Goal: Task Accomplishment & Management: Complete application form

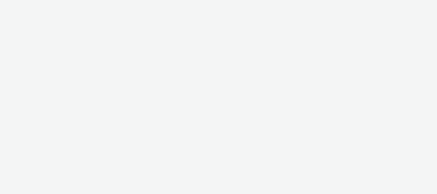
select select "f4db3760-27fe-4d14-9c44-df0c95b595a4"
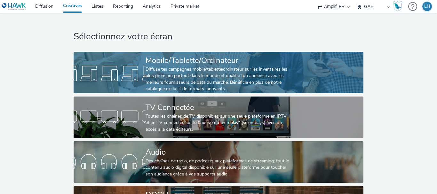
click at [118, 87] on link "Mobile/Tablette/Ordinateur Diffuse tes campagnes mobile/tablette/ordinateur sur…" at bounding box center [219, 73] width 290 height 42
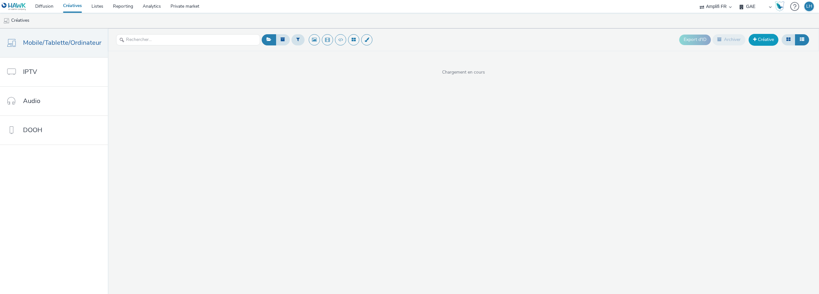
click at [437, 42] on link "Créative" at bounding box center [764, 40] width 30 height 12
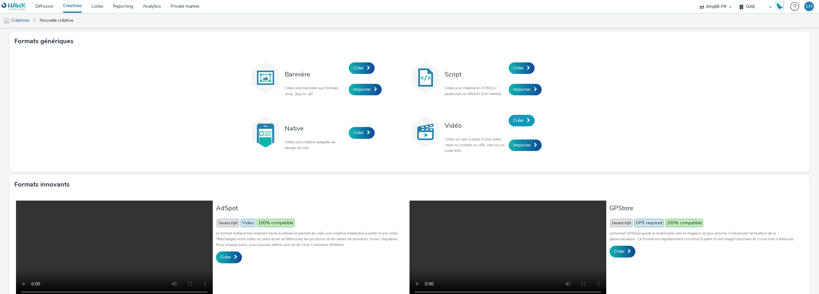
click at [437, 118] on span "Créer" at bounding box center [518, 120] width 11 height 6
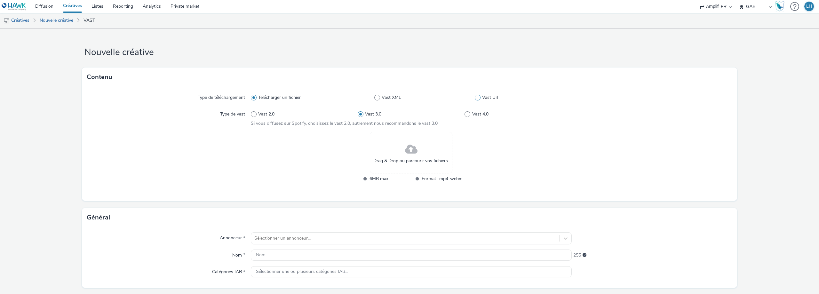
click at [437, 96] on span at bounding box center [478, 98] width 6 height 6
click at [437, 96] on input "Vast Url" at bounding box center [477, 98] width 4 height 4
radio input "false"
radio input "true"
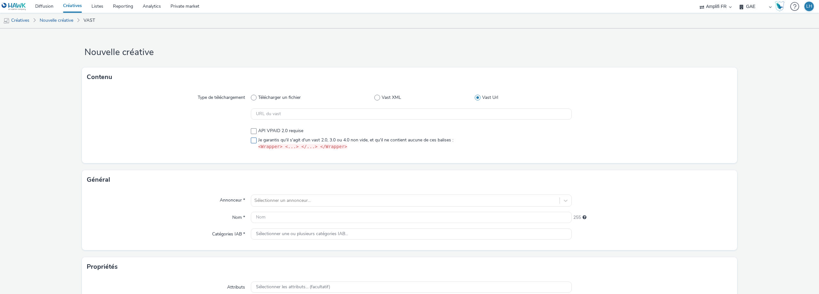
click at [251, 139] on span at bounding box center [254, 141] width 6 height 6
checkbox input "true"
click at [263, 111] on input "text" at bounding box center [411, 113] width 321 height 11
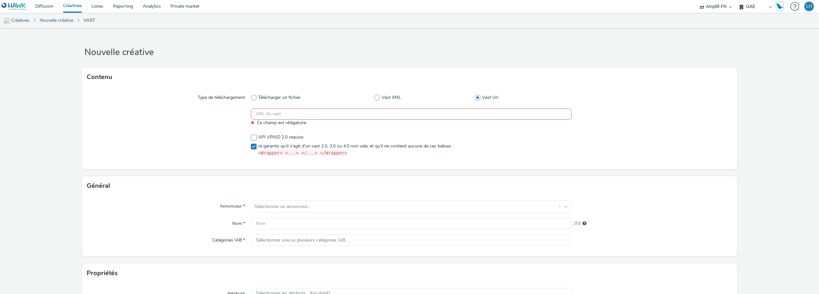
click at [308, 115] on input "text" at bounding box center [411, 113] width 321 height 11
paste input "https://videos-pub.ftv-publicite.fr/media/creations/12990/51161/dan_cnsa_mod-1-…"
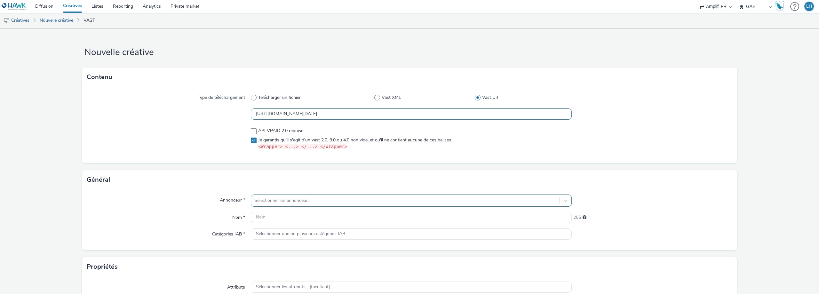
type input "https://videos-pub.ftv-publicite.fr/media/creations/12990/51161/dan_cnsa_mod-1-…"
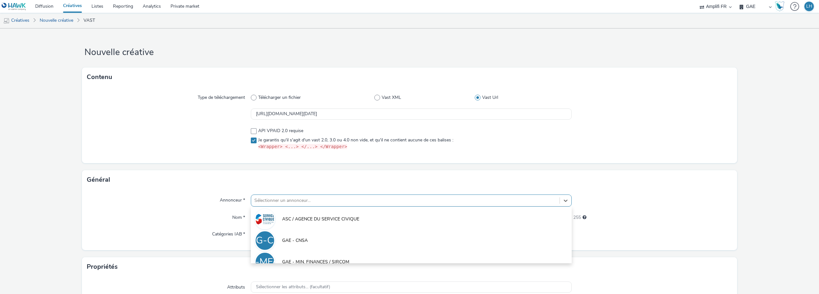
click at [271, 194] on div "option ASC / AGENCE DU SERVICE CIVIQUE focused, 1 of 5. 5 results available. Us…" at bounding box center [411, 201] width 321 height 12
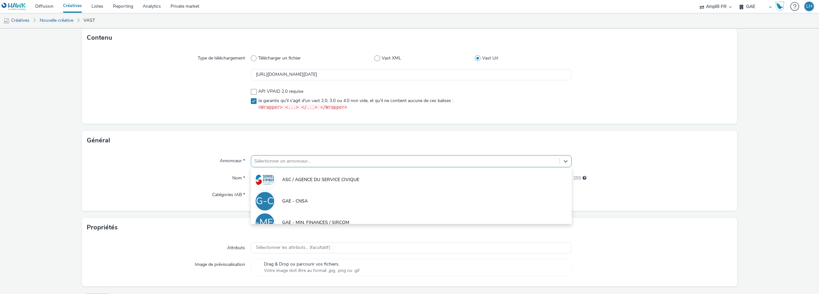
click at [271, 194] on div "G-C" at bounding box center [265, 201] width 18 height 18
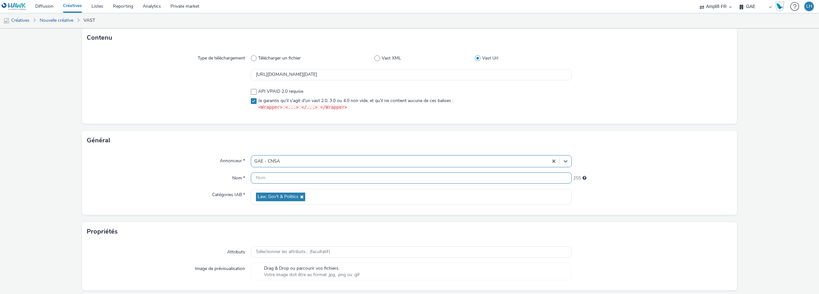
click at [267, 181] on input "text" at bounding box center [411, 178] width 321 height 11
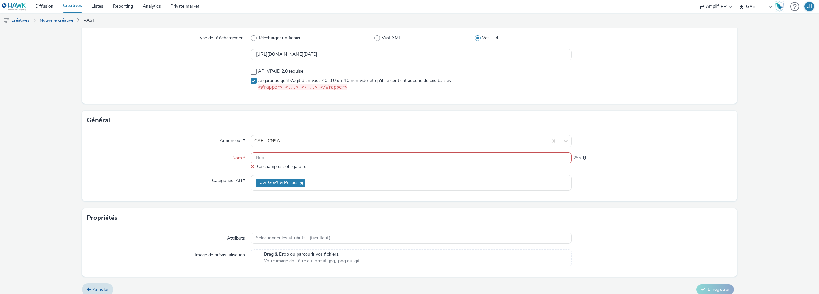
click at [278, 157] on input "text" at bounding box center [411, 157] width 321 height 11
paste input "R-Notoriete-CPM-Hawk-Seniors-SocioDemo-5064ans-PreRoll-1x1-Desktop-$82938930$-P…"
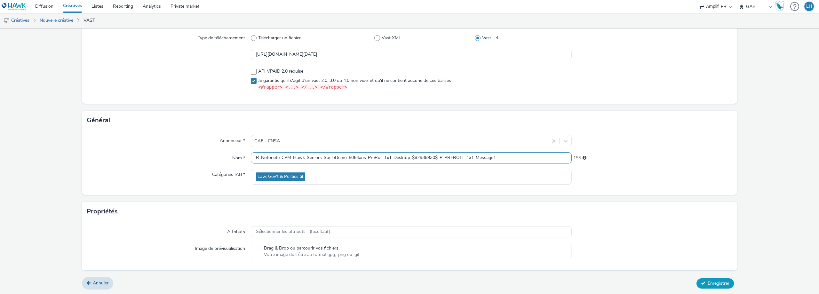
type input "R-Notoriete-CPM-Hawk-Seniors-SocioDemo-5064ans-PreRoll-1x1-Desktop-$82938930$-P…"
click at [437, 194] on button "Enregistrer" at bounding box center [715, 283] width 37 height 10
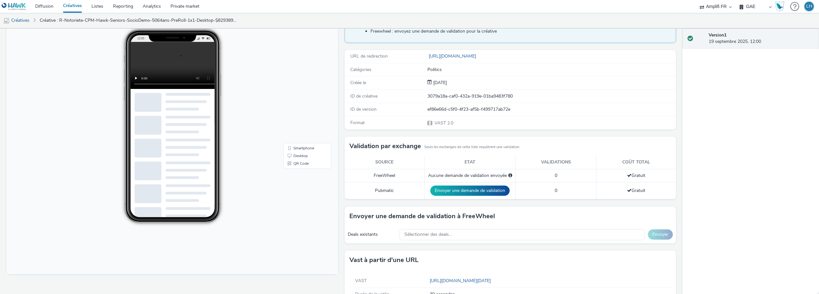
scroll to position [83, 0]
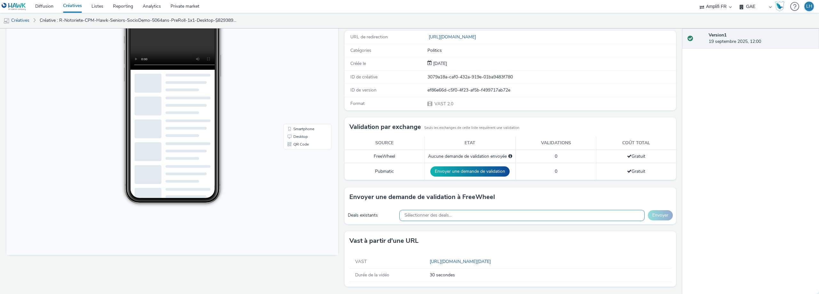
click at [437, 194] on div "Sélectionner des deals..." at bounding box center [521, 215] width 245 height 11
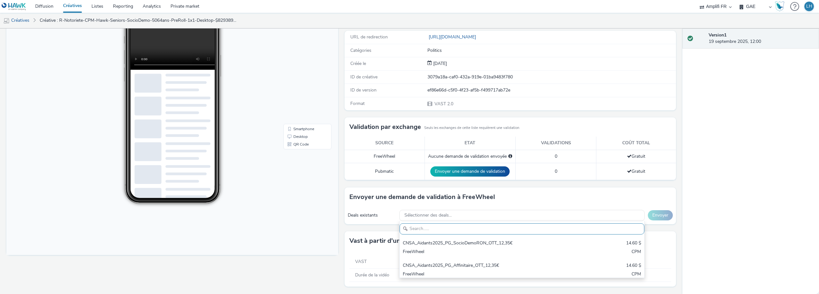
click at [390, 194] on div "Deals existants Sélectionner des deals... CNSA_Aidants2025_PG_SocioDemoRON_OTT_…" at bounding box center [511, 216] width 332 height 18
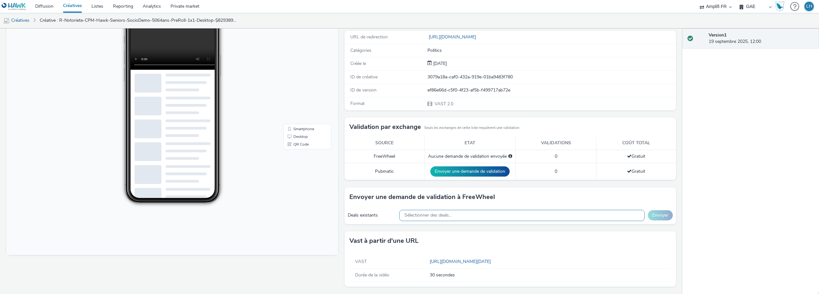
click at [423, 194] on span "Sélectionner des deals..." at bounding box center [428, 215] width 47 height 5
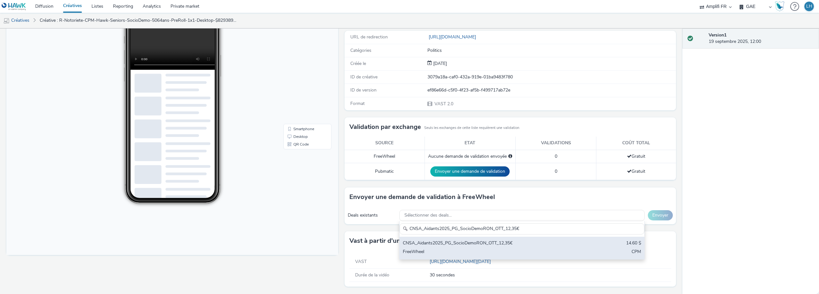
type input "CNSA_Aidants2025_PG_SocioDemoRON_OTT_12,35€"
click at [436, 194] on div "FreeWheel" at bounding box center [482, 252] width 158 height 7
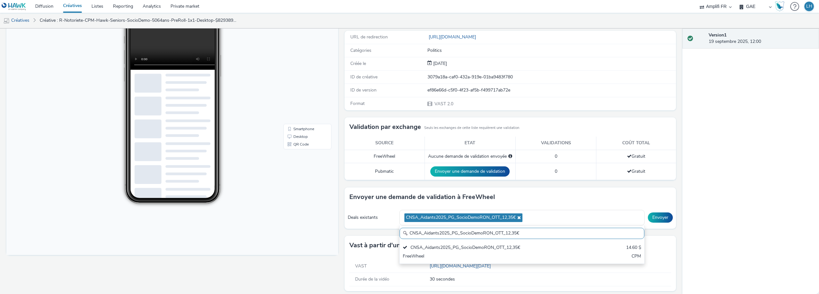
click at [437, 194] on div "Envoyer une demande de validation à FreeWheel" at bounding box center [511, 197] width 332 height 19
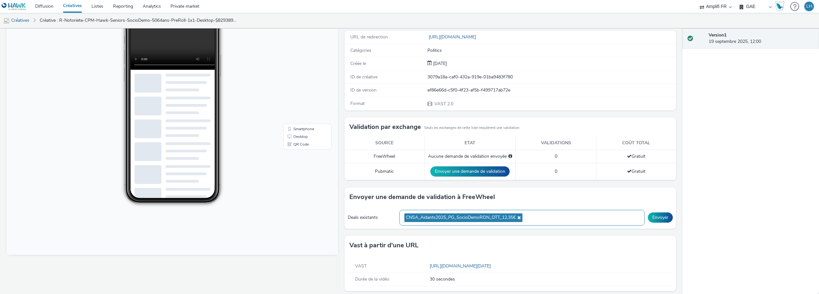
click at [437, 194] on span "CNSA_Aidants2025_PG_SocioDemoRON_OTT_12,35€" at bounding box center [464, 217] width 118 height 9
click at [437, 194] on icon at bounding box center [518, 217] width 5 height 4
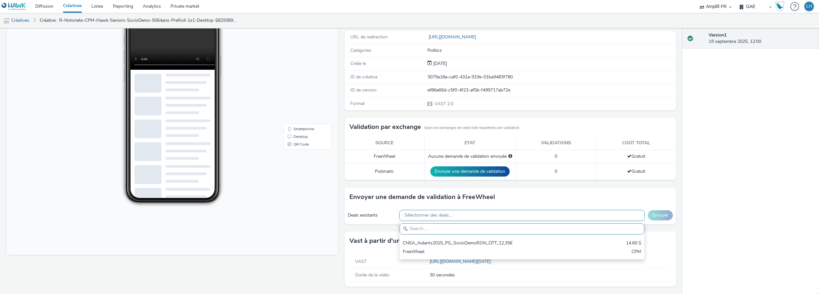
click at [437, 194] on div "Envoyer une demande de validation à FreeWheel" at bounding box center [511, 197] width 332 height 19
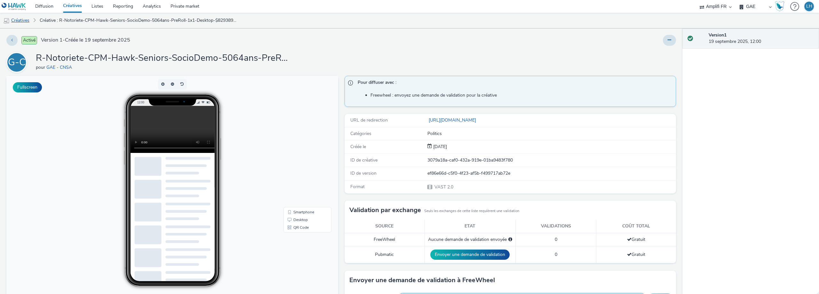
click at [25, 20] on link "Créatives" at bounding box center [16, 20] width 33 height 15
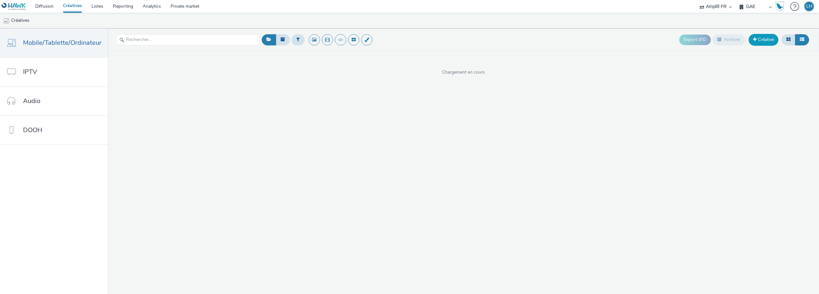
click at [437, 41] on link "Créative" at bounding box center [764, 40] width 30 height 12
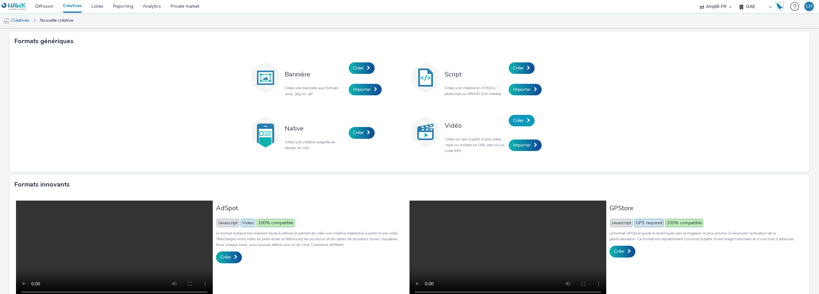
click at [437, 126] on link "Créer" at bounding box center [522, 121] width 26 height 12
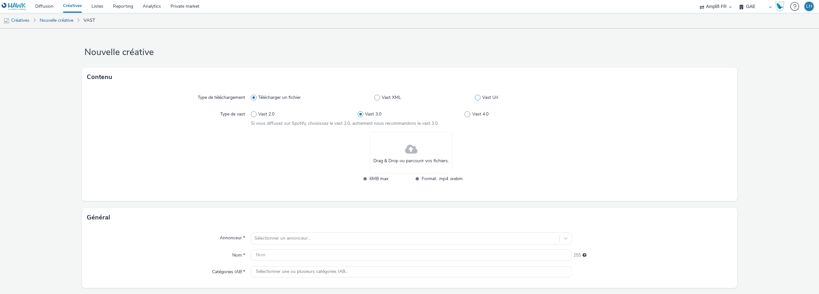
click at [437, 97] on span at bounding box center [478, 98] width 6 height 6
click at [437, 97] on input "Vast Url" at bounding box center [477, 98] width 4 height 4
radio input "false"
radio input "true"
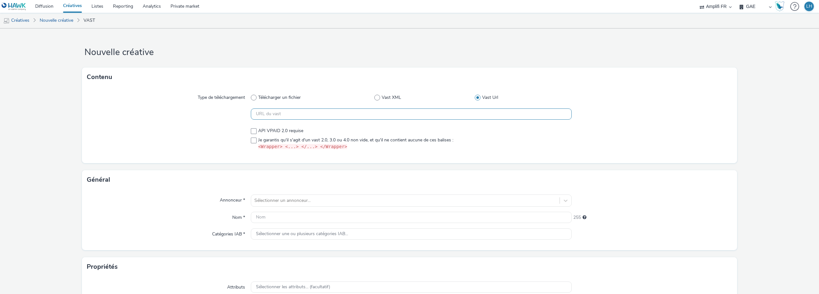
click at [329, 113] on input "text" at bounding box center [411, 113] width 321 height 11
paste input "https://videos-pub.ftv-publicite.fr/media/creations/12990/51219/dan_cnsa_mod-1-…"
type input "https://videos-pub.ftv-publicite.fr/media/creations/12990/51219/dan_cnsa_mod-1-…"
click at [252, 140] on span at bounding box center [254, 141] width 6 height 6
checkbox input "true"
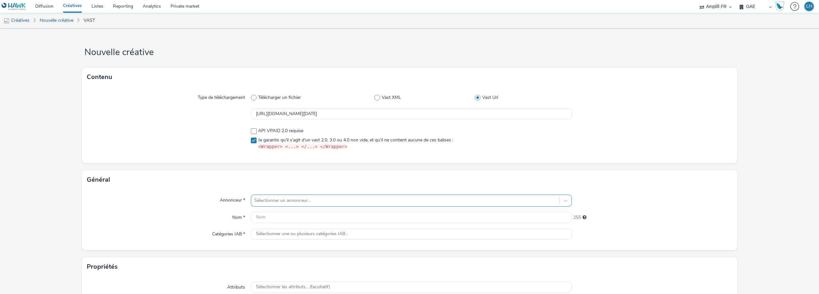
click at [273, 194] on div "Sélectionner un annonceur..." at bounding box center [411, 201] width 321 height 12
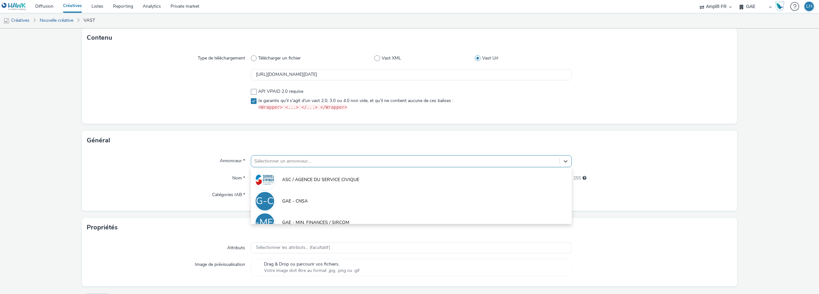
scroll to position [39, 0]
click at [273, 194] on div "G-C" at bounding box center [265, 201] width 20 height 20
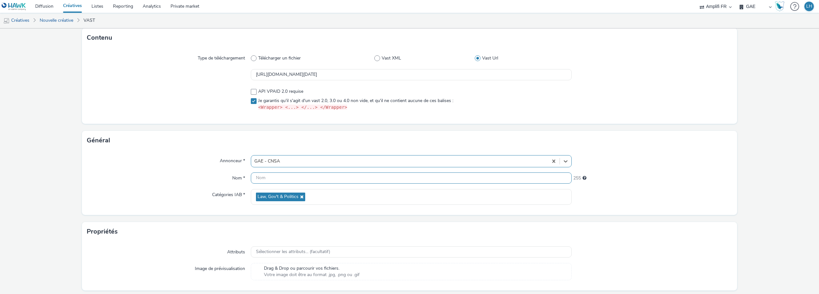
click at [263, 179] on input "text" at bounding box center [411, 178] width 321 height 11
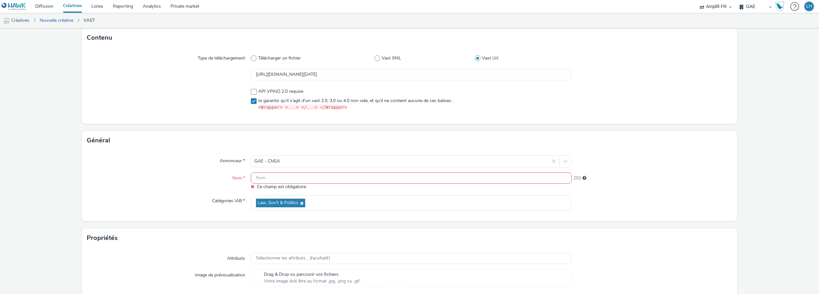
click at [264, 176] on input "text" at bounding box center [411, 178] width 321 height 11
paste input "R-Notoriete-CPM-Hawk-Seniors-SocioDemo-5064ans-PreRoll-1x1-MobTab-$82938925$-P-…"
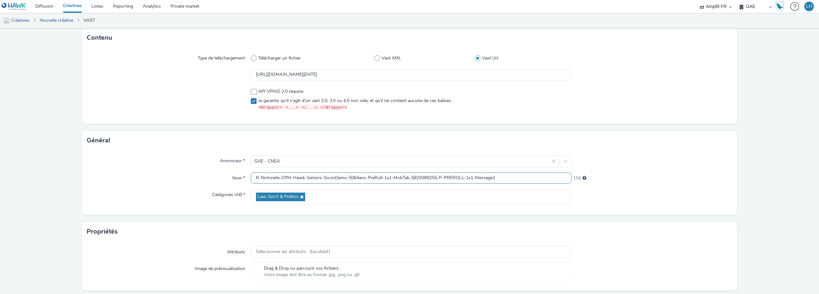
type input "R-Notoriete-CPM-Hawk-Seniors-SocioDemo-5064ans-PreRoll-1x1-MobTab-$82938925$-P-…"
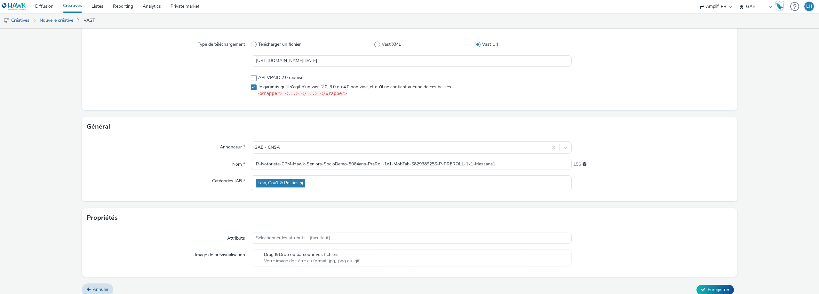
scroll to position [60, 0]
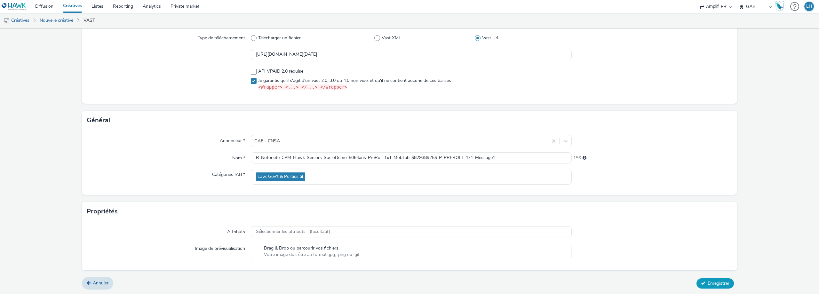
click at [437, 194] on span "Enregistrer" at bounding box center [719, 283] width 22 height 6
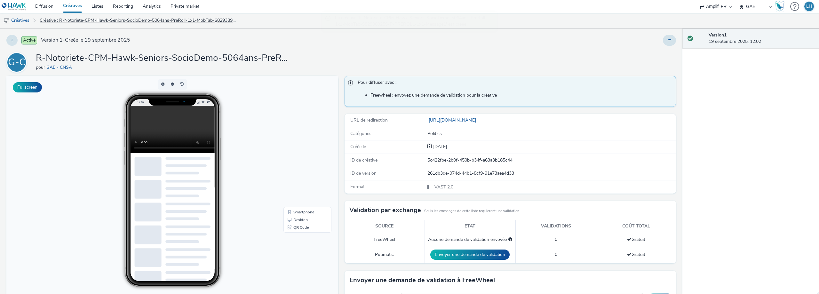
click at [95, 20] on link "Créative : R-Notoriete-CPM-Hawk-Seniors-SocioDemo-5064ans-PreRoll-1x1-MobTab-$8…" at bounding box center [138, 20] width 205 height 15
click at [20, 20] on link "Créatives" at bounding box center [16, 20] width 33 height 15
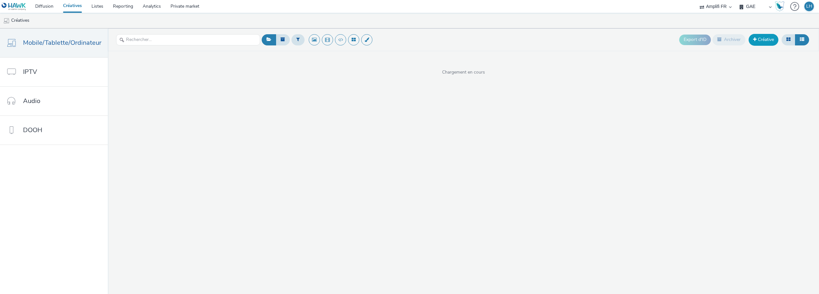
click at [437, 42] on link "Créative" at bounding box center [764, 40] width 30 height 12
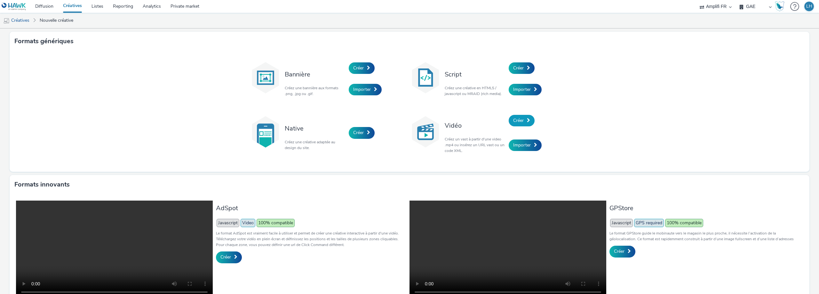
click at [437, 121] on span "Créer" at bounding box center [518, 120] width 11 height 6
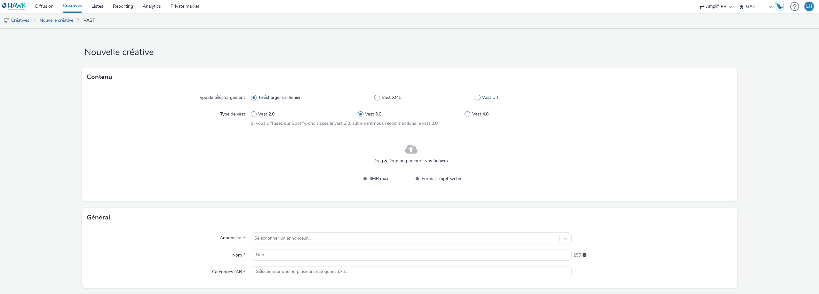
click at [437, 98] on span at bounding box center [478, 98] width 6 height 6
click at [437, 98] on input "Vast Url" at bounding box center [477, 98] width 4 height 4
radio input "false"
radio input "true"
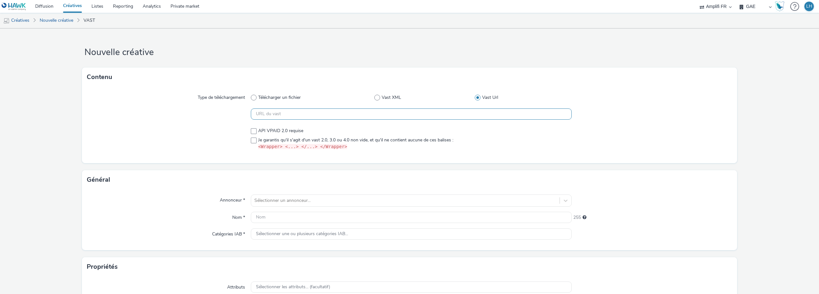
click at [259, 116] on input "text" at bounding box center [411, 113] width 321 height 11
paste input "https://videos-pub.ftv-publicite.fr/media/creations/12990/51163/dan_cnsa_mod-2-…"
type input "https://videos-pub.ftv-publicite.fr/media/creations/12990/51163/dan_cnsa_mod-2-…"
click at [252, 137] on label "Je garantis qu'il s'agit d'un vast 2.0, 3.0 ou 4.0 non vide, et qu'il ne contie…" at bounding box center [411, 143] width 321 height 13
checkbox input "true"
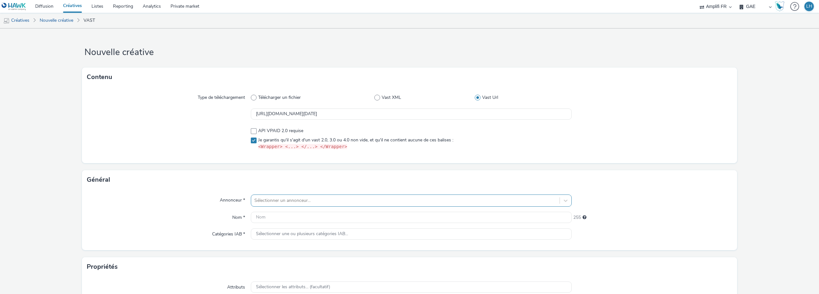
click at [263, 194] on div "Sélectionner un annonceur..." at bounding box center [411, 201] width 321 height 12
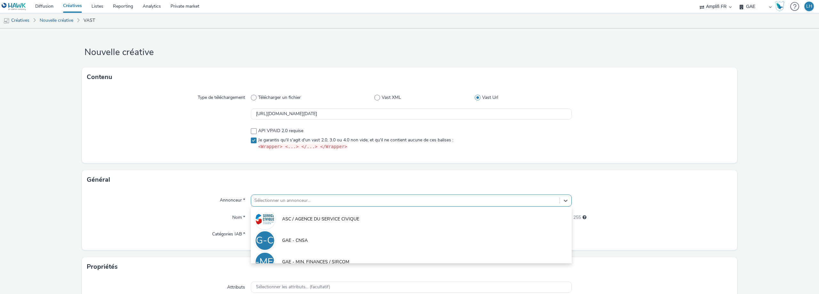
scroll to position [39, 0]
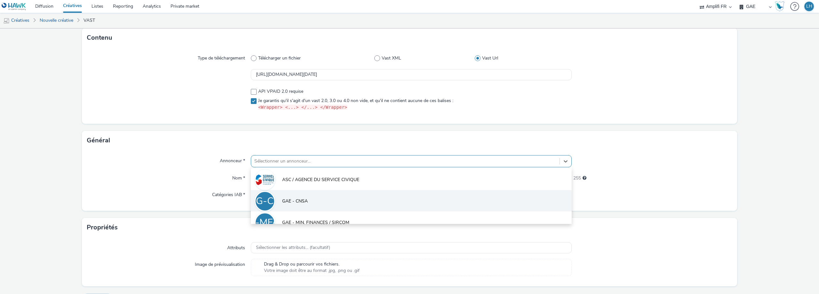
click at [278, 194] on li "G-C GAE - CNSA" at bounding box center [411, 200] width 321 height 21
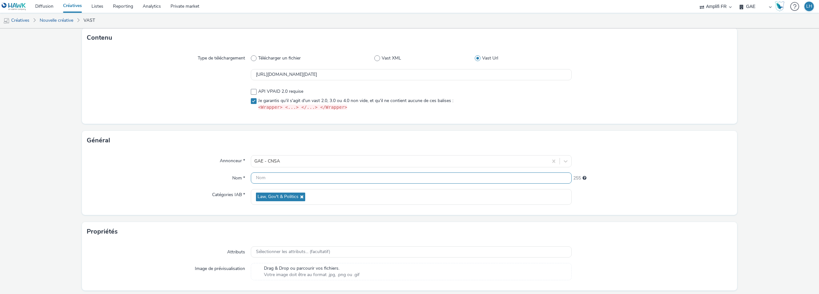
click at [298, 177] on input "text" at bounding box center [411, 178] width 321 height 11
paste input "R-Notoriete-CPM-Hawk-Seniors-SocioDemo-5064ans-PreRoll-1x1-Desktop-$82938929$-P…"
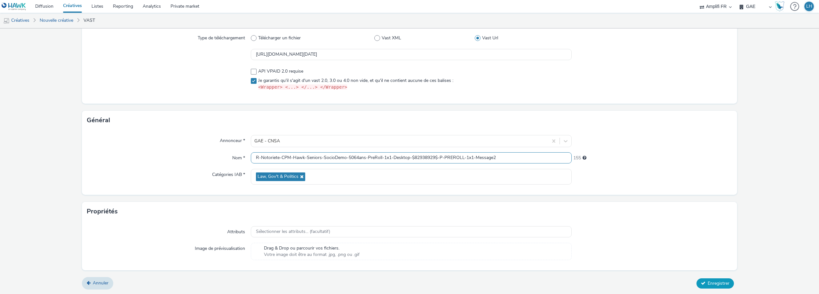
type input "R-Notoriete-CPM-Hawk-Seniors-SocioDemo-5064ans-PreRoll-1x1-Desktop-$82938929$-P…"
click at [437, 194] on span "Enregistrer" at bounding box center [719, 283] width 22 height 6
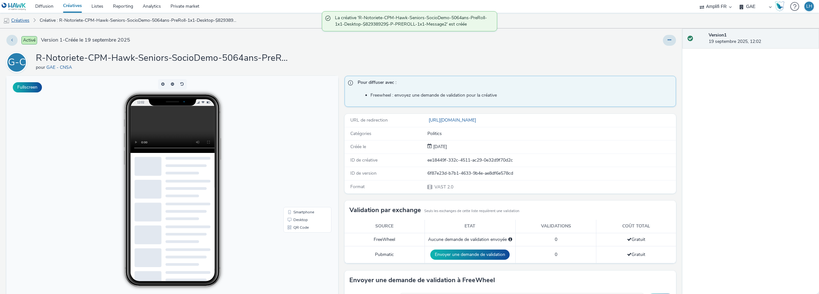
click at [24, 22] on link "Créatives" at bounding box center [16, 20] width 33 height 15
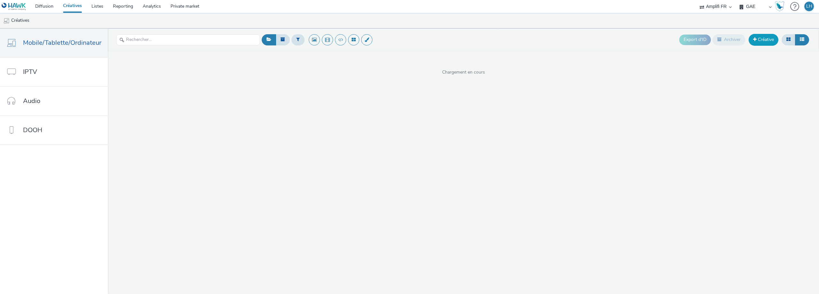
click at [437, 40] on link "Créative" at bounding box center [764, 40] width 30 height 12
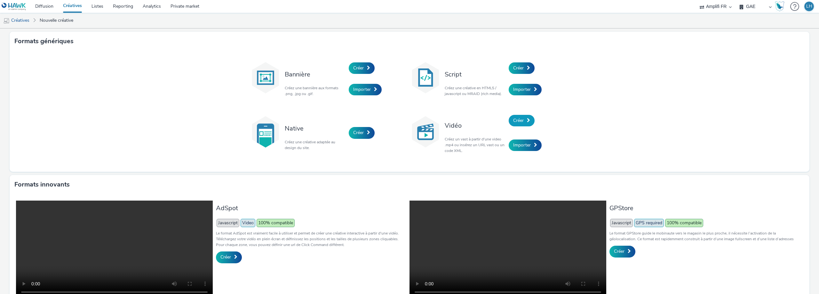
click at [437, 120] on span "Créer" at bounding box center [518, 120] width 11 height 6
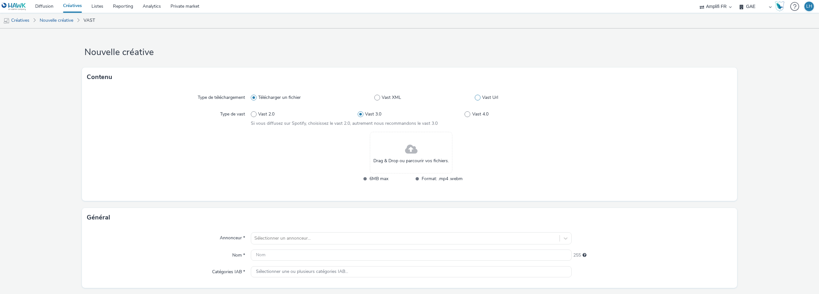
click at [437, 99] on span at bounding box center [478, 98] width 6 height 6
click at [437, 99] on input "Vast Url" at bounding box center [477, 98] width 4 height 4
radio input "false"
radio input "true"
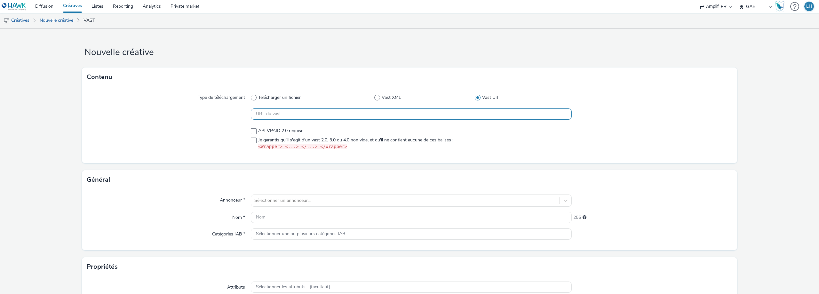
click at [317, 111] on input "text" at bounding box center [411, 113] width 321 height 11
paste input "https://videos-pub.ftv-publicite.fr/media/creations/12990/51169/dan_cnsa_mod-2-…"
type input "https://videos-pub.ftv-publicite.fr/media/creations/12990/51169/dan_cnsa_mod-2-…"
click at [248, 140] on div at bounding box center [169, 139] width 164 height 28
click at [251, 140] on span at bounding box center [254, 141] width 6 height 6
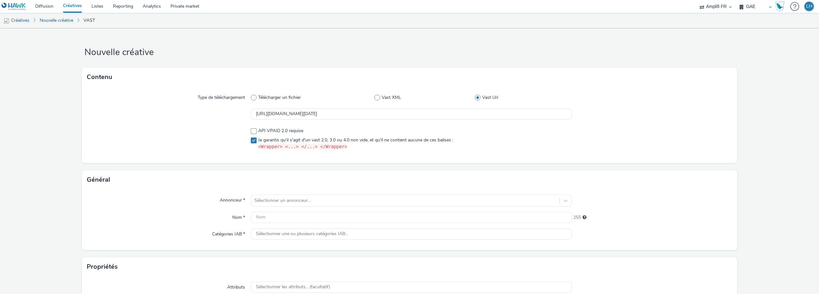
checkbox input "true"
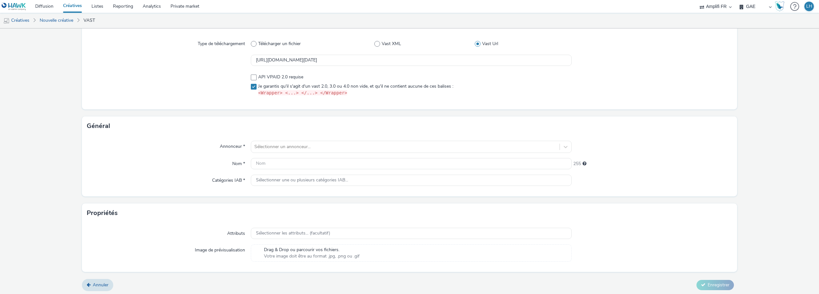
scroll to position [55, 0]
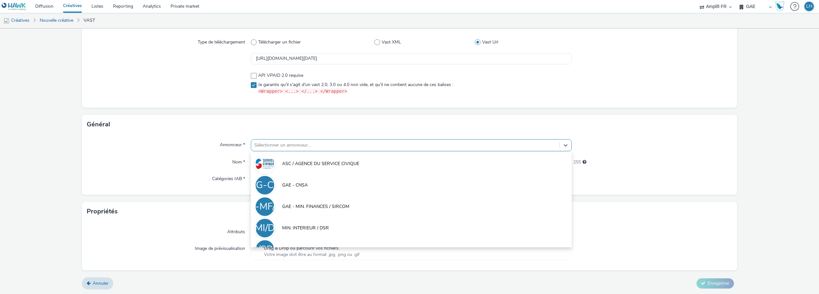
click at [264, 142] on div at bounding box center [405, 145] width 302 height 8
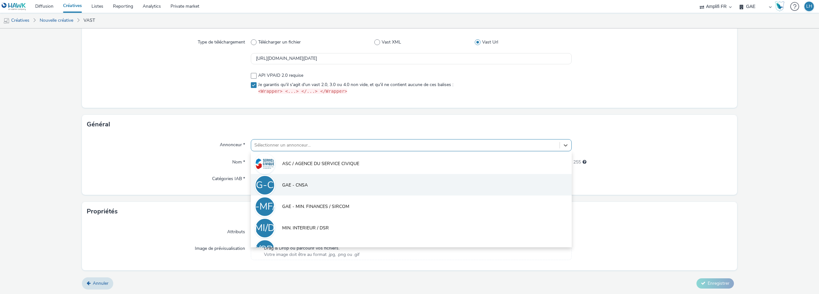
click at [285, 181] on li "G-C GAE - CNSA" at bounding box center [411, 184] width 321 height 21
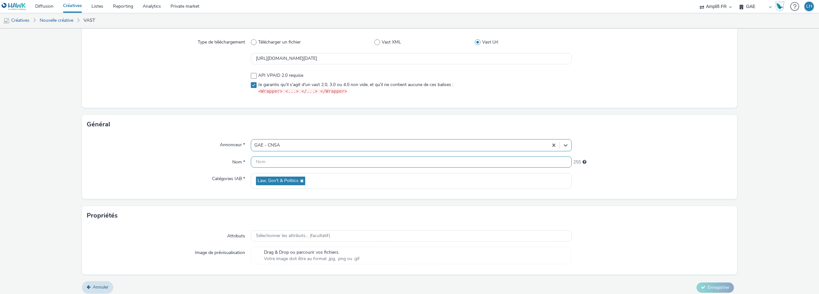
click at [271, 161] on input "text" at bounding box center [411, 161] width 321 height 11
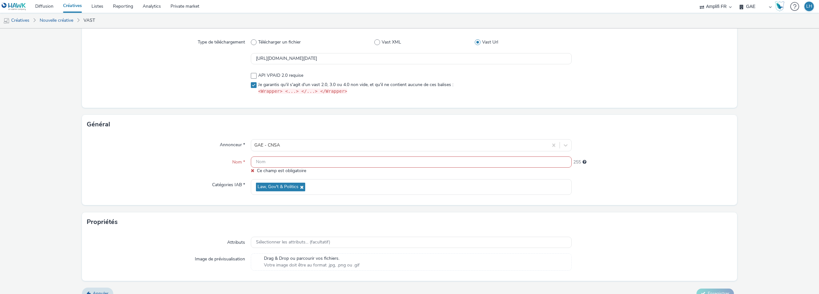
click at [288, 162] on input "text" at bounding box center [411, 161] width 321 height 11
paste input "R-Notoriete-CPM-Hawk-Seniors-SocioDemo-5064ans-PreRoll-1x1-MobTab-$82938926$-P-…"
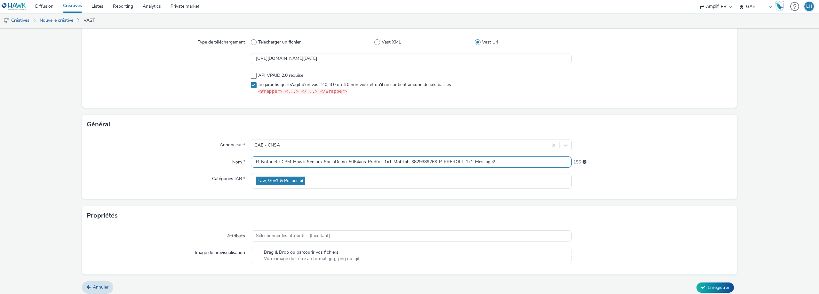
scroll to position [60, 0]
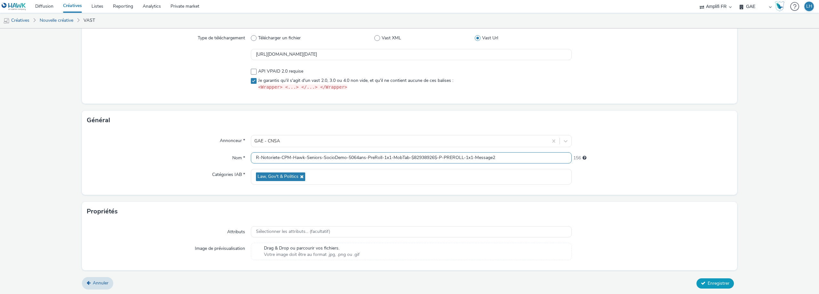
type input "R-Notoriete-CPM-Hawk-Seniors-SocioDemo-5064ans-PreRoll-1x1-MobTab-$82938926$-P-…"
click at [437, 194] on span "Enregistrer" at bounding box center [719, 283] width 22 height 6
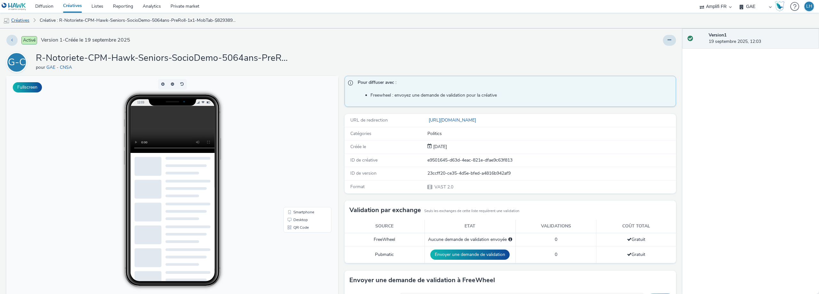
drag, startPoint x: 12, startPoint y: 20, endPoint x: 16, endPoint y: 20, distance: 3.9
click at [12, 20] on link "Créatives" at bounding box center [16, 20] width 33 height 15
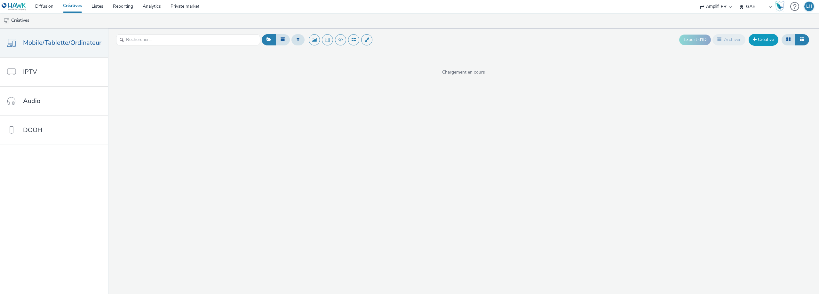
click at [437, 39] on link "Créative" at bounding box center [764, 40] width 30 height 12
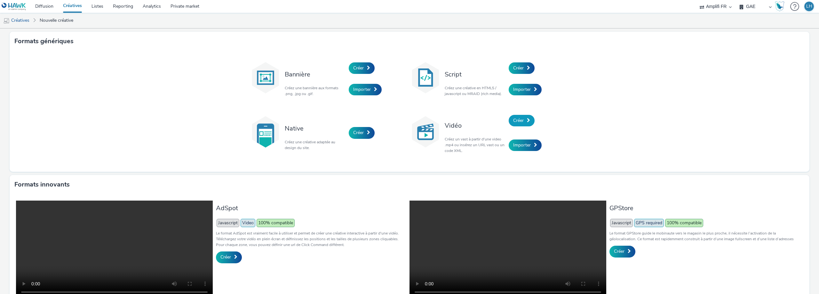
click at [437, 124] on link "Créer" at bounding box center [522, 121] width 26 height 12
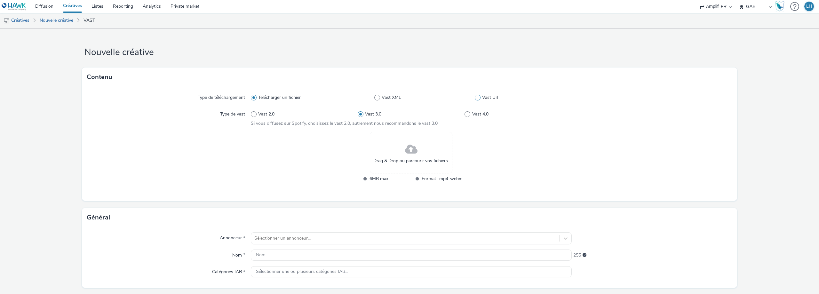
click at [437, 98] on span at bounding box center [478, 98] width 6 height 6
click at [437, 98] on input "Vast Url" at bounding box center [477, 98] width 4 height 4
radio input "false"
radio input "true"
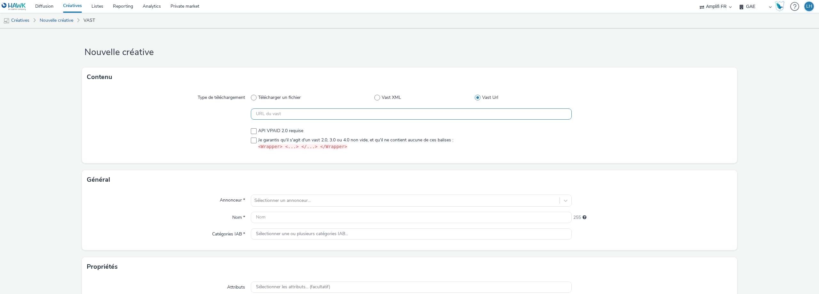
click at [377, 115] on input "text" at bounding box center [411, 113] width 321 height 11
paste input "https://videos-pub.ftv-publicite.fr/media/creations/12990/51165/dan_cnsa_mod-3-…"
type input "https://videos-pub.ftv-publicite.fr/media/creations/12990/51165/dan_cnsa_mod-3-…"
click at [251, 139] on span at bounding box center [254, 141] width 6 height 6
checkbox input "true"
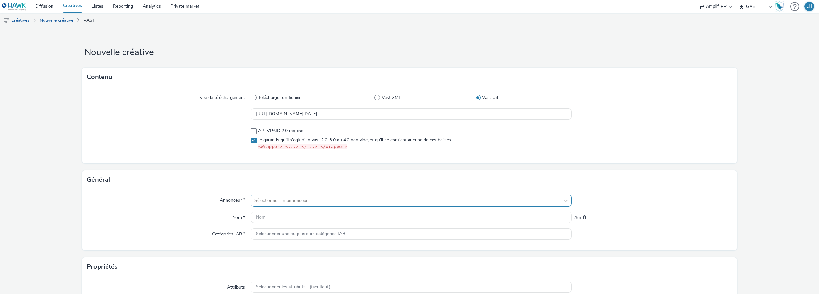
click at [280, 194] on div "Sélectionner un annonceur..." at bounding box center [411, 201] width 321 height 12
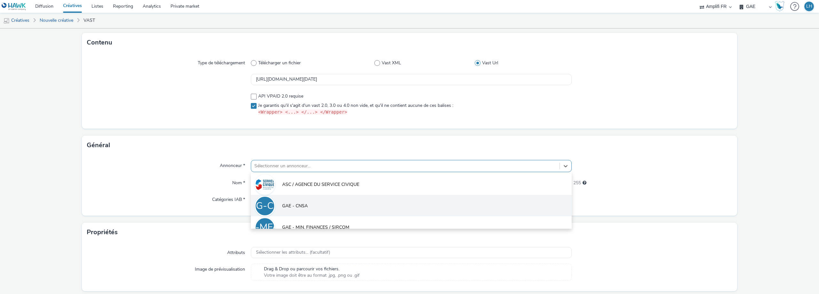
scroll to position [39, 0]
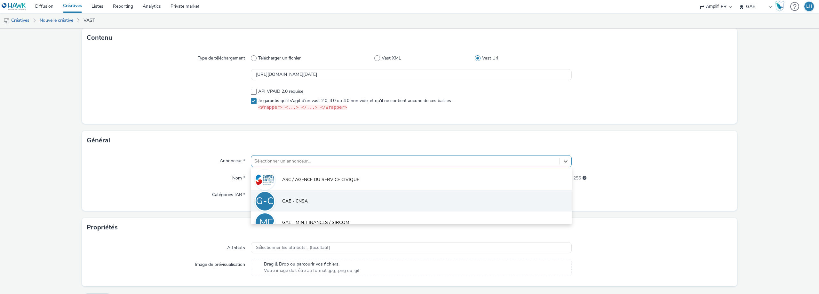
click at [278, 194] on li "G-C GAE - CNSA" at bounding box center [411, 200] width 321 height 21
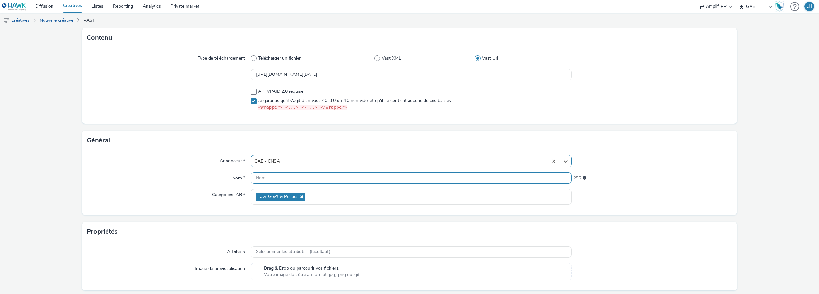
click at [260, 181] on input "text" at bounding box center [411, 178] width 321 height 11
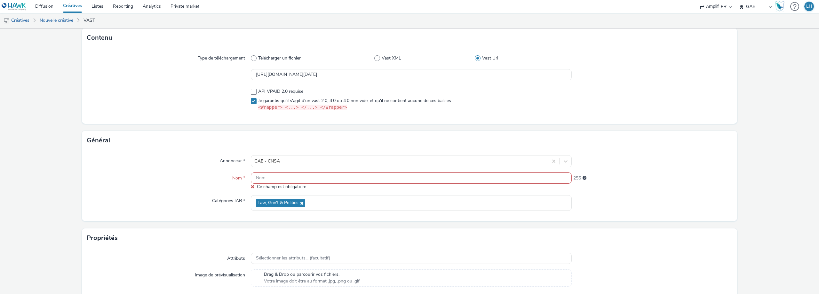
click at [277, 176] on input "text" at bounding box center [411, 178] width 321 height 11
paste input "R-Notoriete-CPM-Hawk-Seniors-SocioDemo-5064ans-PreRoll-1x1-Desktop-$82938928$-P…"
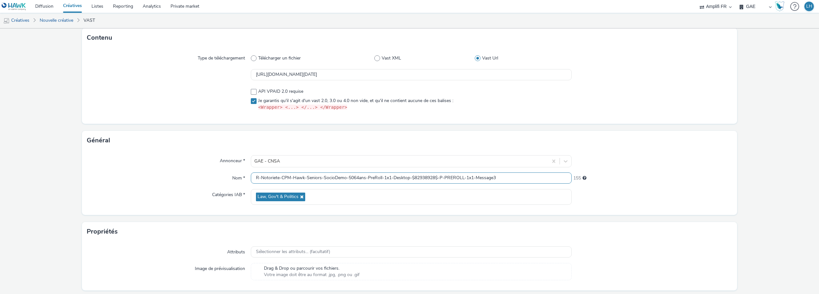
scroll to position [60, 0]
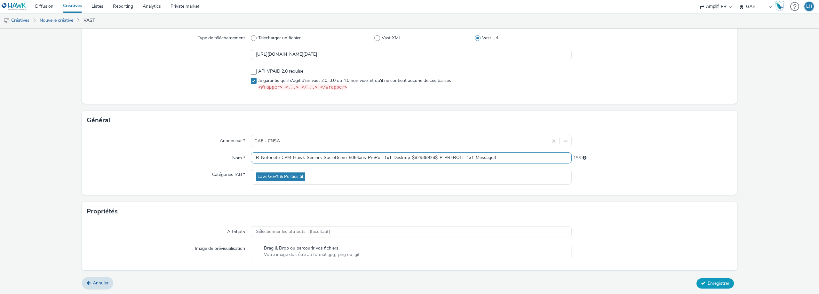
type input "R-Notoriete-CPM-Hawk-Seniors-SocioDemo-5064ans-PreRoll-1x1-Desktop-$82938928$-P…"
click at [437, 194] on button "Enregistrer" at bounding box center [715, 283] width 37 height 10
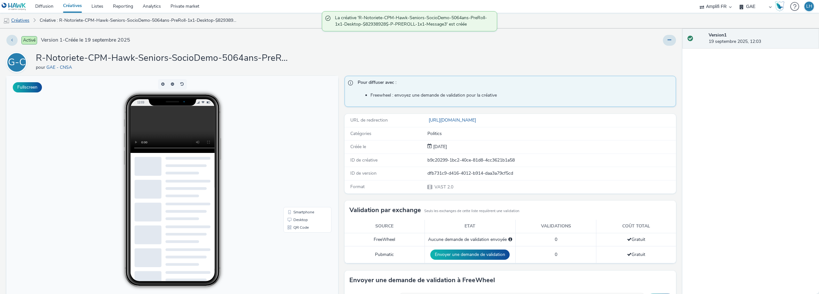
click at [21, 20] on link "Créatives" at bounding box center [16, 20] width 33 height 15
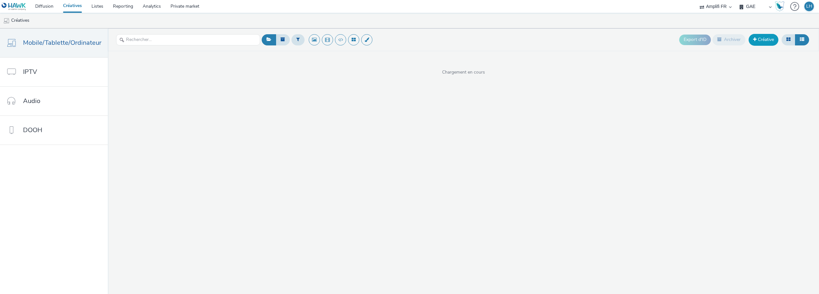
click at [437, 40] on link "Créative" at bounding box center [764, 40] width 30 height 12
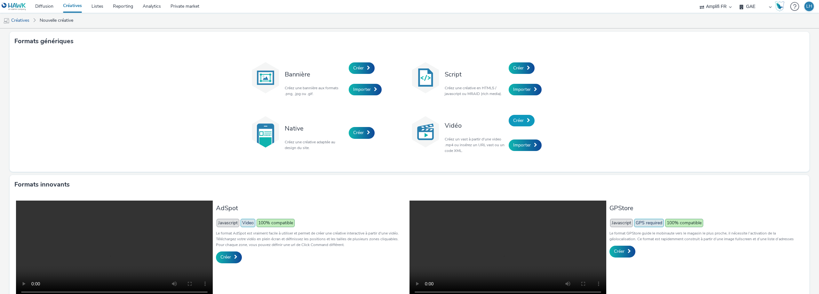
click at [437, 121] on span "Créer" at bounding box center [518, 120] width 11 height 6
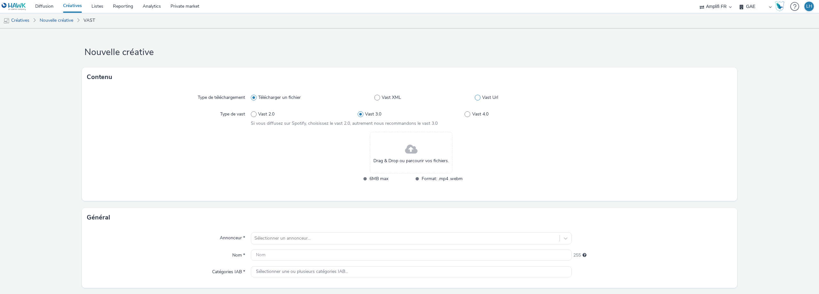
click at [437, 98] on span at bounding box center [478, 98] width 6 height 6
click at [437, 98] on input "Vast Url" at bounding box center [477, 98] width 4 height 4
radio input "false"
radio input "true"
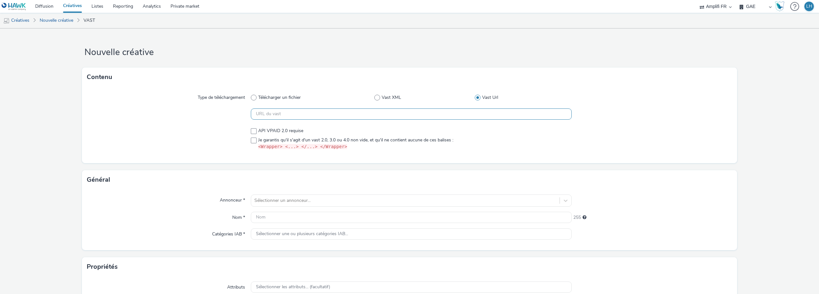
click at [380, 115] on input "text" at bounding box center [411, 113] width 321 height 11
paste input "https://videos-pub.ftv-publicite.fr/media/creations/12990/51171/dan_cnsa_mod-3-…"
type input "https://videos-pub.ftv-publicite.fr/media/creations/12990/51171/dan_cnsa_mod-3-…"
click at [255, 140] on label "Je garantis qu'il s'agit d'un vast 2.0, 3.0 ou 4.0 non vide, et qu'il ne contie…" at bounding box center [411, 143] width 321 height 13
checkbox input "true"
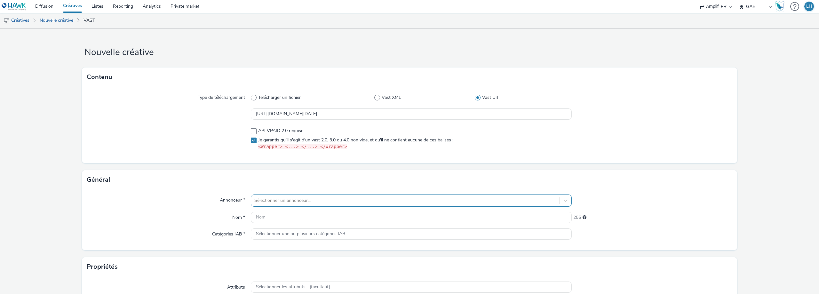
click at [278, 194] on div "Sélectionner un annonceur..." at bounding box center [411, 201] width 321 height 12
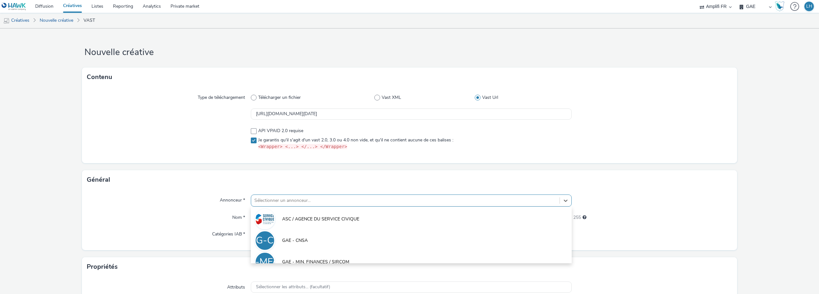
scroll to position [39, 0]
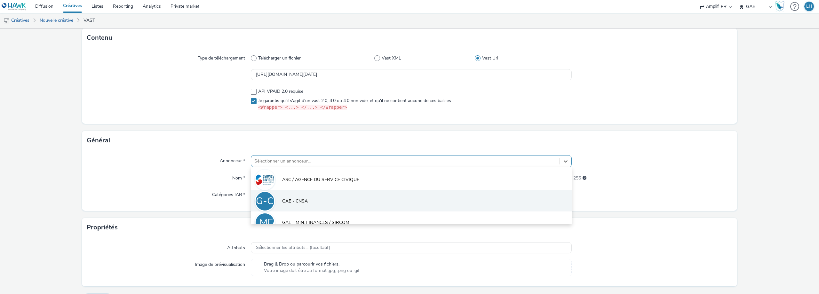
click at [276, 194] on li "G-C GAE - CNSA" at bounding box center [411, 200] width 321 height 21
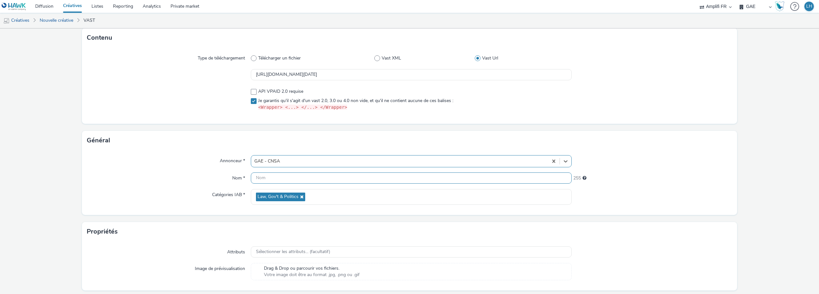
click at [265, 181] on input "text" at bounding box center [411, 178] width 321 height 11
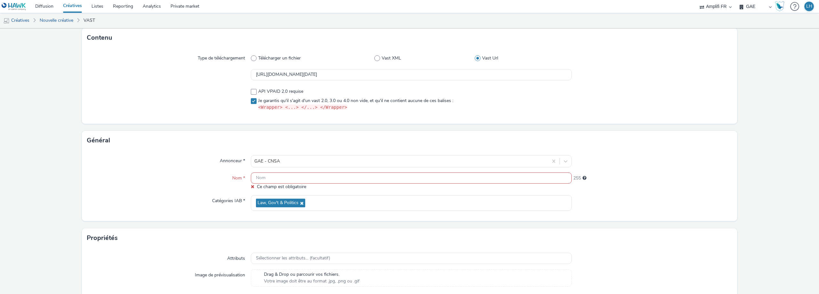
click at [301, 180] on input "text" at bounding box center [411, 178] width 321 height 11
paste input "R-Notoriete-CPM-Hawk-Seniors-SocioDemo-5064ans-PreRoll-1x1-MobTab-$82938924$-P-…"
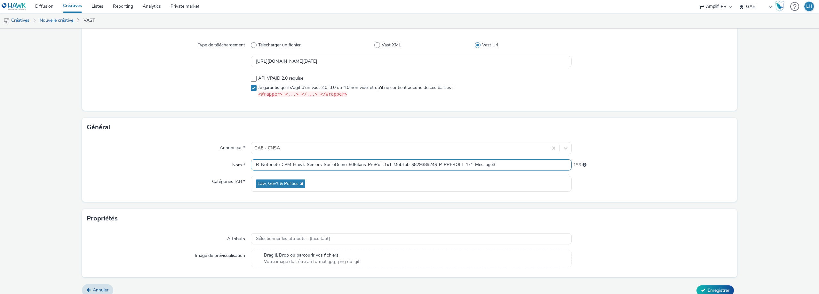
scroll to position [60, 0]
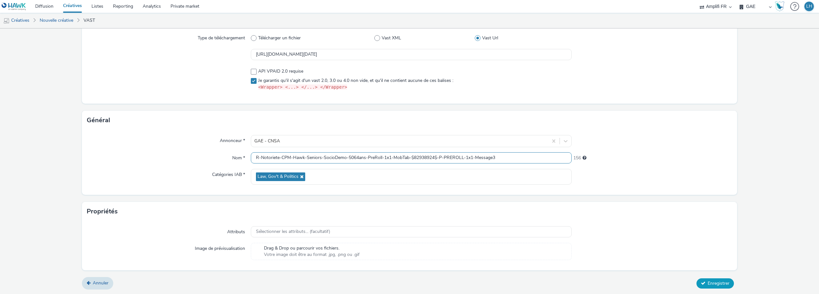
type input "R-Notoriete-CPM-Hawk-Seniors-SocioDemo-5064ans-PreRoll-1x1-MobTab-$82938924$-P-…"
click at [437, 194] on span "Enregistrer" at bounding box center [719, 283] width 22 height 6
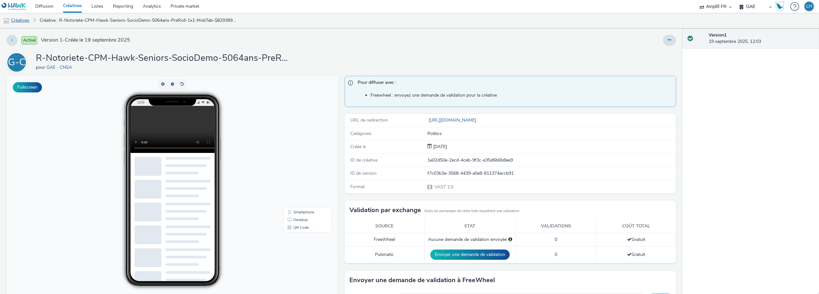
click at [19, 21] on link "Créatives" at bounding box center [16, 20] width 33 height 15
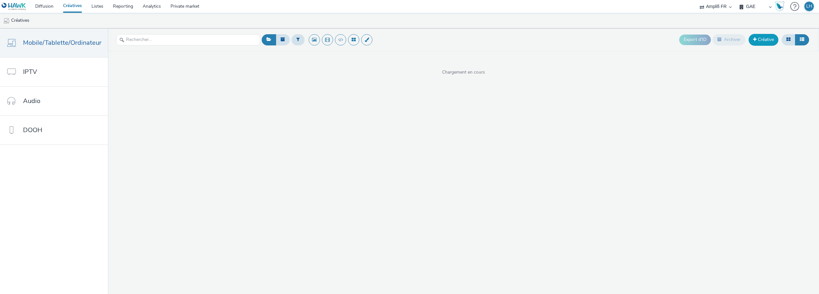
click at [437, 37] on link "Créative" at bounding box center [764, 40] width 30 height 12
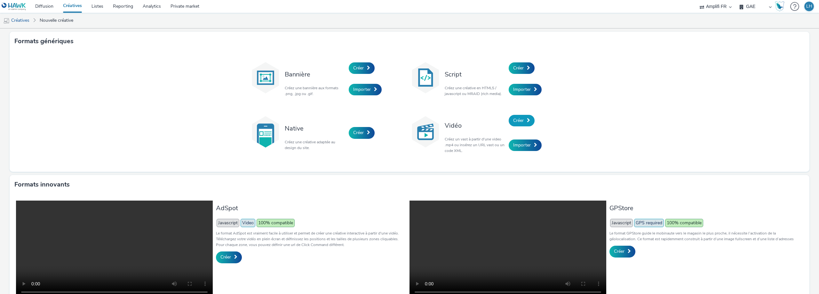
click at [437, 124] on link "Créer" at bounding box center [522, 121] width 26 height 12
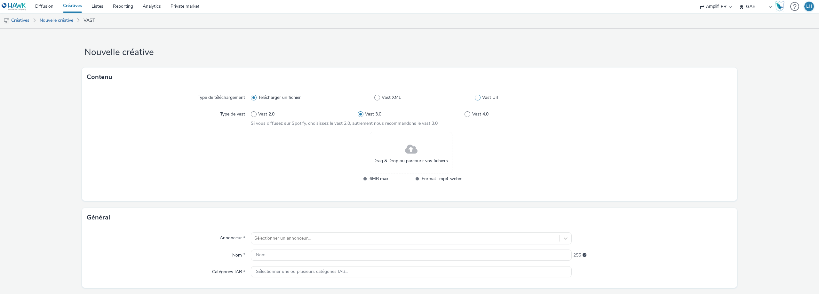
click at [437, 96] on span at bounding box center [478, 98] width 6 height 6
click at [437, 96] on input "Vast Url" at bounding box center [477, 98] width 4 height 4
radio input "false"
radio input "true"
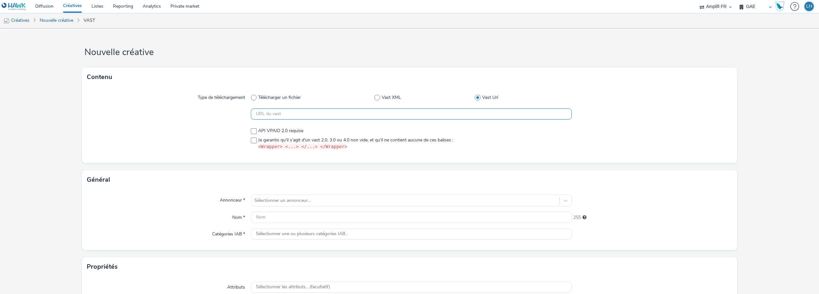
click at [262, 111] on input "text" at bounding box center [411, 113] width 321 height 11
paste input "https://videos-pub.ftv-publicite.fr/media/creations/12990/51185/dan_cnsa_mod-1-…"
type input "https://videos-pub.ftv-publicite.fr/media/creations/12990/51185/dan_cnsa_mod-1-…"
click at [254, 142] on span at bounding box center [254, 141] width 6 height 6
checkbox input "true"
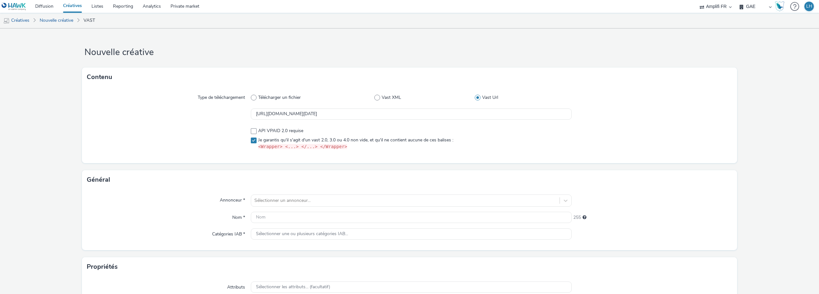
click at [262, 194] on div "Annonceur * Sélectionner un annonceur... Nom * 255 Catégories IAB * Sélectionne…" at bounding box center [409, 219] width 655 height 61
click at [263, 194] on div "Sélectionner un annonceur..." at bounding box center [411, 201] width 321 height 12
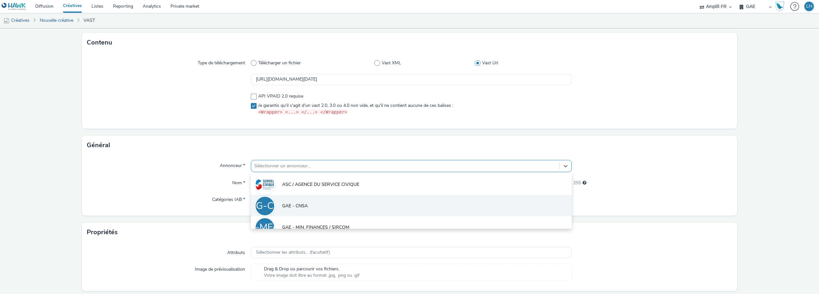
scroll to position [39, 0]
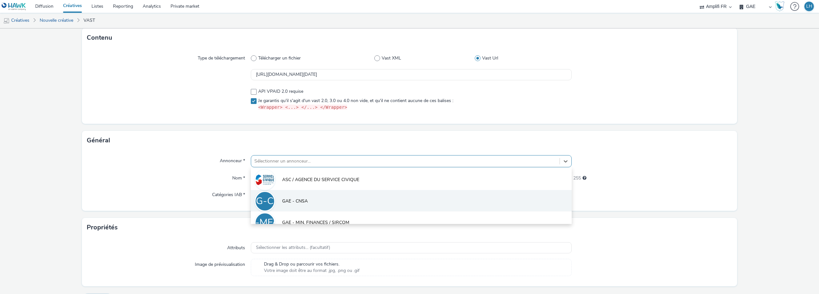
click at [284, 194] on span "GAE - CNSA" at bounding box center [295, 201] width 26 height 6
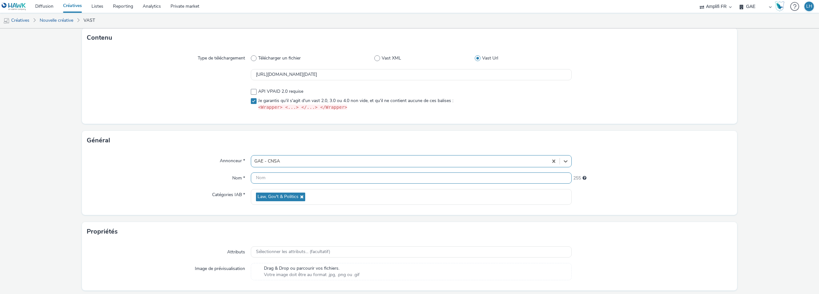
click at [268, 181] on input "text" at bounding box center [411, 178] width 321 height 11
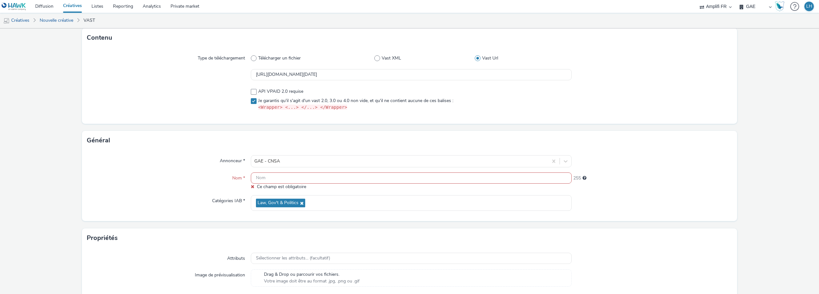
click at [271, 177] on input "text" at bounding box center [411, 178] width 321 height 11
paste input "R-Notoriete-CPM-Hawk-Seniors-Affinitaire-TFV-PreRoll-1x1-MobTab-$82938933$-P-PR…"
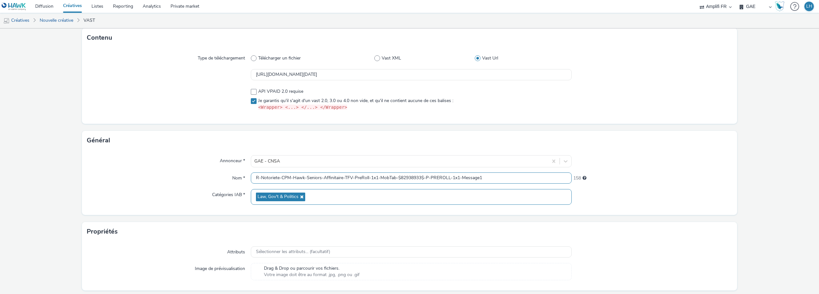
scroll to position [60, 0]
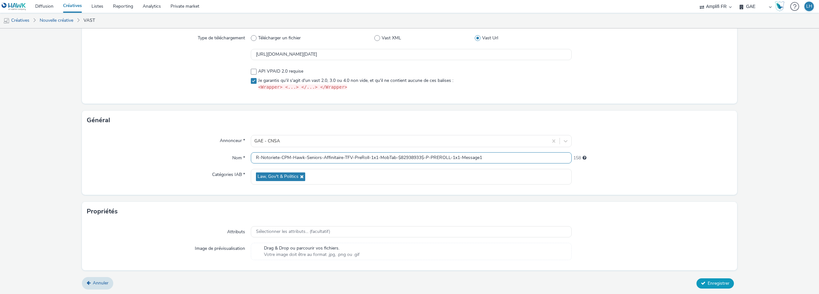
type input "R-Notoriete-CPM-Hawk-Seniors-Affinitaire-TFV-PreRoll-1x1-MobTab-$82938933$-P-PR…"
click at [437, 194] on span "Enregistrer" at bounding box center [719, 283] width 22 height 6
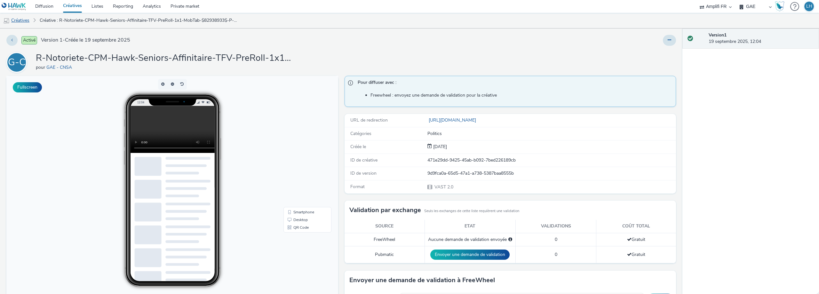
click at [22, 24] on link "Créatives" at bounding box center [16, 20] width 33 height 15
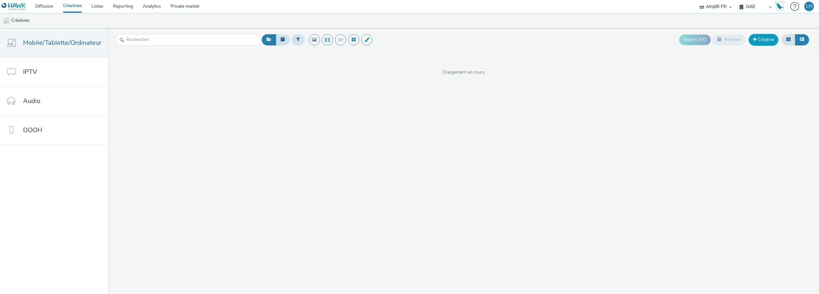
click at [437, 41] on link "Créative" at bounding box center [764, 40] width 30 height 12
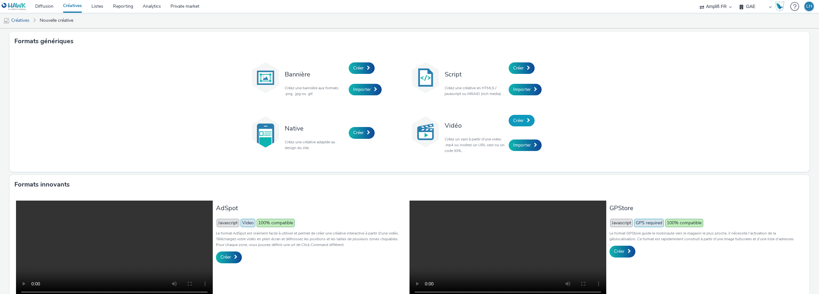
click at [437, 123] on span "Créer" at bounding box center [518, 120] width 11 height 6
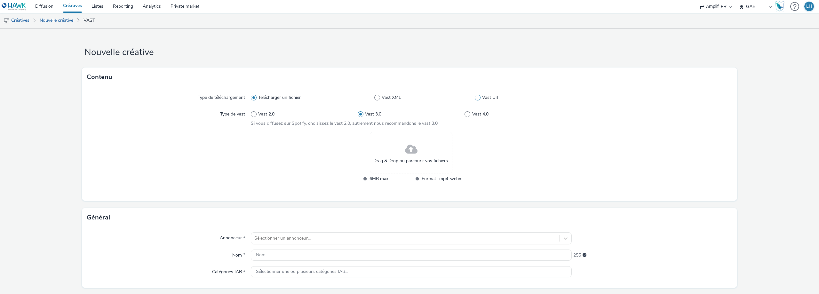
click at [437, 98] on span at bounding box center [478, 98] width 6 height 6
click at [437, 98] on input "Vast Url" at bounding box center [477, 98] width 4 height 4
radio input "false"
radio input "true"
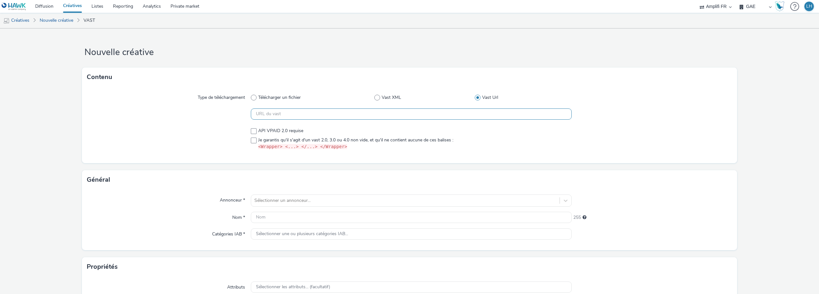
click at [344, 115] on input "text" at bounding box center [411, 113] width 321 height 11
paste input "https://videos-pub.ftv-publicite.fr/media/creations/12990/51179/dan_cnsa_mod-1-…"
type input "https://videos-pub.ftv-publicite.fr/media/creations/12990/51179/dan_cnsa_mod-1-…"
click at [251, 141] on span at bounding box center [254, 141] width 6 height 6
checkbox input "true"
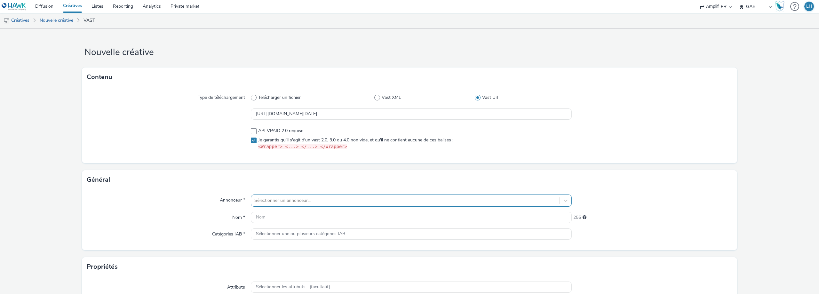
click at [274, 194] on div "Sélectionner un annonceur..." at bounding box center [411, 201] width 321 height 12
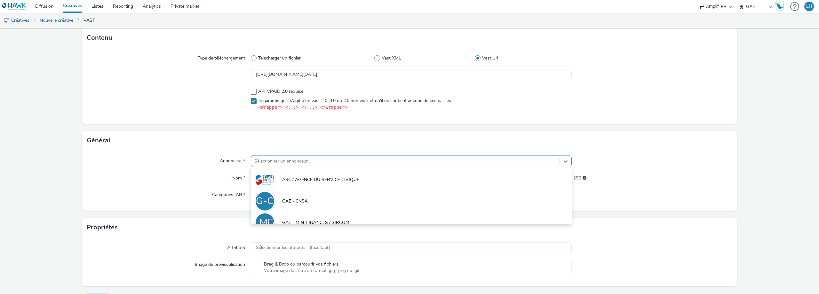
scroll to position [39, 0]
click at [274, 194] on li "G-C GAE - CNSA" at bounding box center [411, 200] width 321 height 21
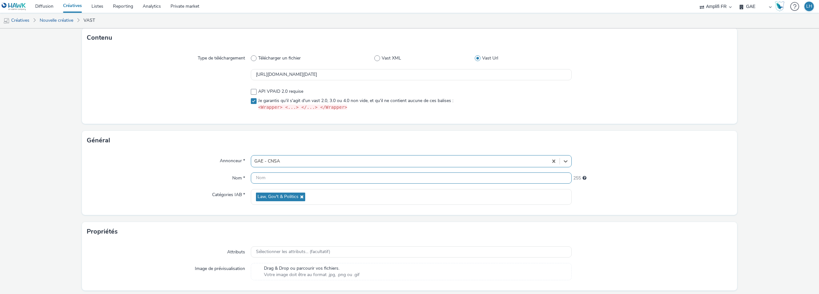
click at [257, 178] on input "text" at bounding box center [411, 178] width 321 height 11
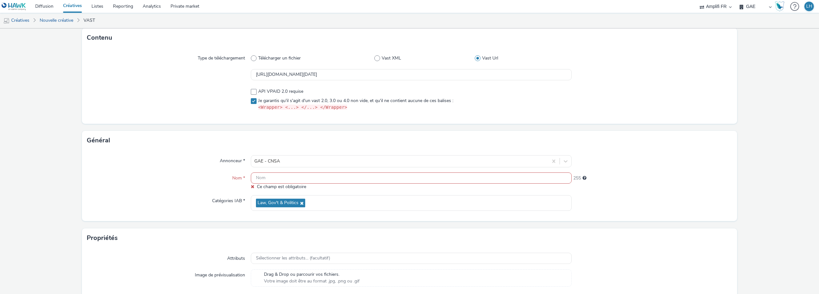
click at [302, 178] on input "text" at bounding box center [411, 178] width 321 height 11
paste input "R-Notoriete-CPM-Hawk-Seniors-Affinitaire-TFV-PreRoll-1x1-Desktop-$82938935$-P-P…"
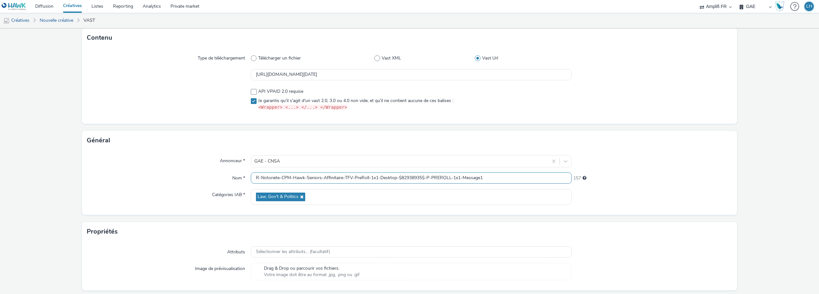
scroll to position [60, 0]
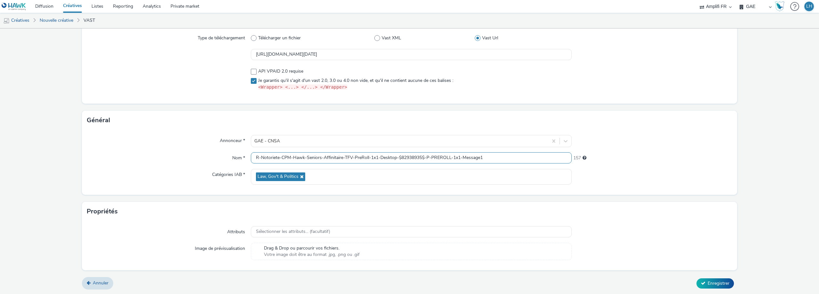
type input "R-Notoriete-CPM-Hawk-Seniors-Affinitaire-TFV-PreRoll-1x1-Desktop-$82938935$-P-P…"
click at [437, 194] on div "Annuler Enregistrer" at bounding box center [409, 284] width 655 height 12
click at [437, 194] on span "Enregistrer" at bounding box center [719, 283] width 22 height 6
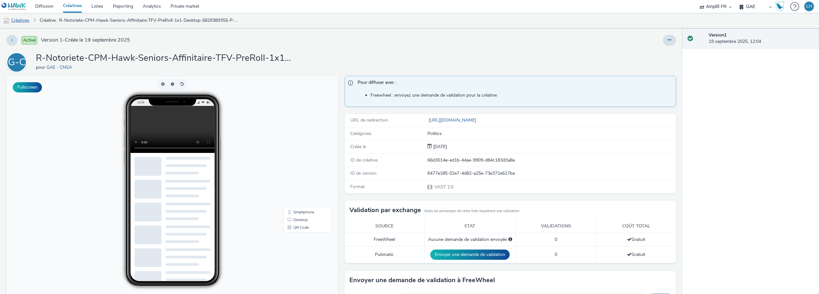
click at [31, 20] on link "Créatives" at bounding box center [16, 20] width 33 height 15
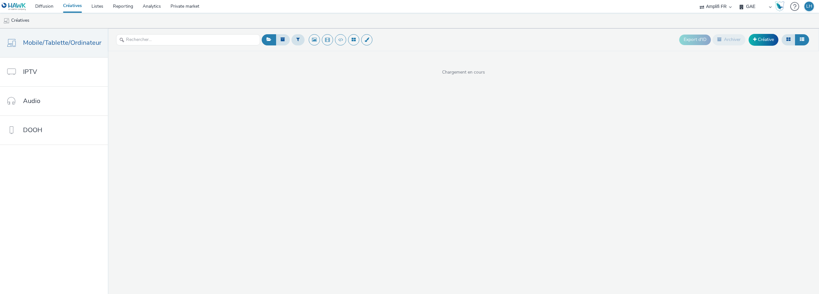
click at [437, 32] on div "Export d'ID Archiver Créative" at bounding box center [745, 40] width 132 height 16
click at [437, 36] on link "Créative" at bounding box center [764, 40] width 30 height 12
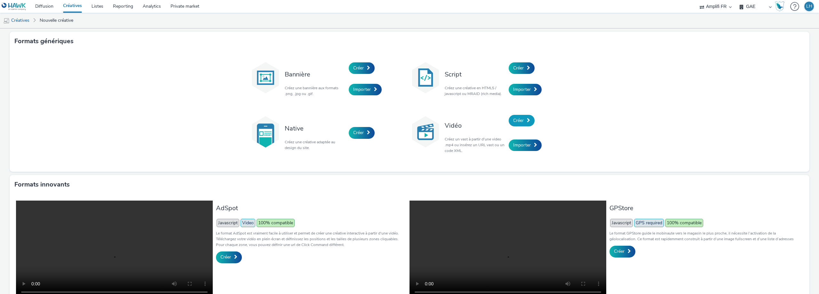
click at [437, 125] on link "Créer" at bounding box center [522, 121] width 26 height 12
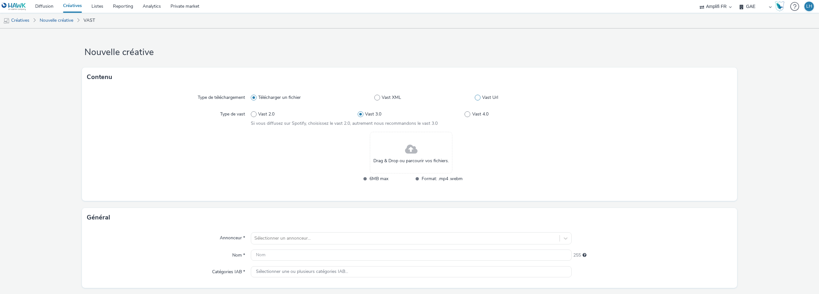
click at [437, 99] on span at bounding box center [478, 98] width 6 height 6
click at [437, 99] on input "Vast Url" at bounding box center [477, 98] width 4 height 4
radio input "false"
radio input "true"
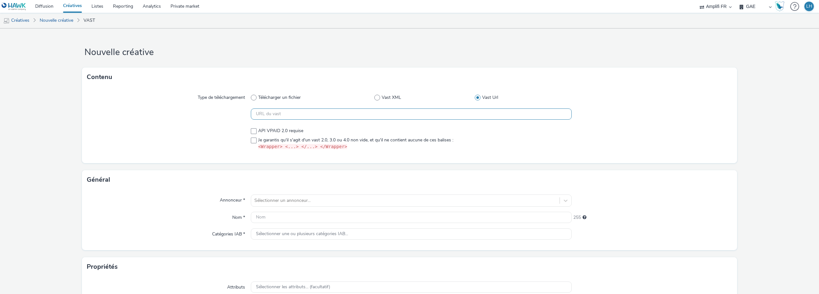
click at [379, 118] on input "text" at bounding box center [411, 113] width 321 height 11
paste input "https://videos-pub.ftv-publicite.fr/media/creations/12990/51181/dan_cnsa_mod-2-…"
type input "https://videos-pub.ftv-publicite.fr/media/creations/12990/51181/dan_cnsa_mod-2-…"
click at [253, 140] on span at bounding box center [254, 141] width 6 height 6
checkbox input "true"
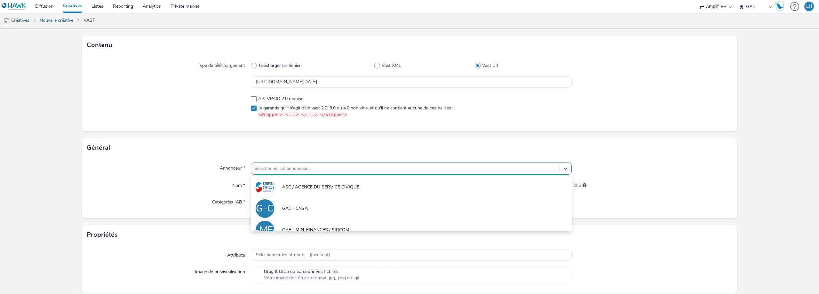
click at [276, 168] on div "Sélectionner un annonceur..." at bounding box center [411, 169] width 321 height 12
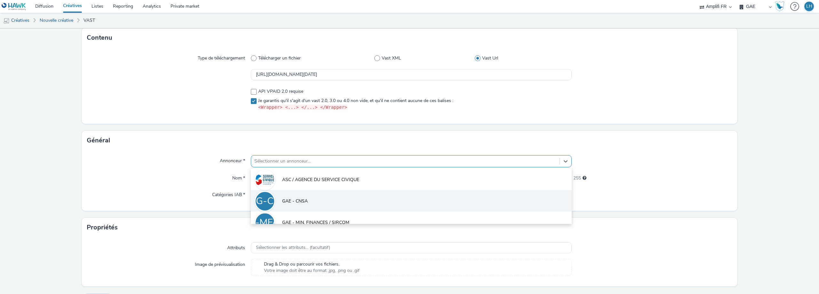
click at [285, 194] on li "G-C GAE - CNSA" at bounding box center [411, 200] width 321 height 21
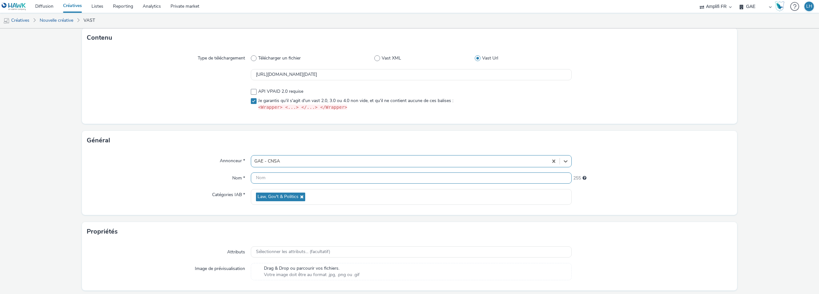
click at [267, 177] on input "text" at bounding box center [411, 178] width 321 height 11
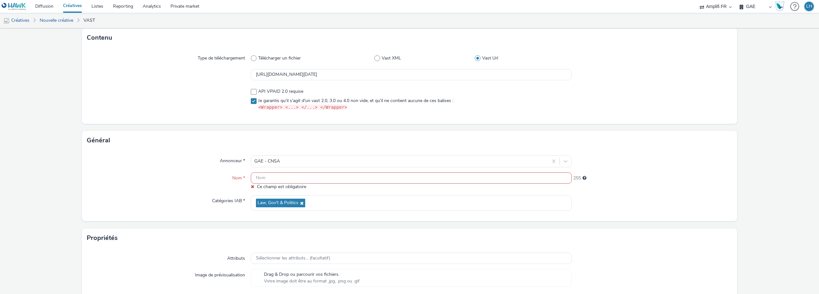
click at [326, 178] on input "text" at bounding box center [411, 178] width 321 height 11
paste input "R-Notoriete-CPM-Hawk-Seniors-Affinitaire-TFV-PreRoll-1x1-Desktop-$82938936$-P-P…"
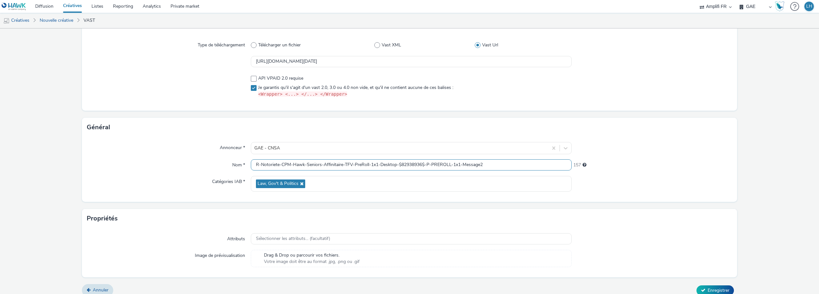
scroll to position [60, 0]
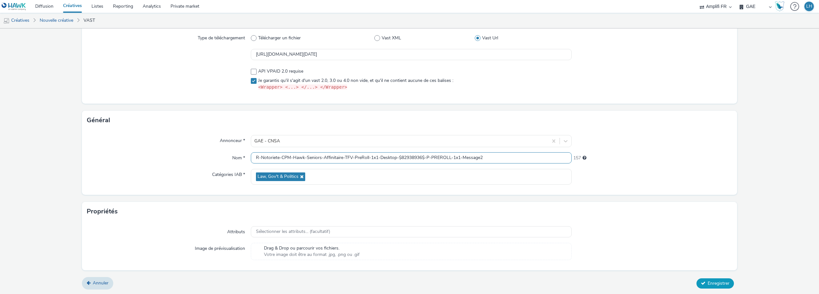
type input "R-Notoriete-CPM-Hawk-Seniors-Affinitaire-TFV-PreRoll-1x1-Desktop-$82938936$-P-P…"
click at [437, 194] on span "Enregistrer" at bounding box center [719, 283] width 22 height 6
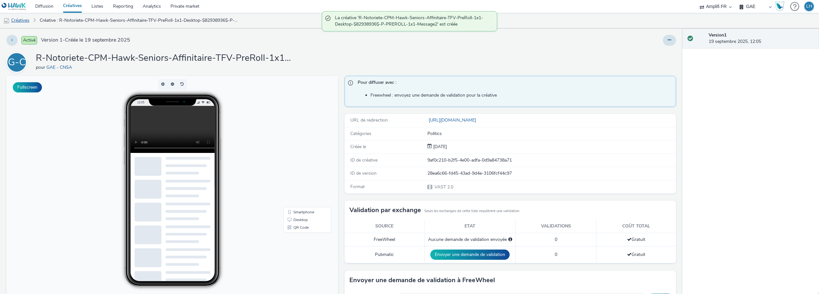
click at [15, 18] on link "Créatives" at bounding box center [16, 20] width 33 height 15
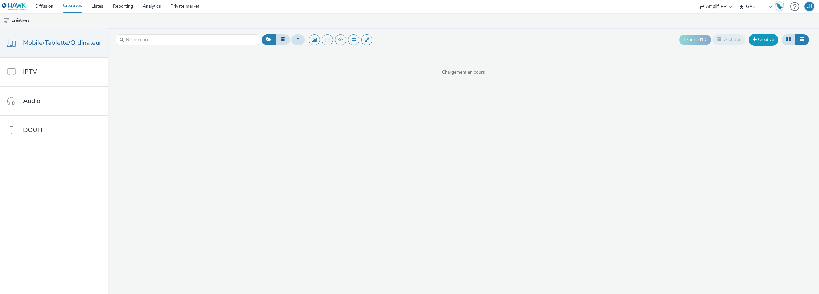
click at [437, 38] on link "Créative" at bounding box center [764, 40] width 30 height 12
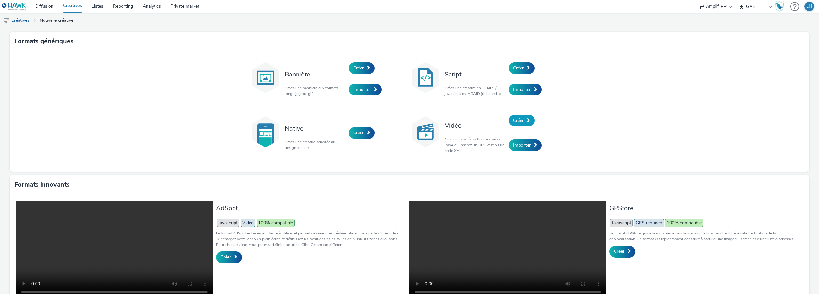
click at [437, 122] on span "Créer" at bounding box center [518, 120] width 11 height 6
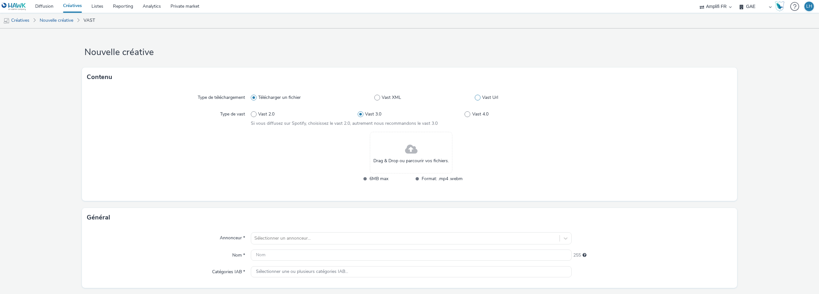
click at [437, 99] on span at bounding box center [478, 98] width 6 height 6
click at [437, 99] on input "Vast Url" at bounding box center [477, 98] width 4 height 4
radio input "false"
radio input "true"
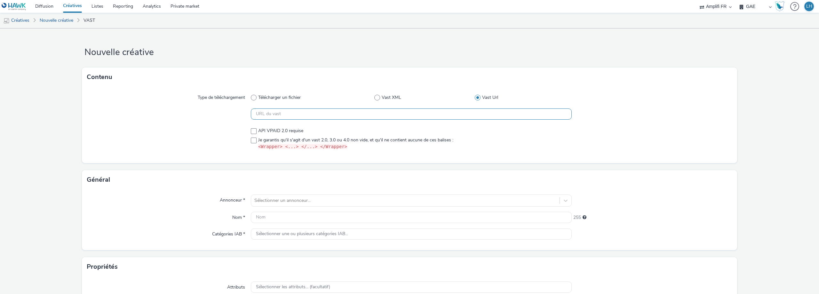
click at [290, 116] on input "text" at bounding box center [411, 113] width 321 height 11
click at [329, 114] on input "text" at bounding box center [411, 113] width 321 height 11
paste input "https://videos-pub.ftv-publicite.fr/media/creations/12990/51187/dan_cnsa_mod-2-…"
type input "https://videos-pub.ftv-publicite.fr/media/creations/12990/51187/dan_cnsa_mod-2-…"
click at [253, 141] on span at bounding box center [254, 141] width 6 height 6
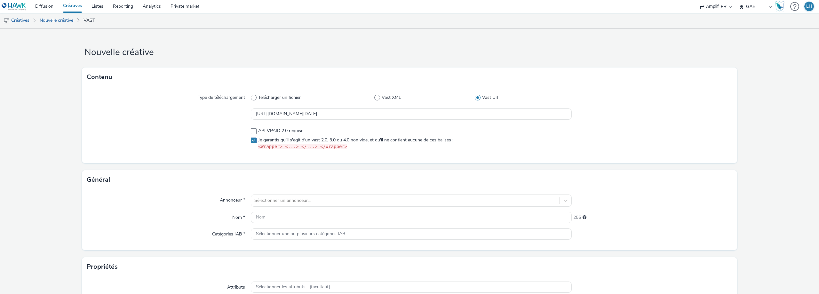
checkbox input "true"
click at [275, 194] on div "Sélectionner un annonceur..." at bounding box center [411, 201] width 321 height 12
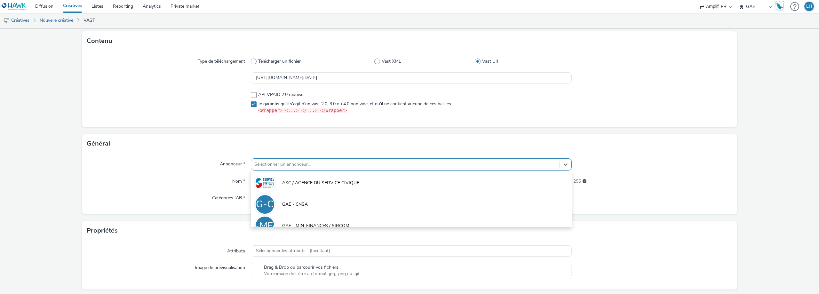
scroll to position [39, 0]
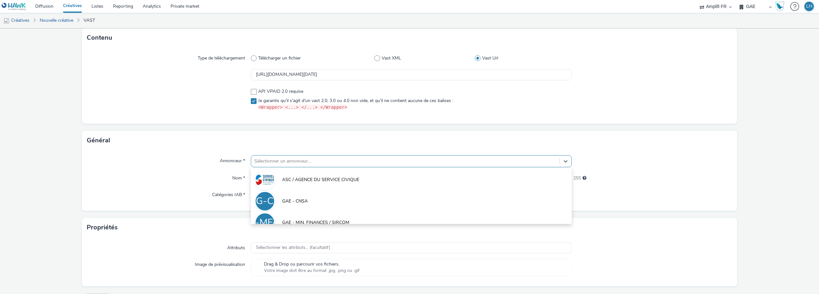
click at [275, 194] on li "G-C GAE - CNSA" at bounding box center [411, 200] width 321 height 21
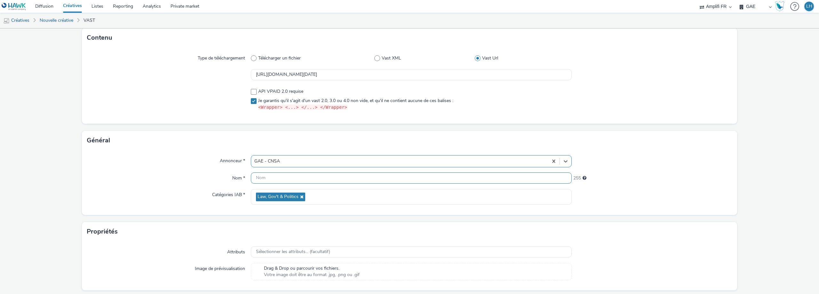
click at [261, 178] on input "text" at bounding box center [411, 178] width 321 height 11
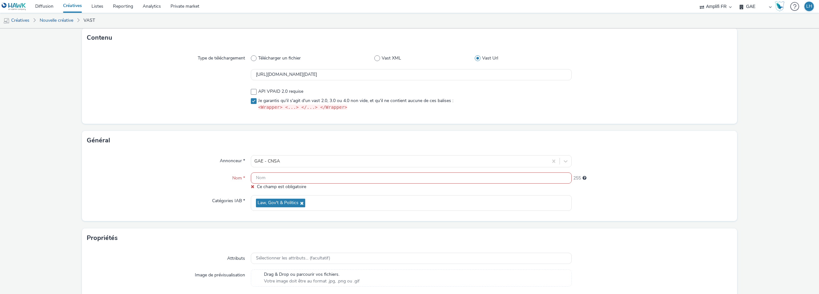
click at [281, 180] on input "text" at bounding box center [411, 178] width 321 height 11
paste input "R-Notoriete-CPM-Hawk-Seniors-Affinitaire-TFV-PreRoll-1x1-MobTab-$82938932$-P-PR…"
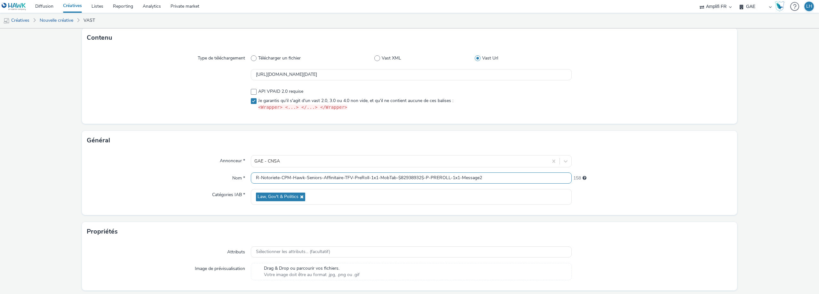
scroll to position [60, 0]
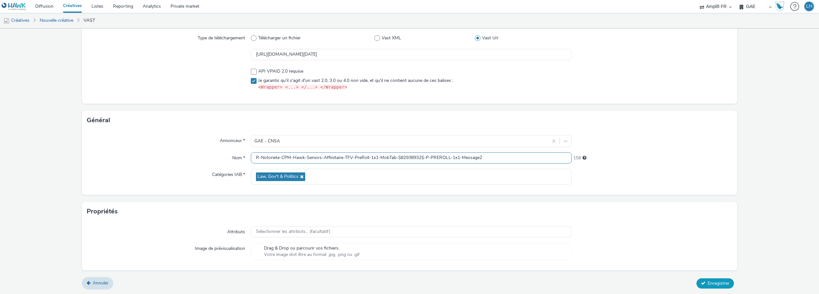
type input "R-Notoriete-CPM-Hawk-Seniors-Affinitaire-TFV-PreRoll-1x1-MobTab-$82938932$-P-PR…"
click at [437, 194] on button "Enregistrer" at bounding box center [715, 283] width 37 height 10
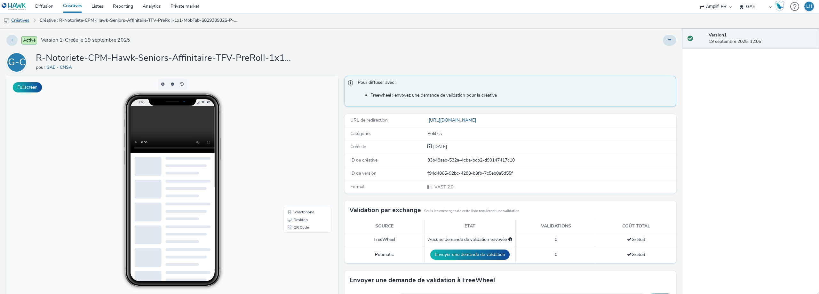
click at [24, 20] on link "Créatives" at bounding box center [16, 20] width 33 height 15
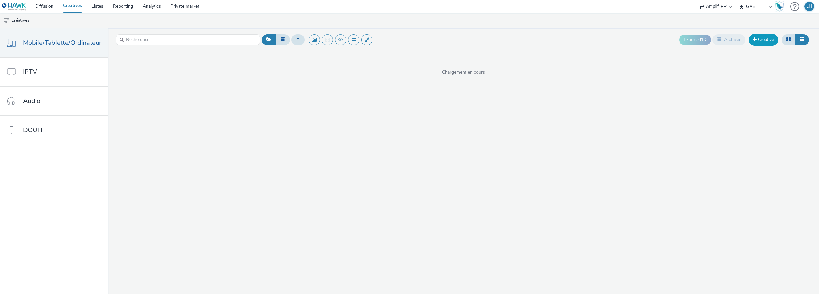
click at [437, 44] on link "Créative" at bounding box center [764, 40] width 30 height 12
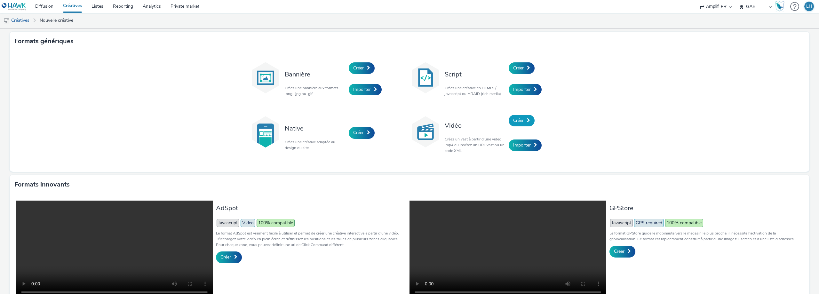
click at [437, 124] on link "Créer" at bounding box center [522, 121] width 26 height 12
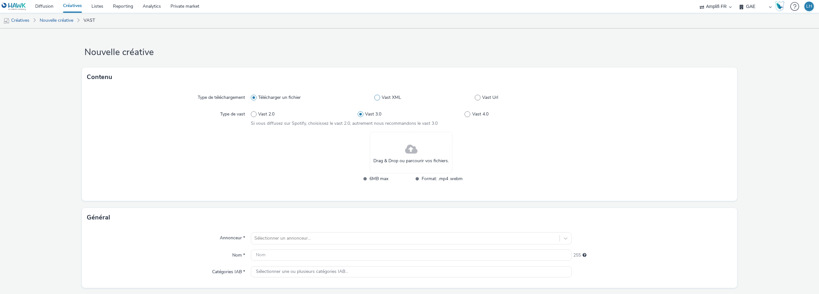
click at [437, 97] on label "Vast XML" at bounding box center [424, 97] width 100 height 6
click at [379, 97] on input "Vast XML" at bounding box center [376, 98] width 4 height 4
radio input "false"
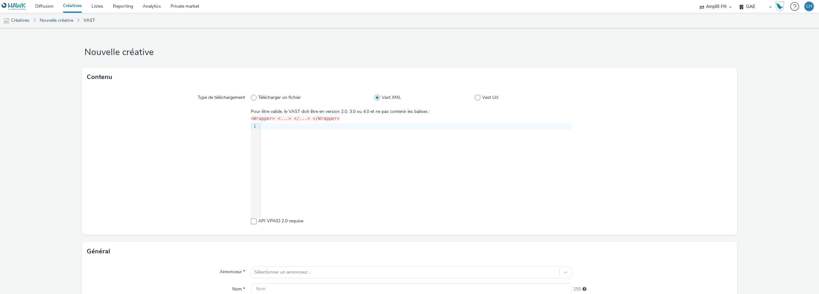
click at [437, 96] on label "Vast Url" at bounding box center [523, 97] width 97 height 6
click at [437, 96] on input "Vast Url" at bounding box center [477, 98] width 4 height 4
radio input "false"
radio input "true"
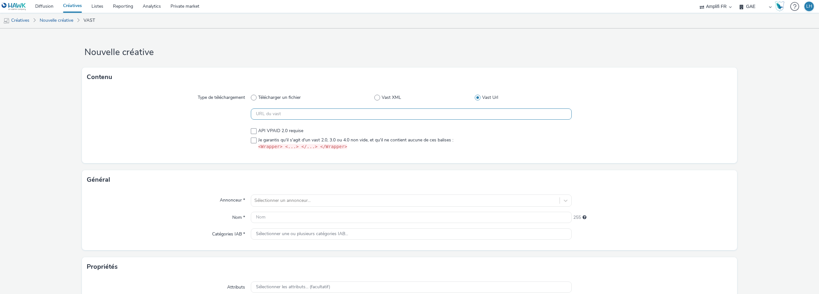
click at [387, 116] on input "text" at bounding box center [411, 113] width 321 height 11
paste input "https://videos-pub.ftv-publicite.fr/media/creations/12990/51189/dan_cnsa_mod-3-…"
type input "https://videos-pub.ftv-publicite.fr/media/creations/12990/51189/dan_cnsa_mod-3-…"
click at [251, 139] on span at bounding box center [254, 141] width 6 height 6
checkbox input "true"
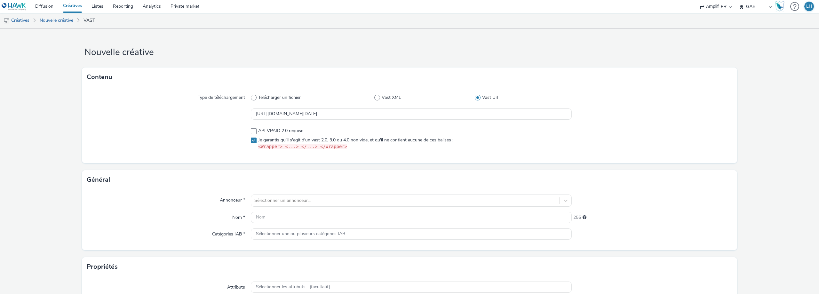
click at [263, 194] on div "Annonceur * Sélectionner un annonceur... Nom * 255 Catégories IAB * Sélectionne…" at bounding box center [409, 219] width 655 height 61
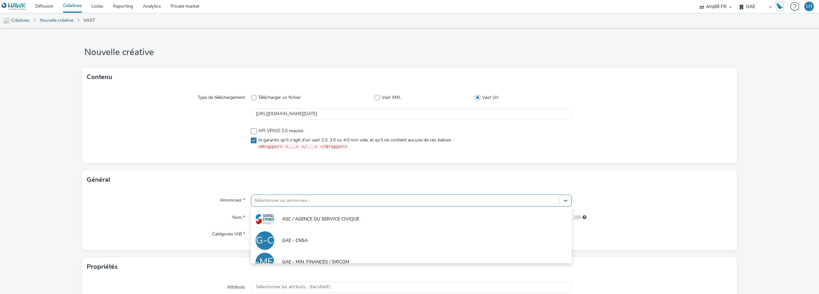
click at [262, 194] on div "option ASC / AGENCE DU SERVICE CIVIQUE focused, 1 of 5. 5 results available. Us…" at bounding box center [411, 201] width 321 height 12
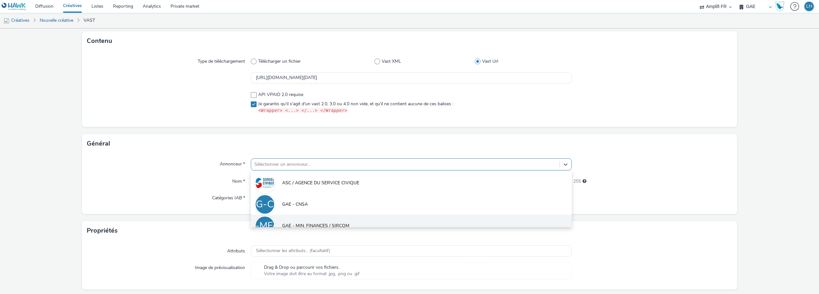
scroll to position [39, 0]
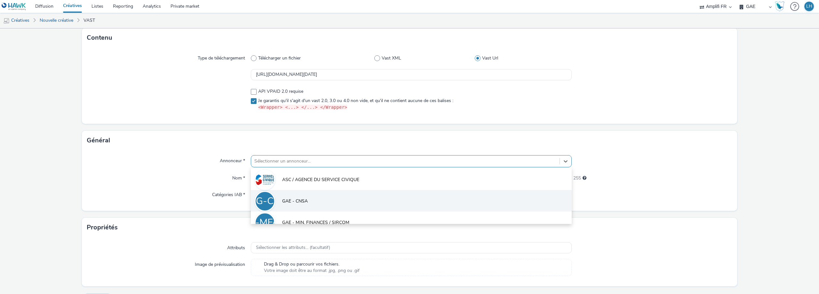
click at [282, 194] on span "GAE - CNSA" at bounding box center [295, 201] width 26 height 6
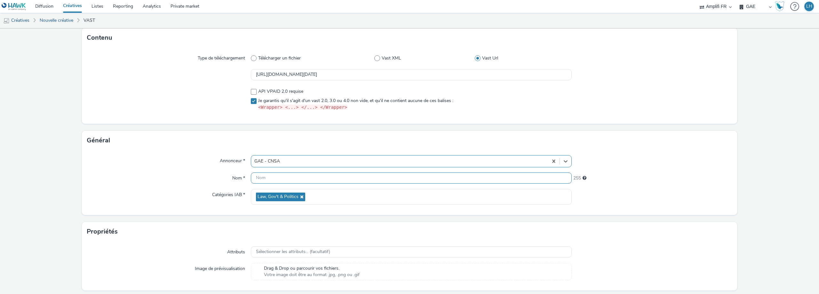
click at [264, 180] on input "text" at bounding box center [411, 178] width 321 height 11
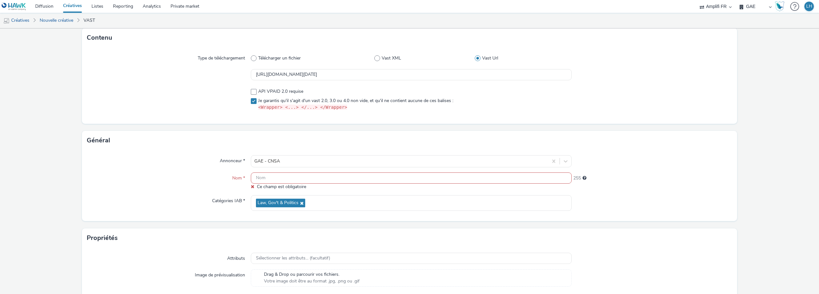
click at [274, 178] on input "text" at bounding box center [411, 178] width 321 height 11
paste input "R-Notoriete-CPM-Hawk-Seniors-Affinitaire-TFV-PreRoll-1x1-MobTab-$82938931$-P-PR…"
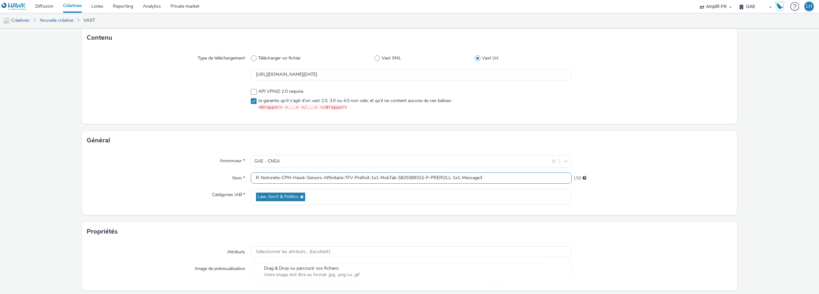
scroll to position [60, 0]
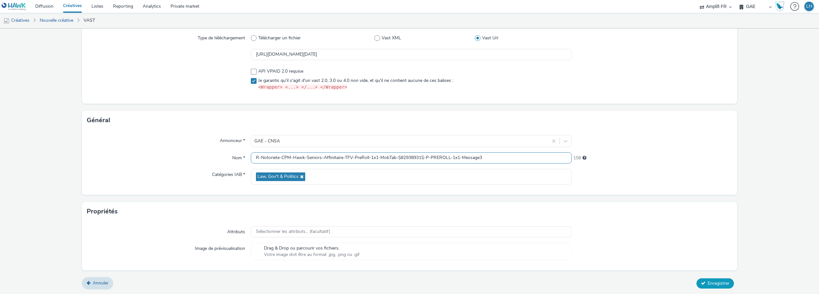
type input "R-Notoriete-CPM-Hawk-Seniors-Affinitaire-TFV-PreRoll-1x1-MobTab-$82938931$-P-PR…"
click at [437, 194] on span "Enregistrer" at bounding box center [719, 283] width 22 height 6
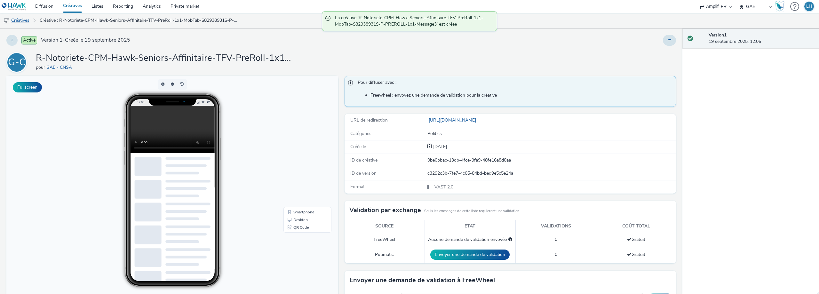
click at [26, 21] on link "Créatives" at bounding box center [16, 20] width 33 height 15
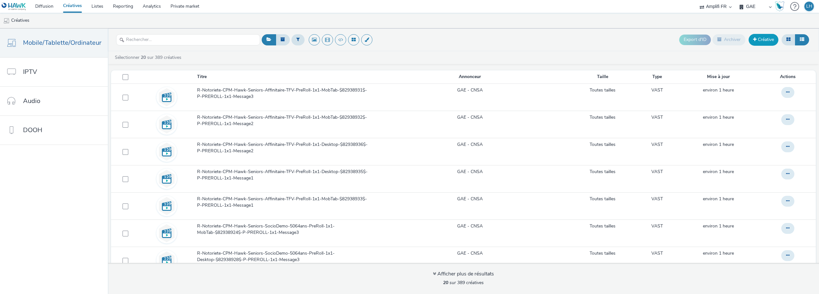
click at [437, 39] on link "Créative" at bounding box center [764, 40] width 30 height 12
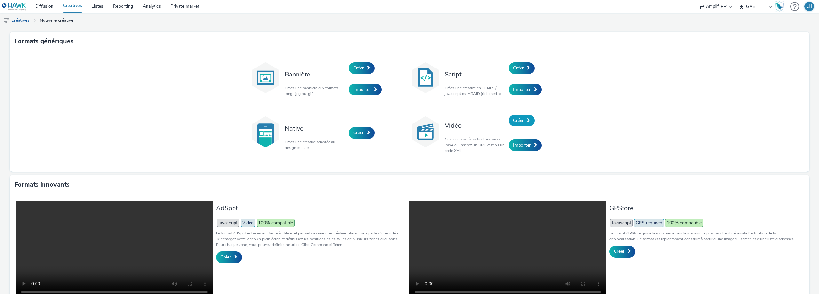
click at [437, 123] on link "Créer" at bounding box center [522, 121] width 26 height 12
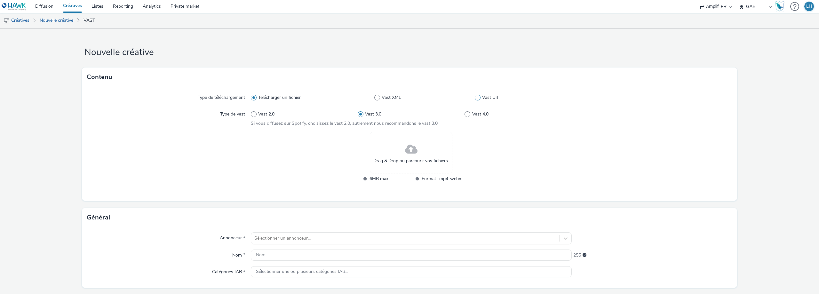
click at [437, 99] on span at bounding box center [478, 98] width 6 height 6
click at [437, 99] on input "Vast Url" at bounding box center [477, 98] width 4 height 4
radio input "false"
radio input "true"
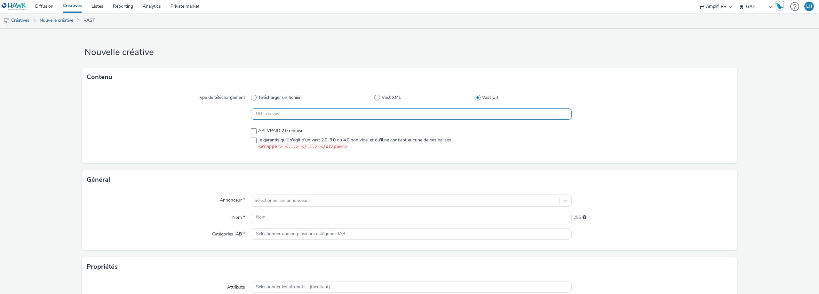
click at [403, 114] on input "text" at bounding box center [411, 113] width 321 height 11
paste input "https://videos-pub.ftv-publicite.fr/media/creations/12990/51183/dan_cnsa_mod-3-…"
type input "https://videos-pub.ftv-publicite.fr/media/creations/12990/51183/dan_cnsa_mod-3-…"
click at [253, 139] on span at bounding box center [254, 141] width 6 height 6
checkbox input "true"
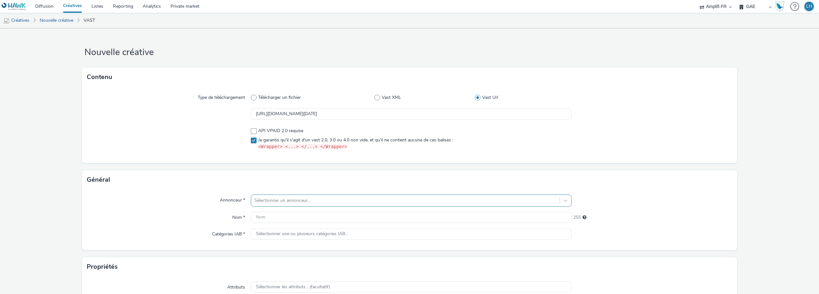
click at [255, 194] on div "Sélectionner un annonceur..." at bounding box center [411, 201] width 321 height 12
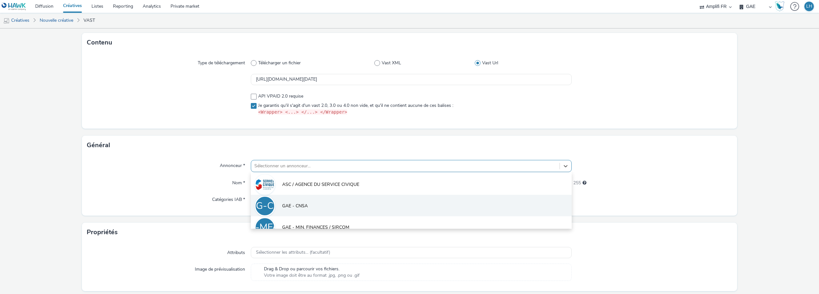
scroll to position [39, 0]
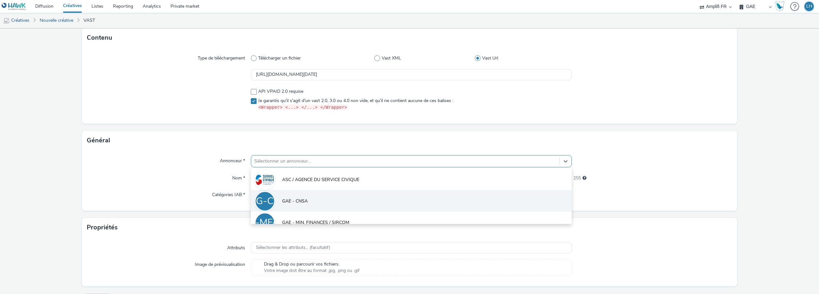
click at [280, 194] on li "G-C GAE - CNSA" at bounding box center [411, 200] width 321 height 21
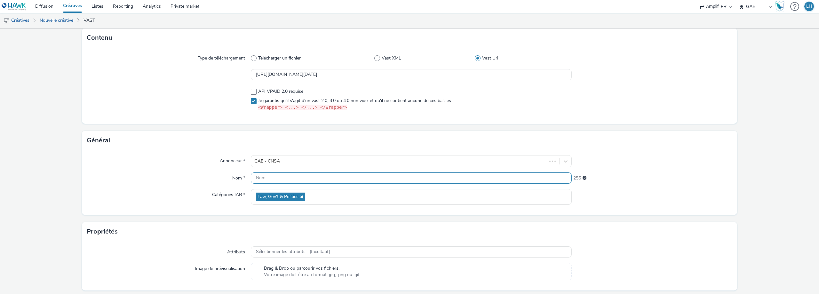
click at [264, 181] on input "text" at bounding box center [411, 178] width 321 height 11
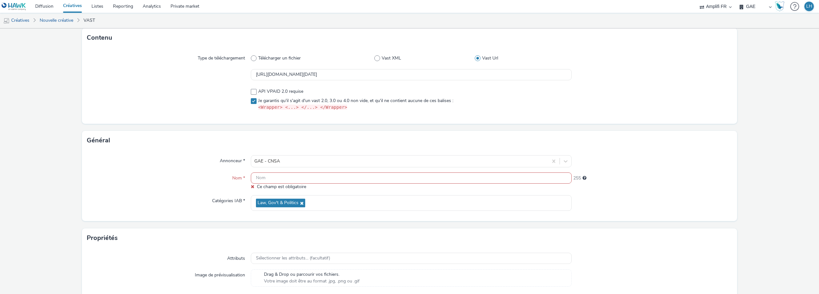
click at [304, 178] on input "text" at bounding box center [411, 178] width 321 height 11
paste input "R-Notoriete-CPM-Hawk-Seniors-Affinitaire-TFV-PreRoll-1x1-Desktop-$82938934$-P-P…"
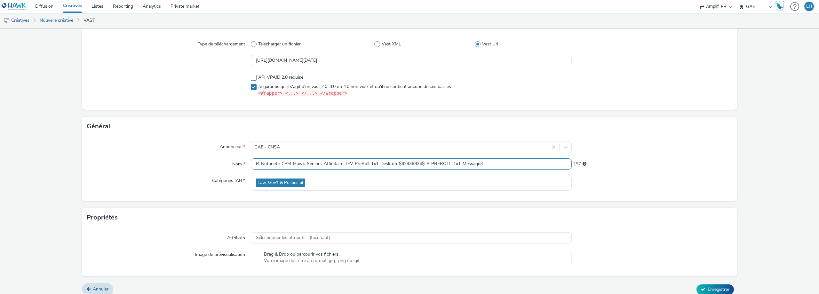
scroll to position [60, 0]
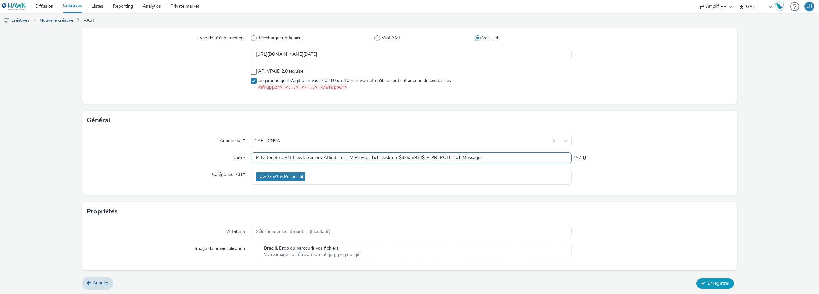
type input "R-Notoriete-CPM-Hawk-Seniors-Affinitaire-TFV-PreRoll-1x1-Desktop-$82938934$-P-P…"
click at [437, 194] on span "Enregistrer" at bounding box center [719, 283] width 22 height 6
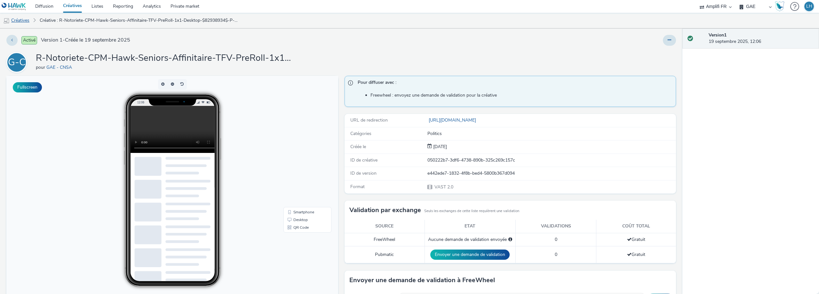
click at [26, 20] on link "Créatives" at bounding box center [16, 20] width 33 height 15
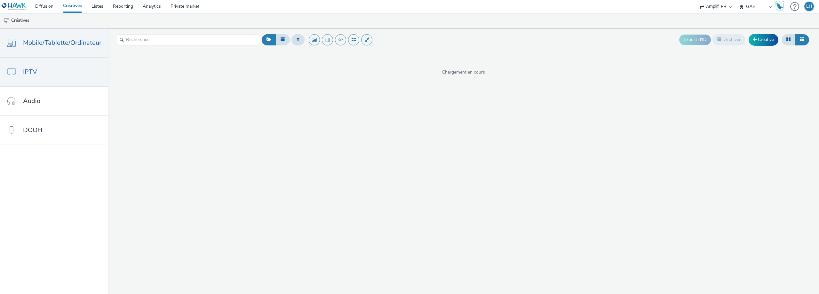
click at [45, 75] on link "IPTV" at bounding box center [54, 72] width 108 height 29
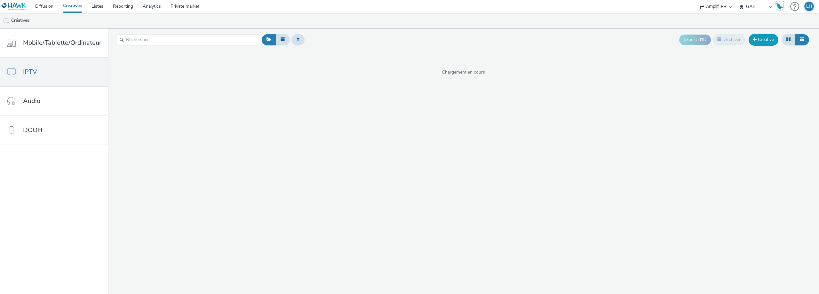
click at [437, 42] on link "Créative" at bounding box center [764, 40] width 30 height 12
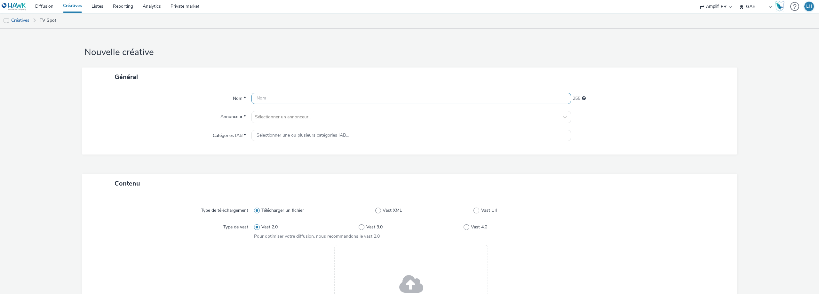
click at [268, 103] on input "text" at bounding box center [412, 98] width 320 height 11
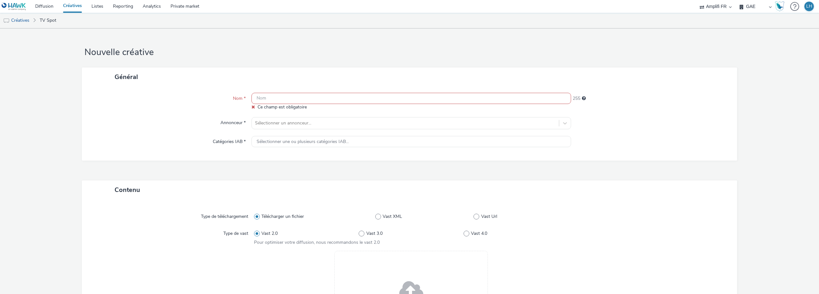
click at [287, 96] on input "text" at bounding box center [412, 98] width 320 height 11
paste input "R-Notoriete-CPM-Hawk-Seniors-Affinitaire-TFV-PreRoll-1x1-TV-$82622170$-P-PREROL…"
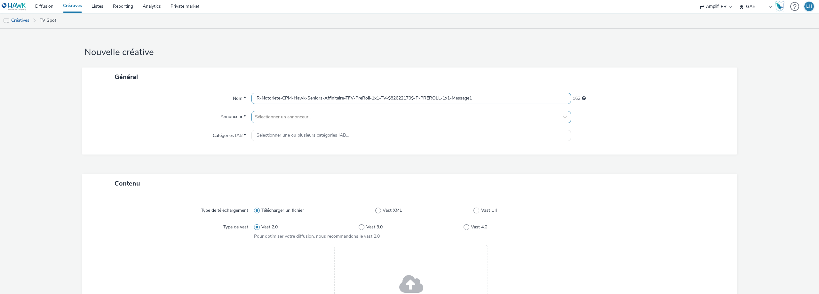
type input "R-Notoriete-CPM-Hawk-Seniors-Affinitaire-TFV-PreRoll-1x1-TV-$82622170$-P-PREROL…"
click at [277, 117] on div at bounding box center [405, 117] width 301 height 8
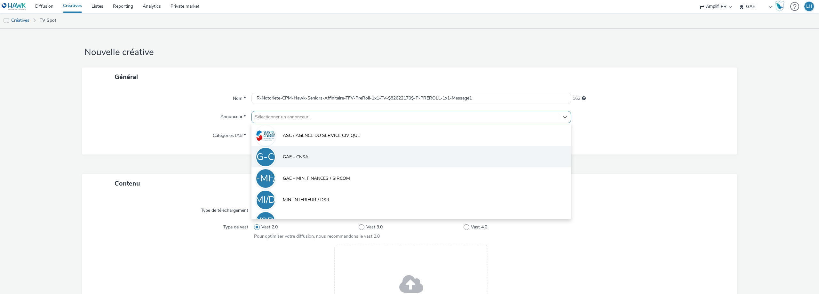
click at [301, 154] on span "GAE - CNSA" at bounding box center [296, 157] width 26 height 6
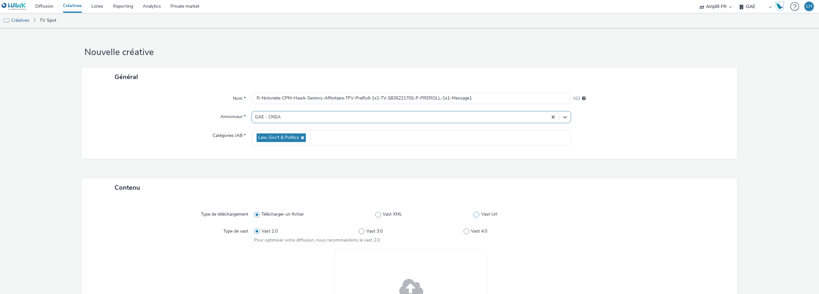
drag, startPoint x: 469, startPoint y: 217, endPoint x: 472, endPoint y: 216, distance: 3.3
click at [437, 194] on label "Vast XML" at bounding box center [424, 214] width 98 height 6
click at [380, 194] on input "Vast XML" at bounding box center [377, 215] width 4 height 4
radio input "false"
click at [437, 194] on span at bounding box center [477, 215] width 6 height 6
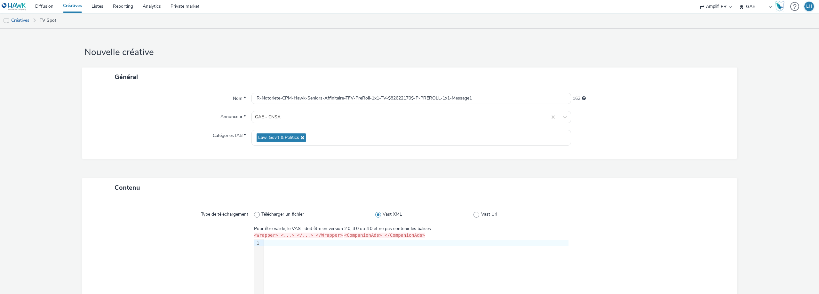
click at [437, 194] on input "Vast Url" at bounding box center [476, 215] width 4 height 4
radio input "false"
radio input "true"
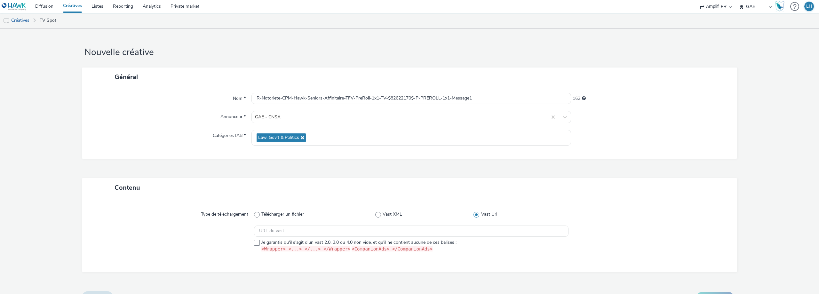
scroll to position [14, 0]
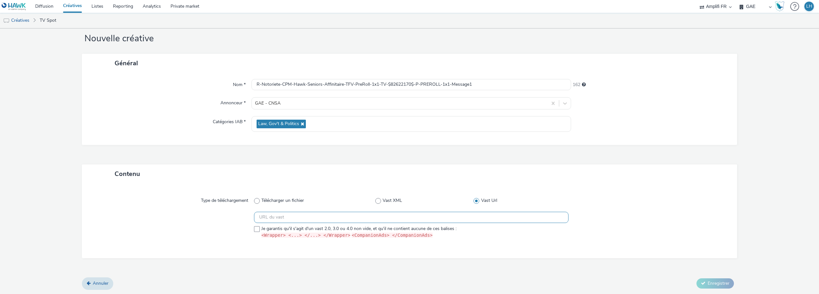
click at [381, 194] on input "text" at bounding box center [411, 217] width 315 height 11
click at [293, 194] on input "text" at bounding box center [411, 217] width 315 height 11
paste input "[URL][DOMAIN_NAME][DATE]"
type input "[URL][DOMAIN_NAME][DATE]"
click at [256, 194] on span at bounding box center [257, 229] width 6 height 6
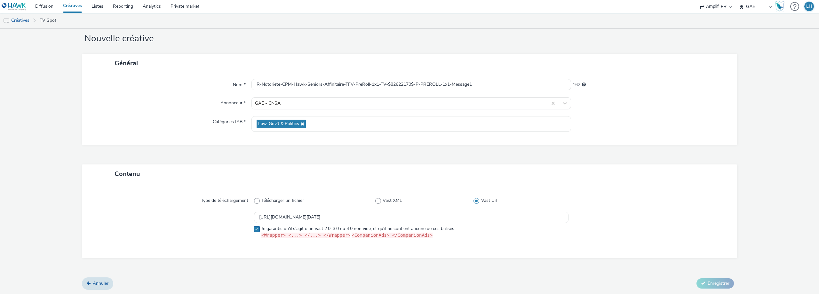
checkbox input "true"
click at [437, 194] on icon at bounding box center [703, 283] width 4 height 4
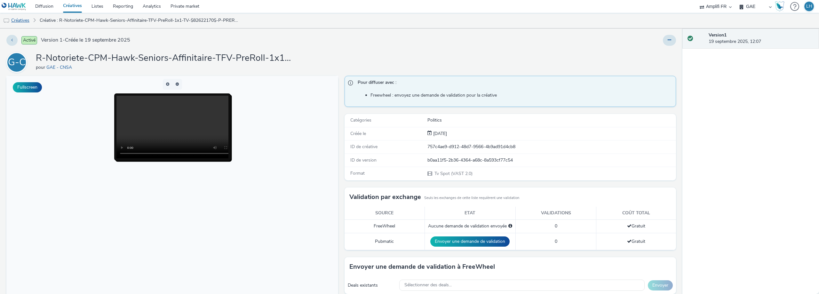
click at [26, 20] on link "Créatives" at bounding box center [16, 20] width 33 height 15
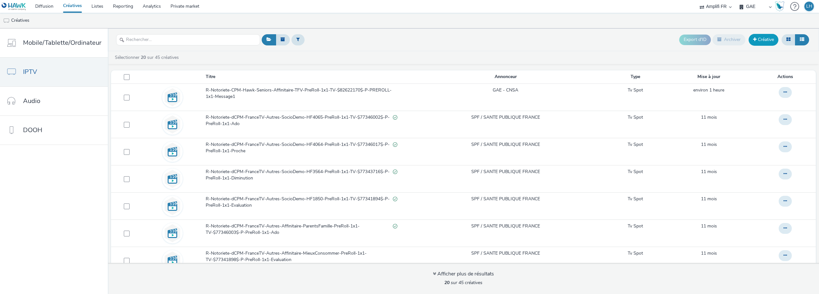
click at [437, 39] on link "Créative" at bounding box center [764, 40] width 30 height 12
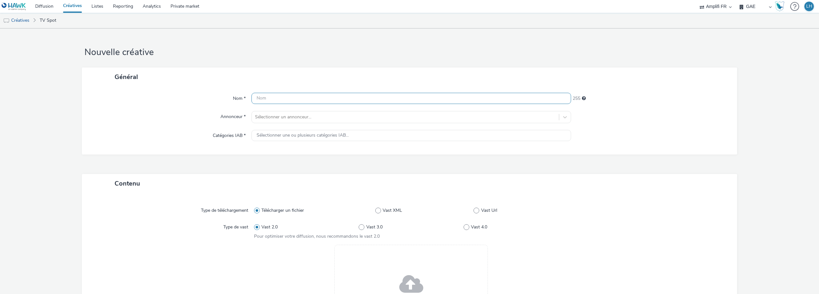
click at [291, 97] on input "text" at bounding box center [412, 98] width 320 height 11
paste input "R-Notoriete-CPM-Hawk-Seniors-SocioDemo-5064ans-PreRoll-1x1-TV-$82622173$-P-PRER…"
type input "R-Notoriete-CPM-Hawk-Seniors-SocioDemo-5064ans-PreRoll-1x1-TV-$82622173$-P-PRER…"
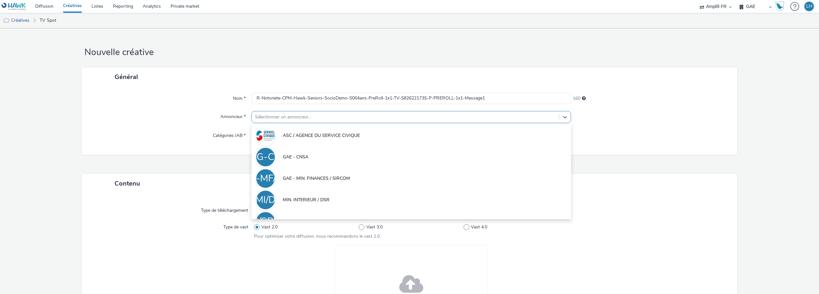
click at [277, 119] on div at bounding box center [405, 117] width 301 height 8
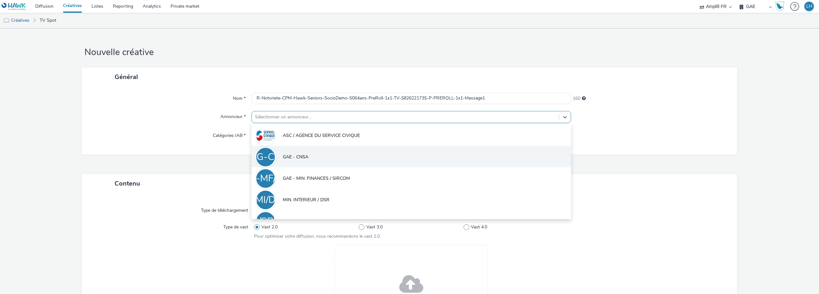
click at [301, 153] on li "G-C GAE - CNSA" at bounding box center [412, 156] width 320 height 21
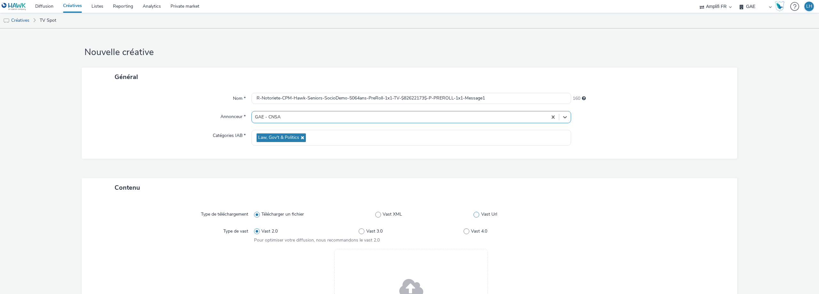
click at [437, 194] on span at bounding box center [477, 215] width 6 height 6
click at [437, 194] on input "Vast Url" at bounding box center [476, 215] width 4 height 4
radio input "false"
radio input "true"
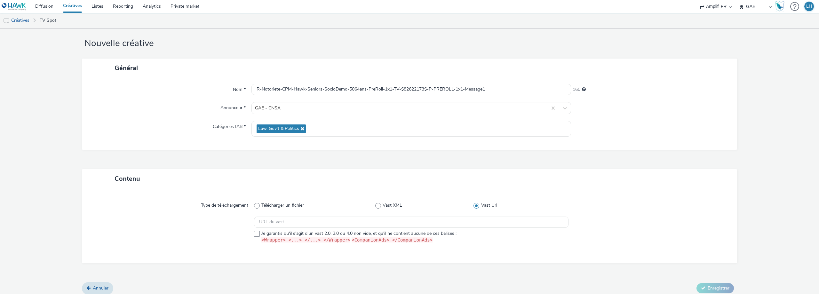
scroll to position [14, 0]
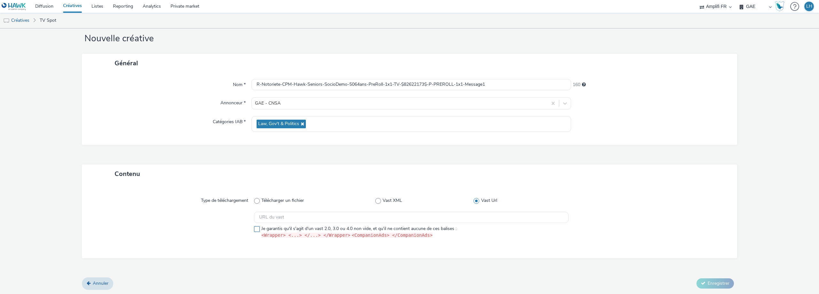
click at [255, 194] on span at bounding box center [257, 229] width 6 height 6
checkbox input "true"
click at [268, 194] on input "text" at bounding box center [411, 217] width 315 height 11
click at [319, 194] on input "text" at bounding box center [411, 217] width 315 height 11
paste input "https://videos-pub.ftv-publicite.fr/media/creations/12990/51173/dan_cnsa_mod-1-…"
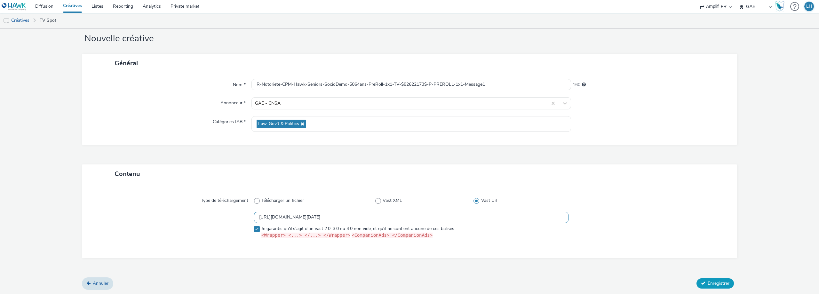
type input "https://videos-pub.ftv-publicite.fr/media/creations/12990/51173/dan_cnsa_mod-1-…"
click at [437, 194] on button "Enregistrer" at bounding box center [715, 283] width 37 height 10
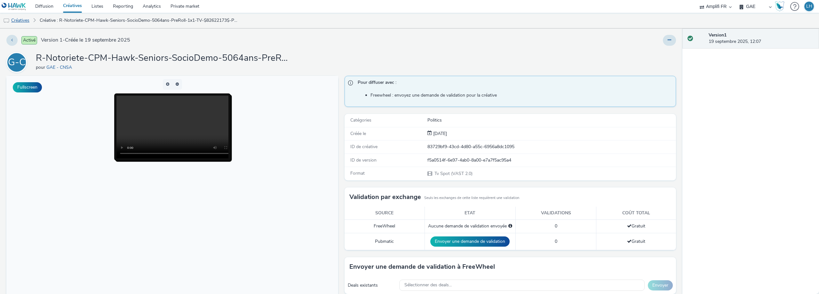
click at [24, 22] on link "Créatives" at bounding box center [16, 20] width 33 height 15
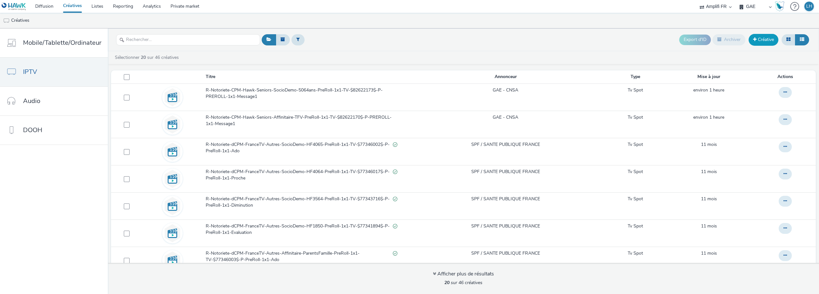
click at [437, 44] on link "Créative" at bounding box center [764, 40] width 30 height 12
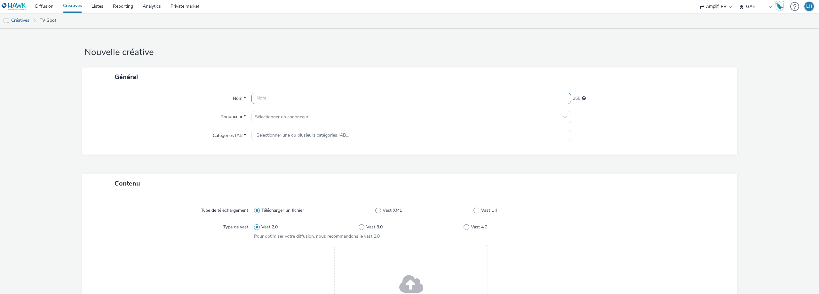
click at [350, 96] on input "text" at bounding box center [412, 98] width 320 height 11
paste input "R-Notoriete-CPM-Hawk-Seniors-Affinitaire-TFV-PreRoll-1x1-TV-$82622171$-P-PREROL…"
type input "R-Notoriete-CPM-Hawk-Seniors-Affinitaire-TFV-PreRoll-1x1-TV-$82622171$-P-PREROL…"
click at [319, 117] on div at bounding box center [405, 117] width 301 height 8
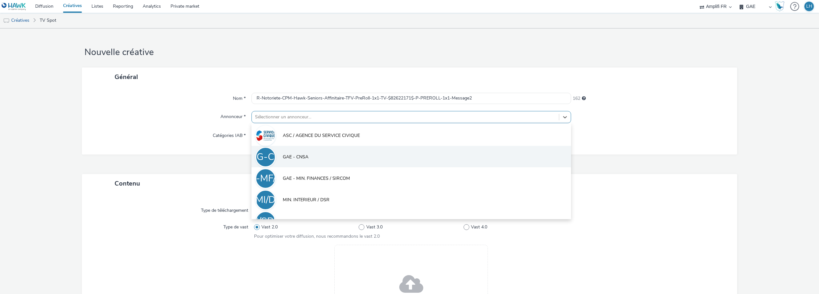
click at [312, 151] on li "G-C GAE - CNSA" at bounding box center [412, 156] width 320 height 21
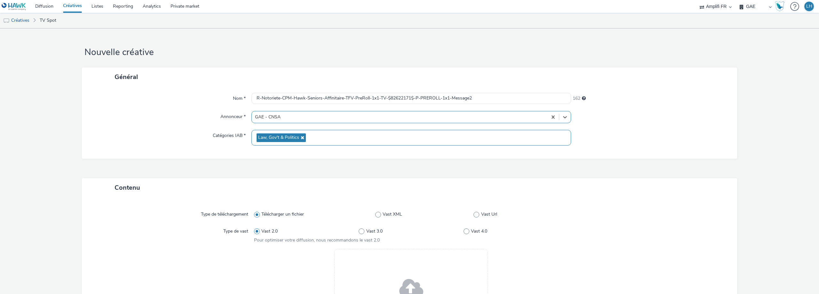
click at [290, 137] on span "Law, Gov't & Politics" at bounding box center [278, 137] width 41 height 5
click at [437, 194] on label "Vast Url" at bounding box center [521, 214] width 95 height 6
click at [437, 194] on input "Vast Url" at bounding box center [476, 215] width 4 height 4
radio input "false"
radio input "true"
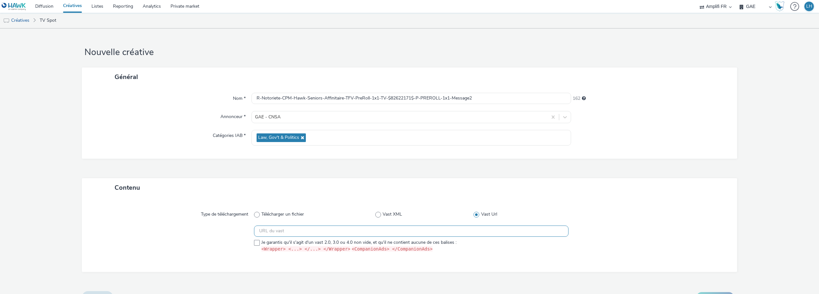
click at [282, 194] on input "text" at bounding box center [411, 231] width 315 height 11
paste input "https://videos-pub.ftv-publicite.fr/media/creations/12990/51193/dan_cnsa_mod-2-…"
type input "https://videos-pub.ftv-publicite.fr/media/creations/12990/51193/dan_cnsa_mod-2-…"
click at [255, 194] on span at bounding box center [257, 243] width 6 height 6
checkbox input "true"
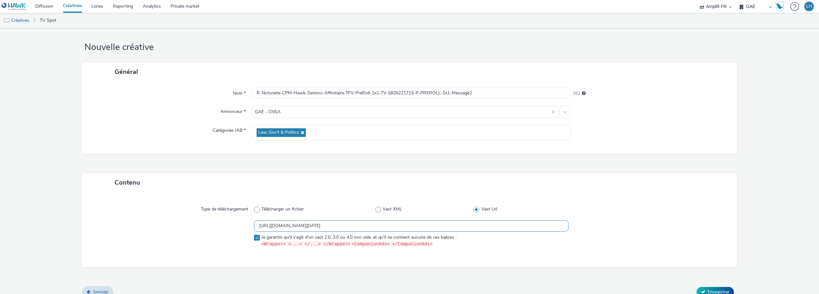
scroll to position [14, 0]
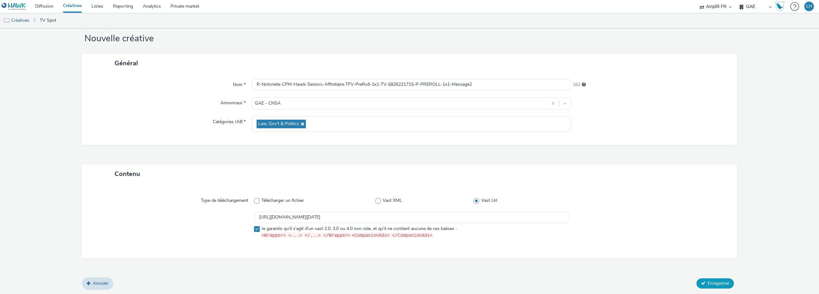
click at [437, 194] on button "Enregistrer" at bounding box center [715, 283] width 37 height 10
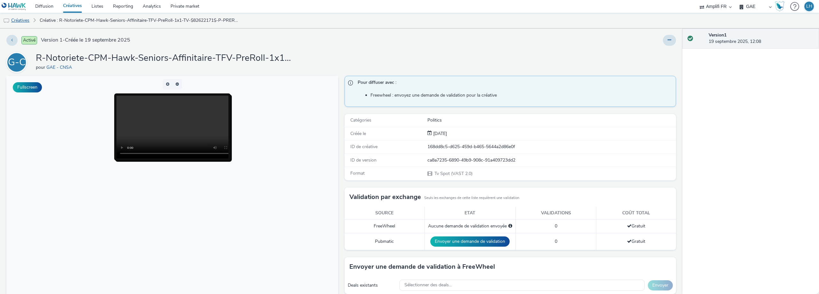
click at [26, 23] on link "Créatives" at bounding box center [16, 20] width 33 height 15
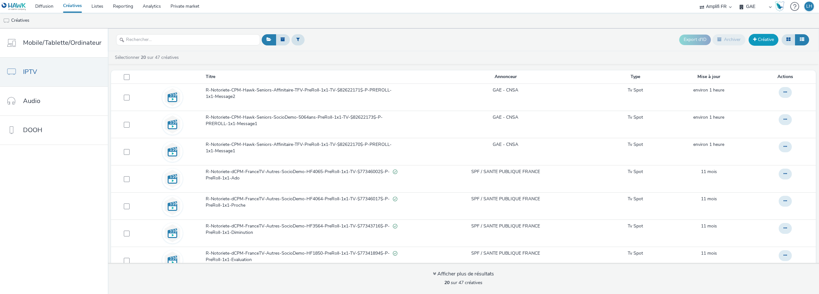
click at [437, 44] on link "Créative" at bounding box center [764, 40] width 30 height 12
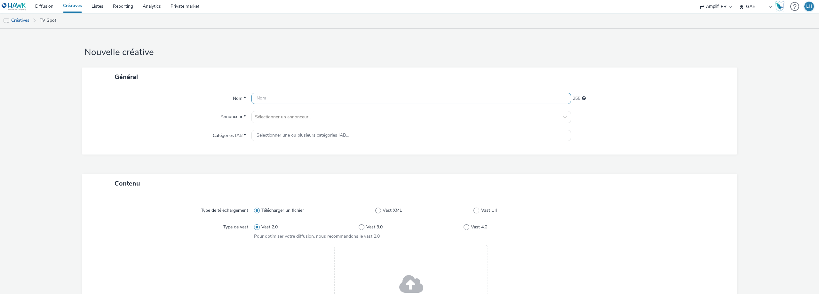
click at [301, 100] on input "text" at bounding box center [412, 98] width 320 height 11
paste input "R-Notoriete-CPM-Hawk-Seniors-SocioDemo-5064ans-PreRoll-1x1-TV-$82622174$-P-PRER…"
type input "R-Notoriete-CPM-Hawk-Seniors-SocioDemo-5064ans-PreRoll-1x1-TV-$82622174$-P-PRER…"
click at [292, 117] on div at bounding box center [405, 117] width 301 height 8
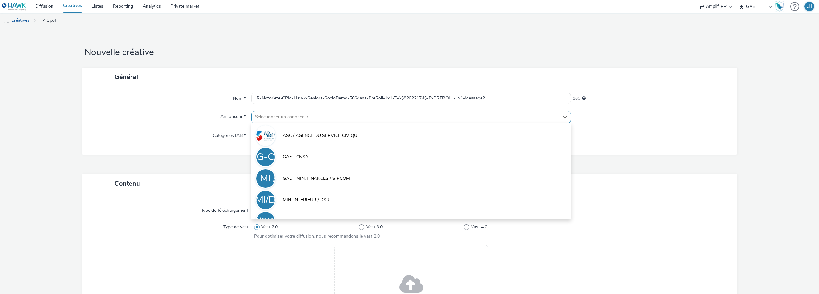
drag, startPoint x: 292, startPoint y: 152, endPoint x: 285, endPoint y: 144, distance: 10.6
click at [293, 152] on li "G-C GAE - CNSA" at bounding box center [412, 156] width 320 height 21
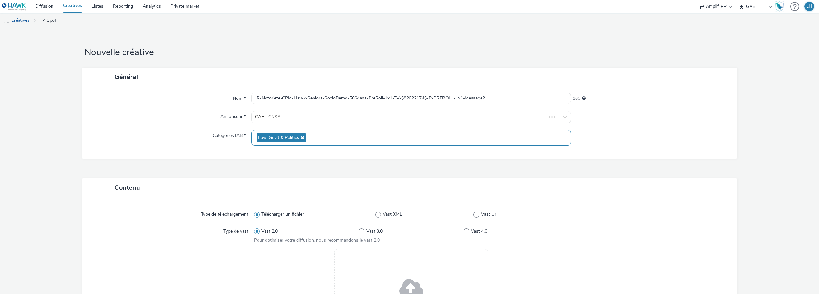
click at [278, 139] on span "Law, Gov't & Politics" at bounding box center [278, 137] width 41 height 5
click at [437, 194] on label "Vast Url" at bounding box center [521, 214] width 95 height 6
click at [437, 194] on input "Vast Url" at bounding box center [476, 215] width 4 height 4
radio input "false"
radio input "true"
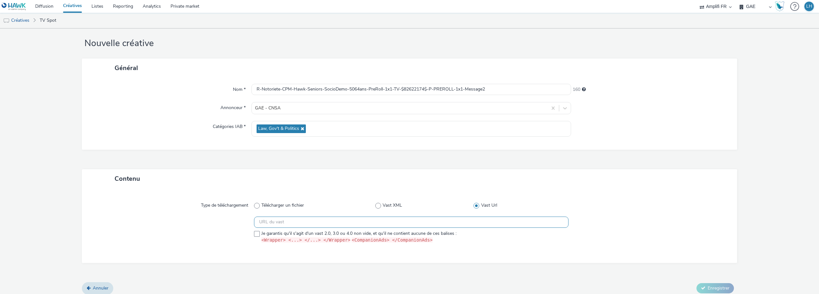
scroll to position [14, 0]
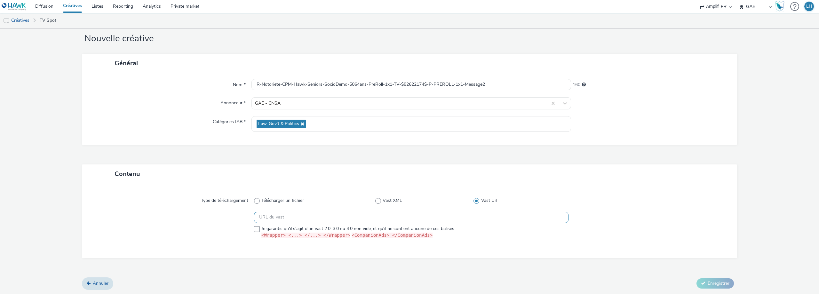
click at [326, 194] on input "text" at bounding box center [411, 217] width 315 height 11
click at [294, 194] on input "text" at bounding box center [411, 217] width 315 height 11
paste input "https://videos-pub.ftv-publicite.fr/media/creations/12990/51175/dan_cnsa_mod-2-…"
type input "https://videos-pub.ftv-publicite.fr/media/creations/12990/51175/dan_cnsa_mod-2-…"
click at [254, 194] on span at bounding box center [257, 229] width 6 height 6
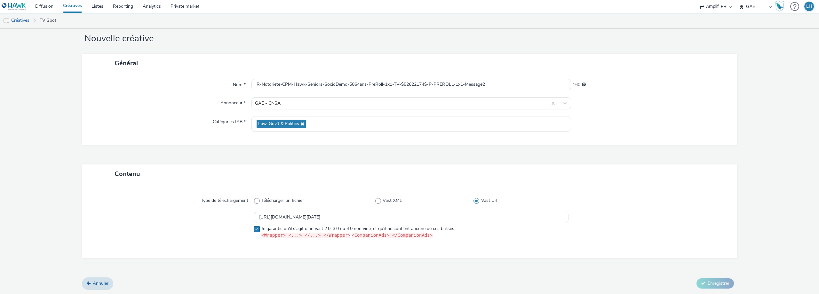
checkbox input "true"
click at [437, 194] on span "Enregistrer" at bounding box center [719, 283] width 22 height 6
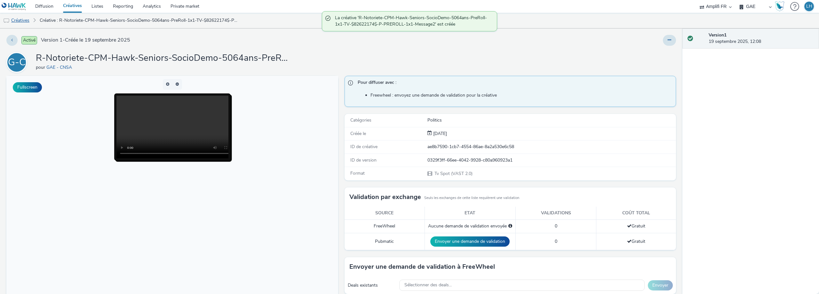
click at [21, 22] on link "Créatives" at bounding box center [16, 20] width 33 height 15
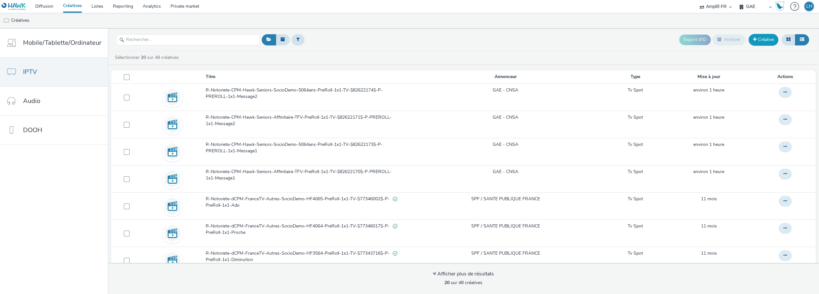
click at [437, 42] on link "Créative" at bounding box center [764, 40] width 30 height 12
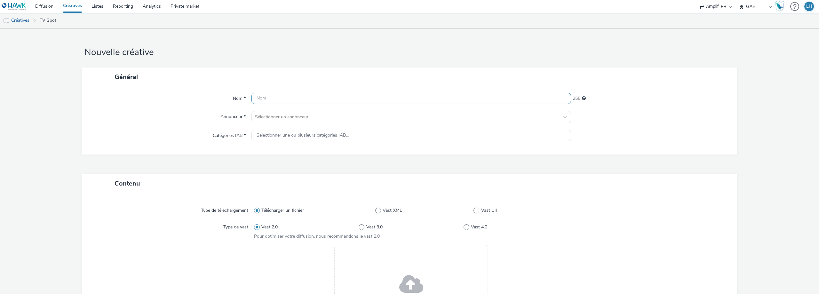
click at [292, 95] on input "text" at bounding box center [412, 98] width 320 height 11
paste input "R-Notoriete-CPM-Hawk-Seniors-Affinitaire-TFV-PreRoll-1x1-TV-$82622172$-P-PREROL…"
type input "R-Notoriete-CPM-Hawk-Seniors-Affinitaire-TFV-PreRoll-1x1-TV-$82622172$-P-PREROL…"
click at [285, 116] on div at bounding box center [405, 117] width 301 height 8
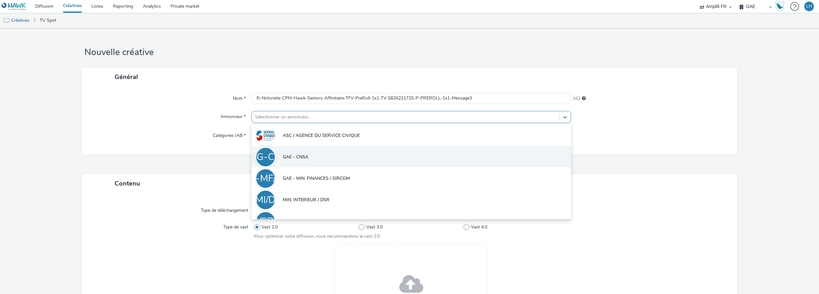
click at [291, 159] on span "GAE - CNSA" at bounding box center [296, 157] width 26 height 6
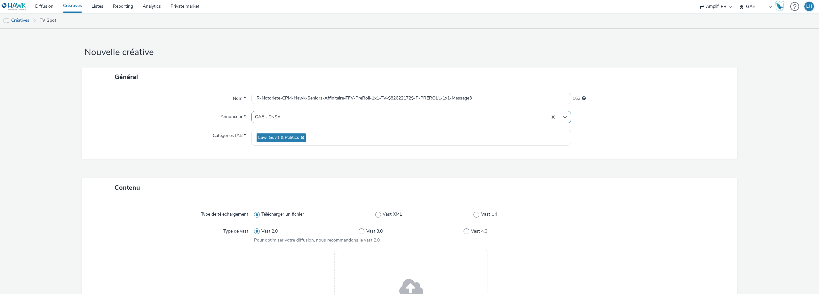
drag, startPoint x: 473, startPoint y: 214, endPoint x: 460, endPoint y: 218, distance: 13.7
click at [437, 194] on span at bounding box center [477, 215] width 6 height 6
click at [437, 194] on input "Vast Url" at bounding box center [476, 215] width 4 height 4
radio input "false"
radio input "true"
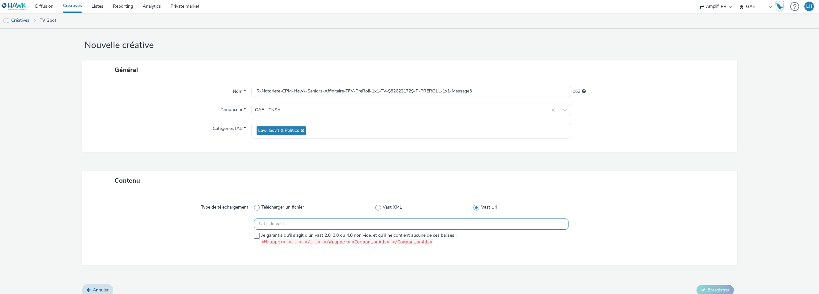
scroll to position [14, 0]
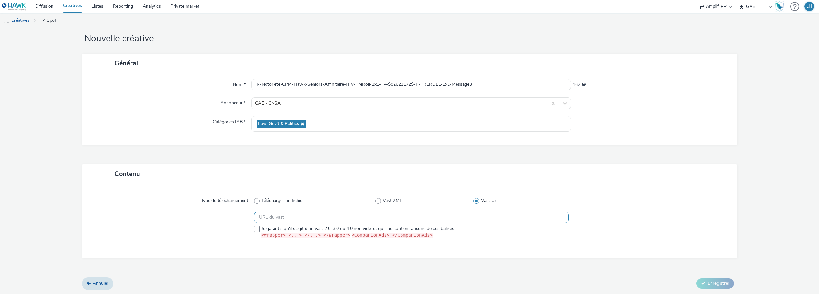
click at [332, 194] on input "text" at bounding box center [411, 217] width 315 height 11
click at [267, 194] on input "text" at bounding box center [411, 217] width 315 height 11
paste input "https://videos-pub.ftv-publicite.fr/media/creations/12990/51195/dan_cnsa_mod-3-…"
type input "https://videos-pub.ftv-publicite.fr/media/creations/12990/51195/dan_cnsa_mod-3-…"
click at [256, 194] on span at bounding box center [257, 229] width 6 height 6
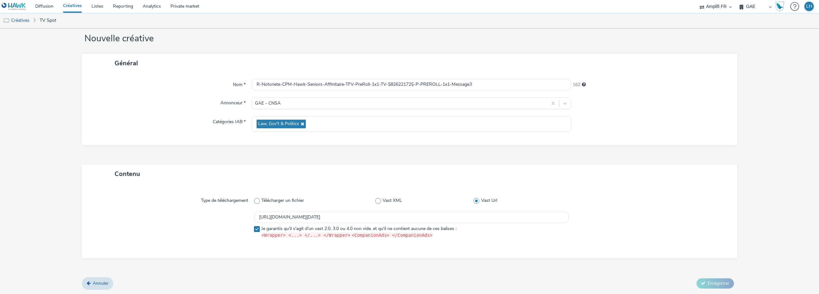
checkbox input "true"
click at [437, 194] on button "Enregistrer" at bounding box center [715, 283] width 37 height 10
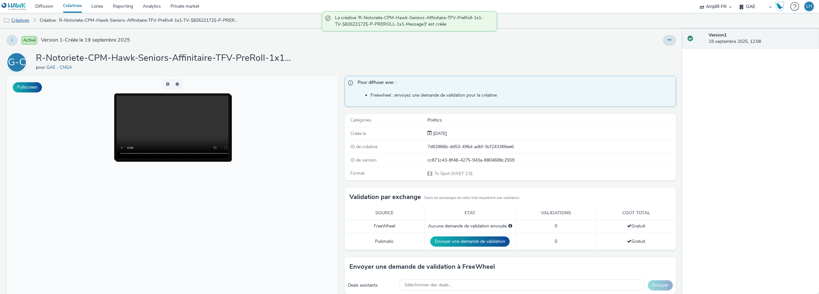
click at [21, 19] on link "Créatives" at bounding box center [16, 20] width 33 height 15
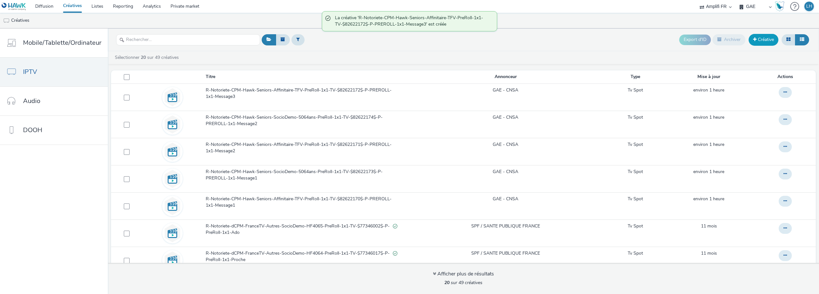
click at [437, 43] on link "Créative" at bounding box center [764, 40] width 30 height 12
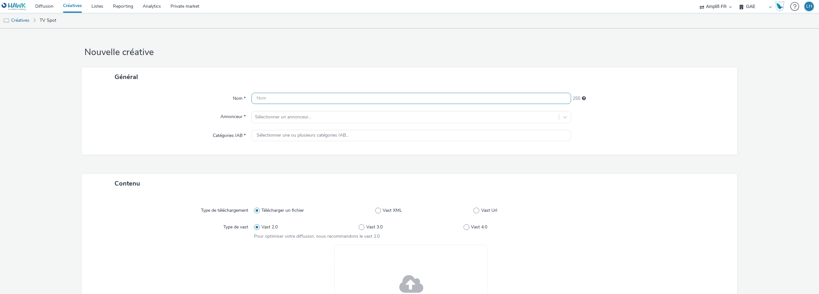
click at [265, 96] on input "text" at bounding box center [412, 98] width 320 height 11
paste input "R-Notoriete-CPM-Hawk-Seniors-SocioDemo-5064ans-PreRoll-1x1-TV-$82622175$-P-PRER…"
type input "R-Notoriete-CPM-Hawk-Seniors-SocioDemo-5064ans-PreRoll-1x1-TV-$82622175$-P-PRER…"
click at [269, 119] on div at bounding box center [405, 117] width 301 height 8
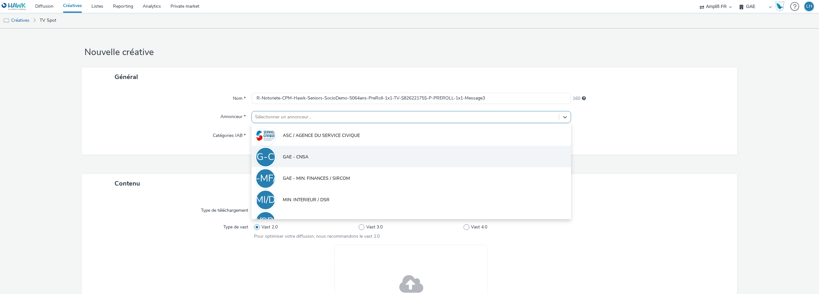
click at [298, 152] on li "G-C GAE - CNSA" at bounding box center [412, 156] width 320 height 21
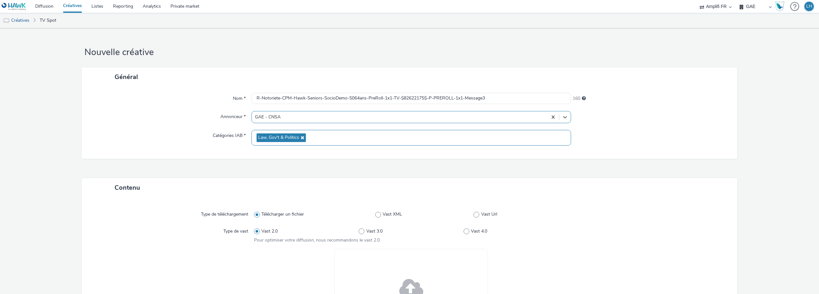
click at [301, 141] on span "Law, Gov't & Politics" at bounding box center [281, 137] width 49 height 9
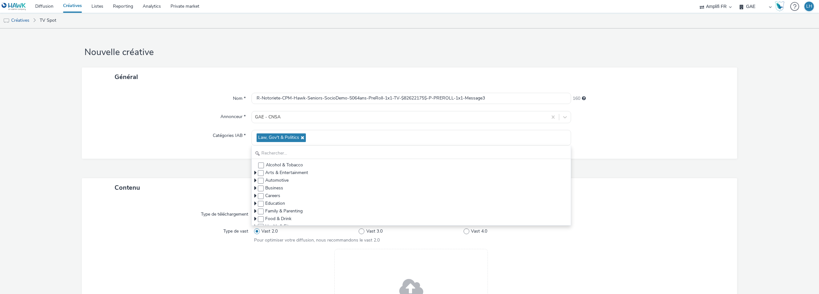
click at [203, 156] on div "Nom * R-Notoriete-CPM-Hawk-Seniors-SocioDemo-5064ans-PreRoll-1x1-TV-$82622175$-…" at bounding box center [409, 122] width 655 height 72
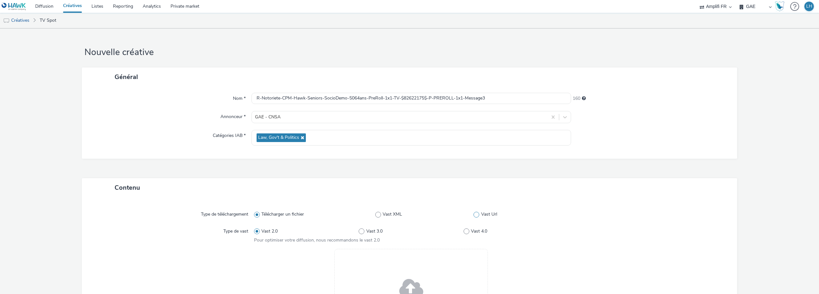
click at [437, 194] on label "Vast Url" at bounding box center [521, 214] width 95 height 6
click at [437, 194] on input "Vast Url" at bounding box center [476, 215] width 4 height 4
radio input "false"
radio input "true"
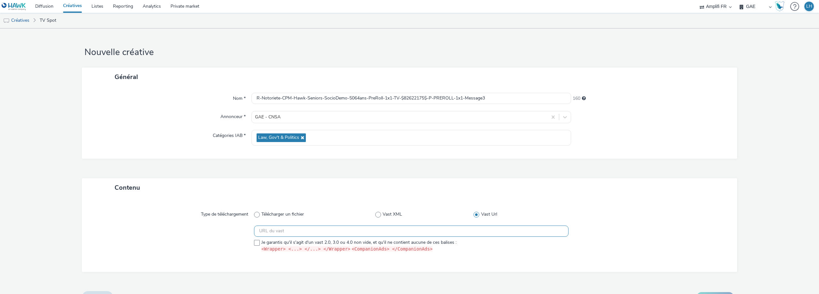
click at [437, 194] on input "text" at bounding box center [411, 231] width 315 height 11
click at [291, 194] on input "text" at bounding box center [411, 231] width 315 height 11
paste input "https://videos-pub.ftv-publicite.fr/media/creations/12990/51177/dan_cnsa_mod-3-…"
type input "https://videos-pub.ftv-publicite.fr/media/creations/12990/51177/dan_cnsa_mod-3-…"
click at [254, 194] on span at bounding box center [257, 243] width 6 height 6
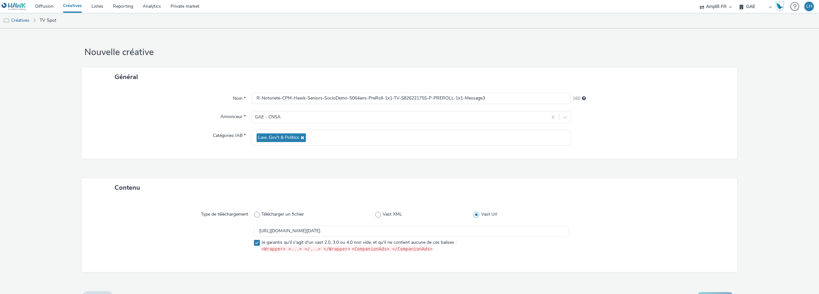
checkbox input "true"
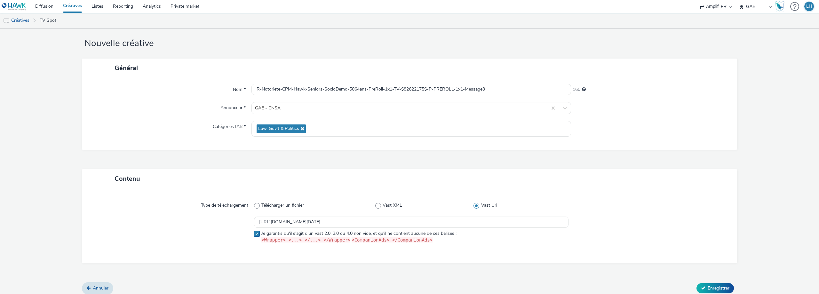
scroll to position [14, 0]
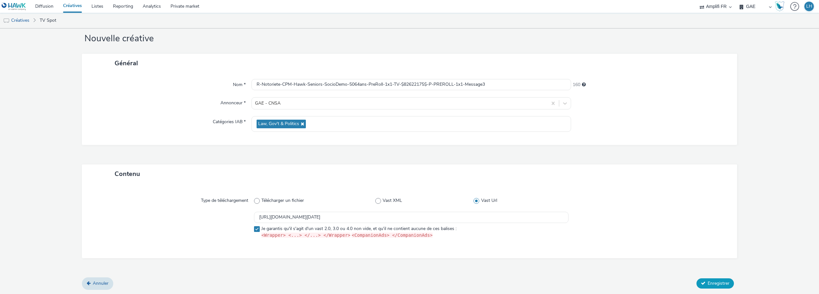
click at [437, 194] on span "Enregistrer" at bounding box center [719, 283] width 22 height 6
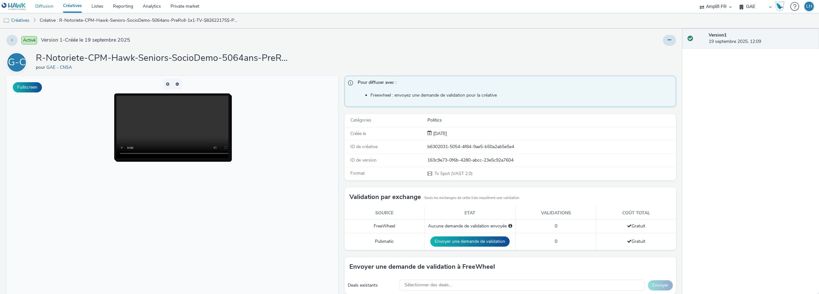
click at [43, 9] on link "Diffusion" at bounding box center [44, 6] width 28 height 13
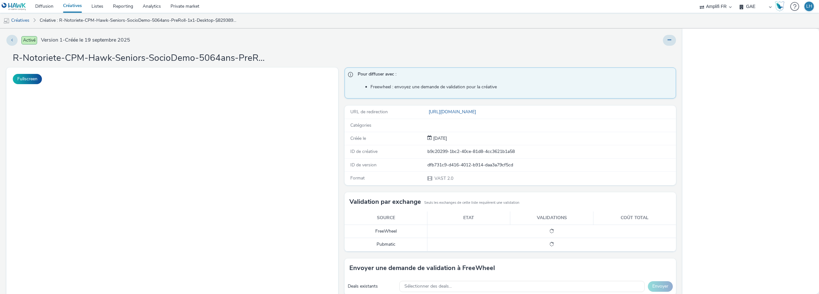
select select "f4db3760-27fe-4d14-9c44-df0c95b595a4"
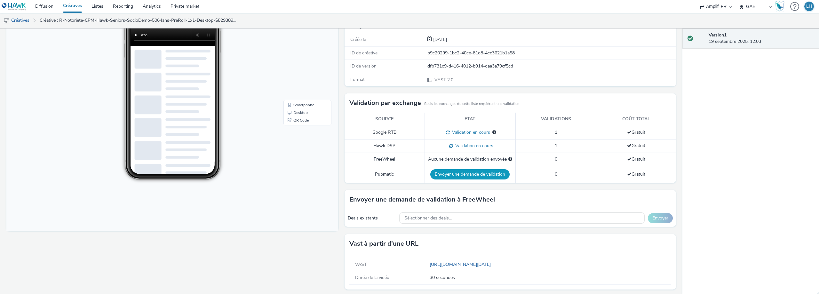
scroll to position [110, 0]
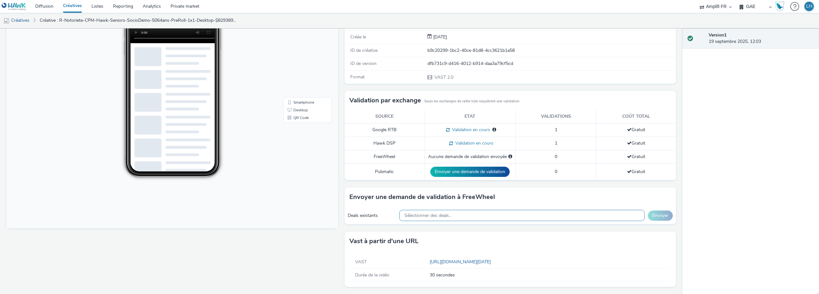
click at [456, 214] on div "Sélectionner des deals..." at bounding box center [521, 215] width 245 height 11
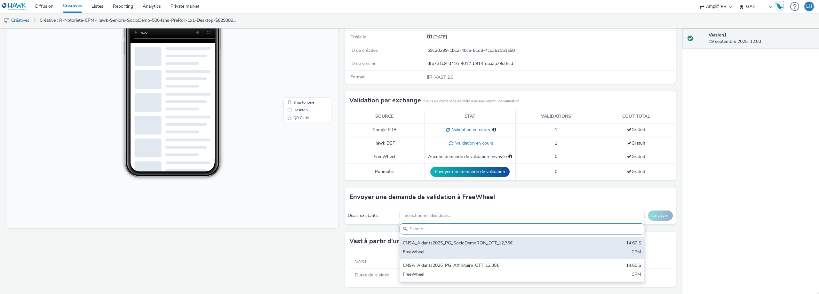
click at [462, 250] on div "FreeWheel" at bounding box center [482, 252] width 158 height 7
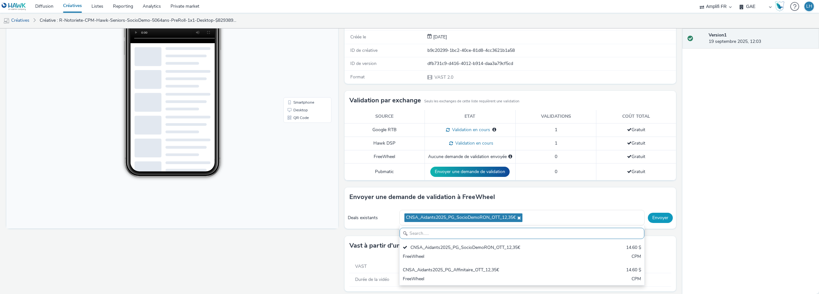
click at [653, 218] on button "Envoyer" at bounding box center [660, 218] width 25 height 10
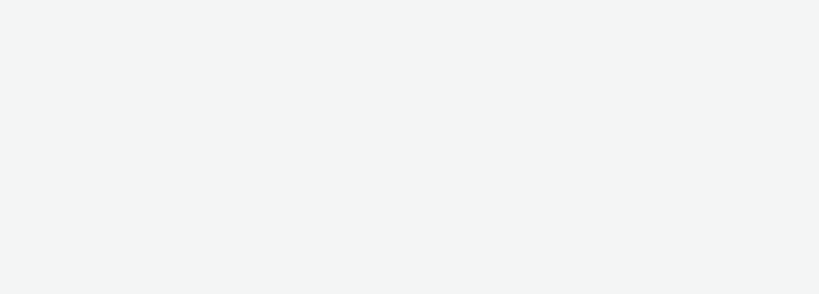
select select "f4db3760-27fe-4d14-9c44-df0c95b595a4"
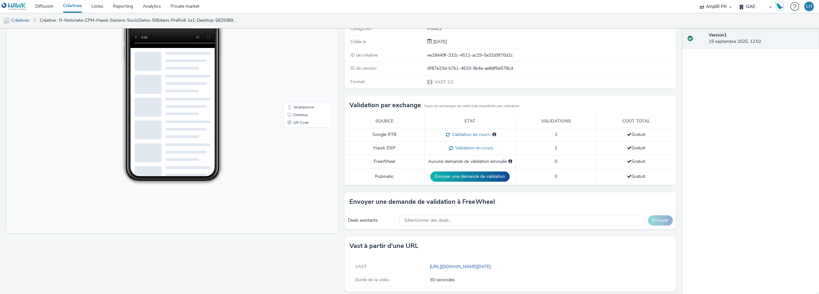
scroll to position [110, 0]
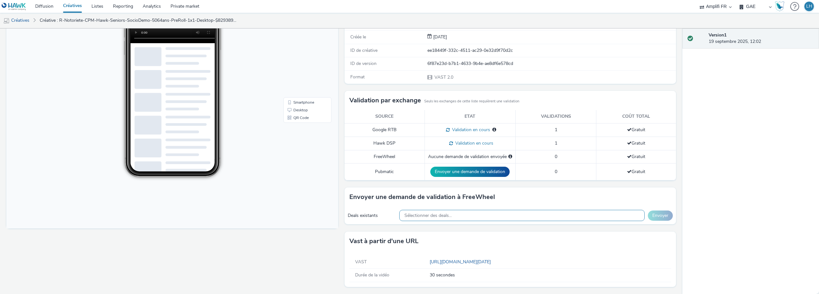
click at [430, 213] on span "Sélectionner des deals..." at bounding box center [428, 215] width 47 height 5
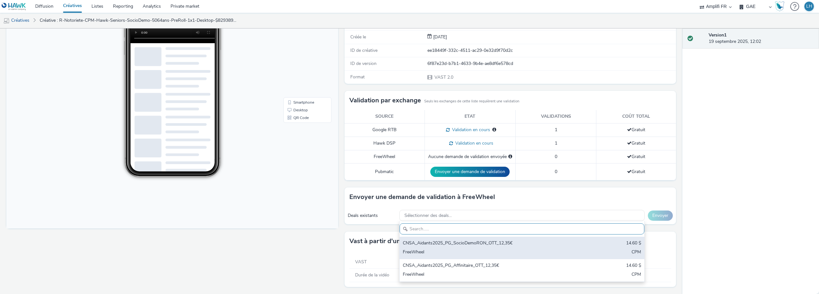
click at [443, 250] on div "FreeWheel" at bounding box center [482, 252] width 158 height 7
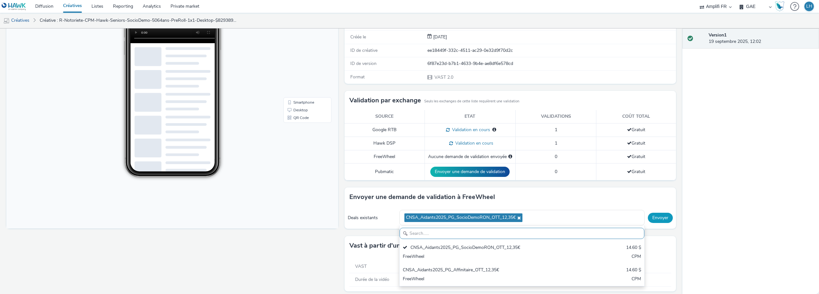
click at [650, 219] on button "Envoyer" at bounding box center [660, 218] width 25 height 10
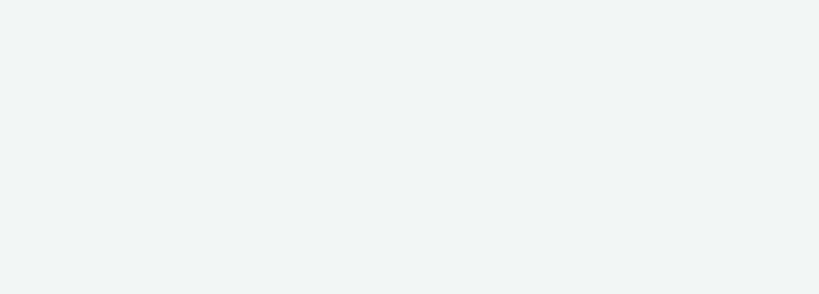
select select "f4db3760-27fe-4d14-9c44-df0c95b595a4"
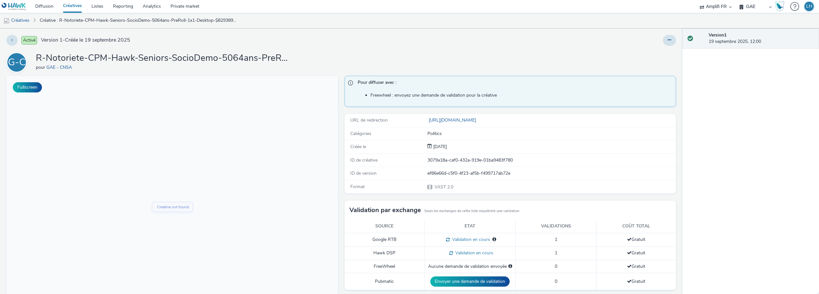
scroll to position [96, 0]
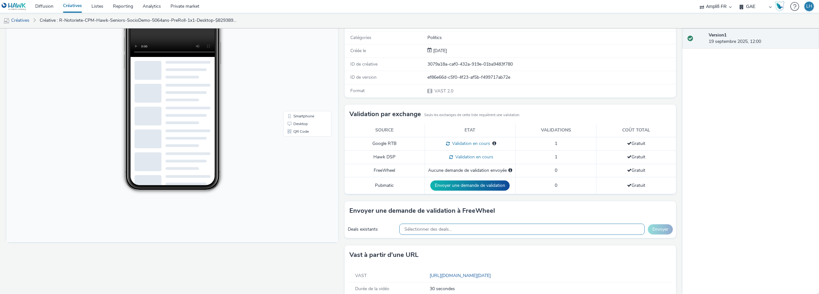
click at [440, 225] on div "Sélectionner des deals..." at bounding box center [521, 229] width 245 height 11
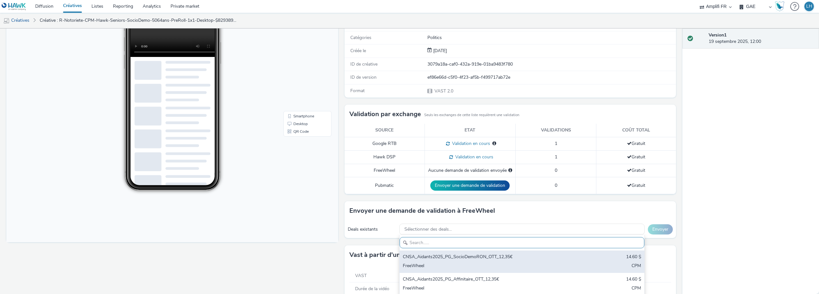
click at [458, 255] on div "CNSA_Aidants2025_PG_SocioDemoRON_OTT_12,35€" at bounding box center [482, 257] width 158 height 7
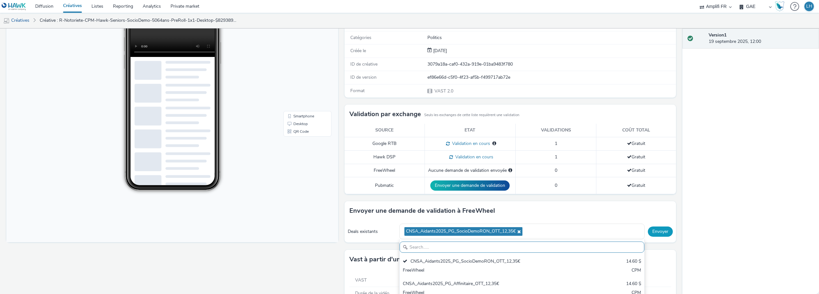
click at [658, 235] on button "Envoyer" at bounding box center [660, 232] width 25 height 10
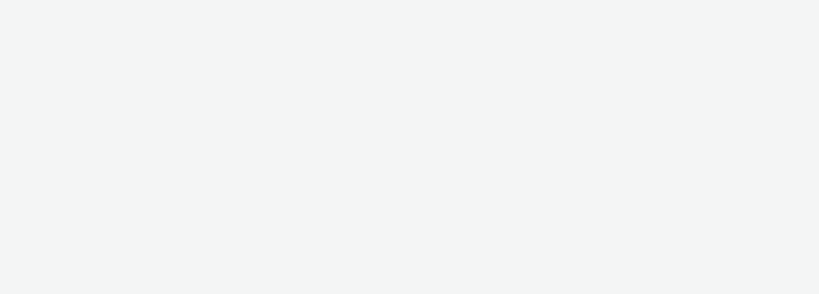
select select "f4db3760-27fe-4d14-9c44-df0c95b595a4"
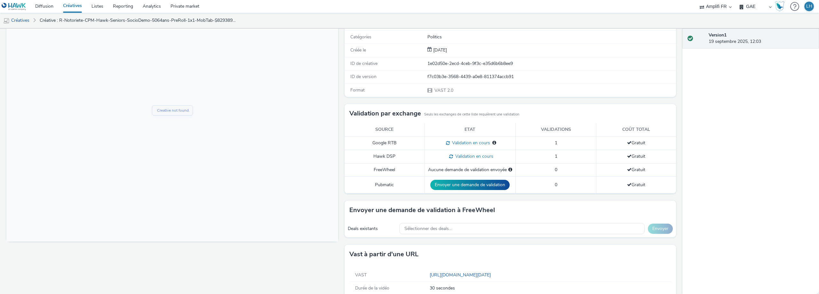
scroll to position [110, 0]
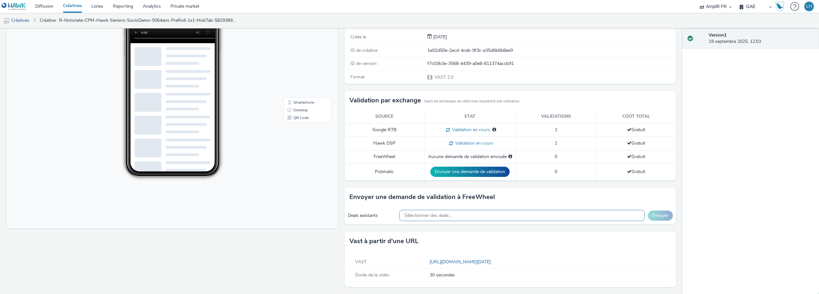
click at [456, 216] on div "Sélectionner des deals..." at bounding box center [521, 215] width 245 height 11
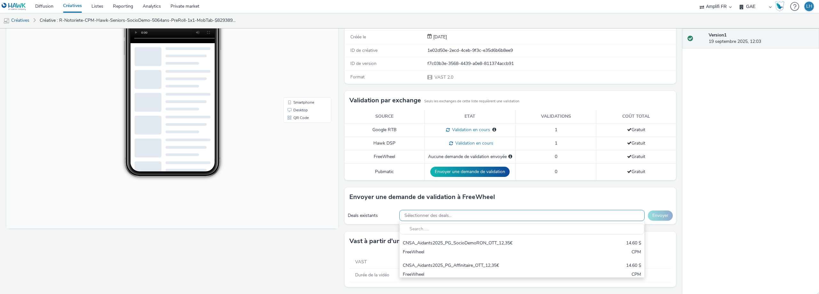
scroll to position [0, 0]
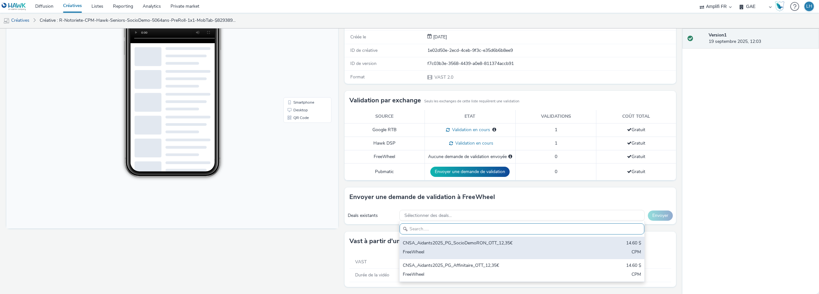
click at [461, 240] on div "CNSA_Aidants2025_PG_SocioDemoRON_OTT_12,35€" at bounding box center [482, 243] width 158 height 7
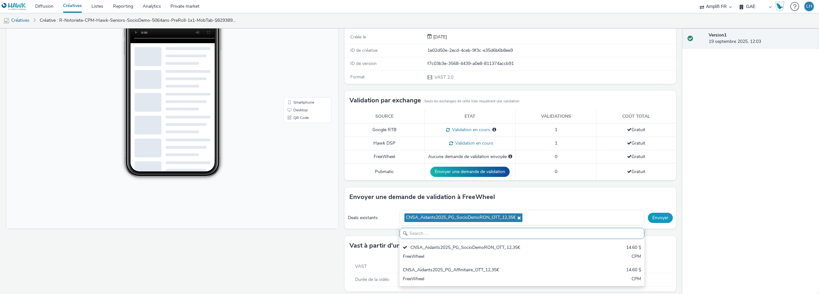
click at [648, 220] on button "Envoyer" at bounding box center [660, 218] width 25 height 10
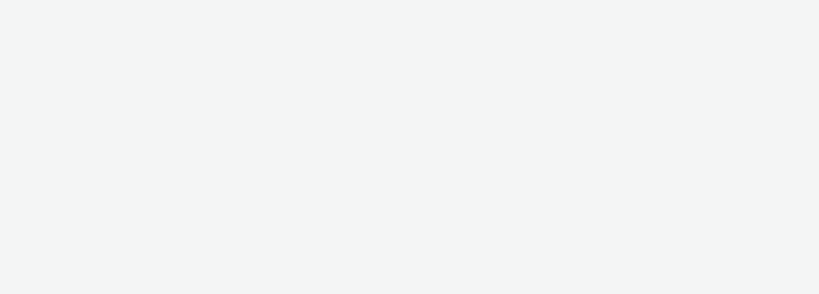
select select "f4db3760-27fe-4d14-9c44-df0c95b595a4"
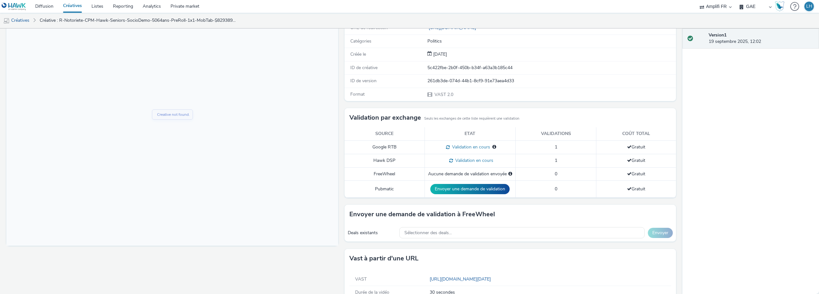
scroll to position [96, 0]
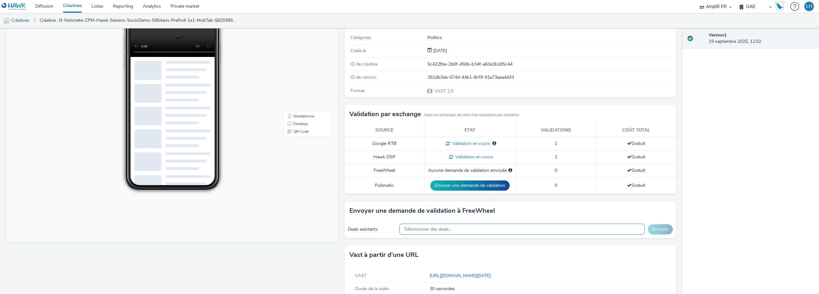
click at [463, 229] on div "Sélectionner des deals..." at bounding box center [521, 229] width 245 height 11
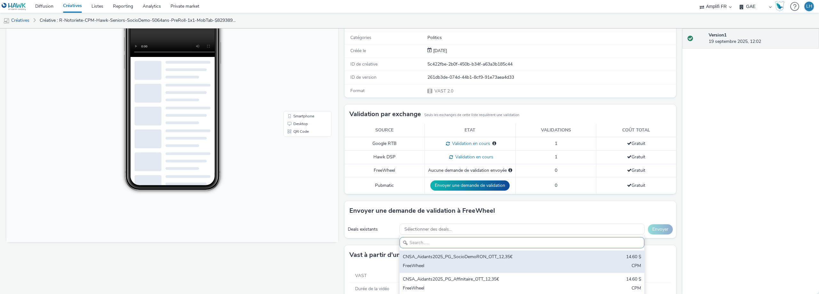
click at [457, 255] on div "CNSA_Aidants2025_PG_SocioDemoRON_OTT_12,35€" at bounding box center [482, 257] width 158 height 7
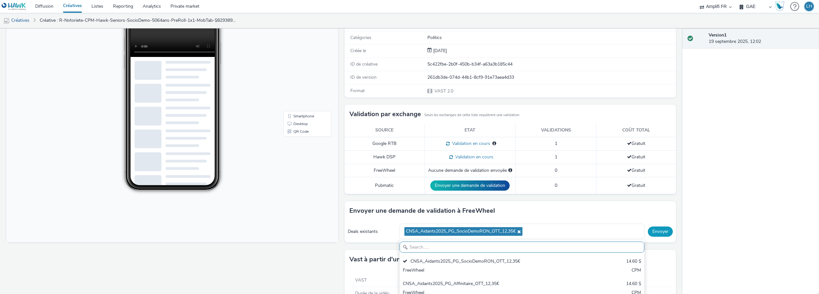
click at [659, 232] on button "Envoyer" at bounding box center [660, 232] width 25 height 10
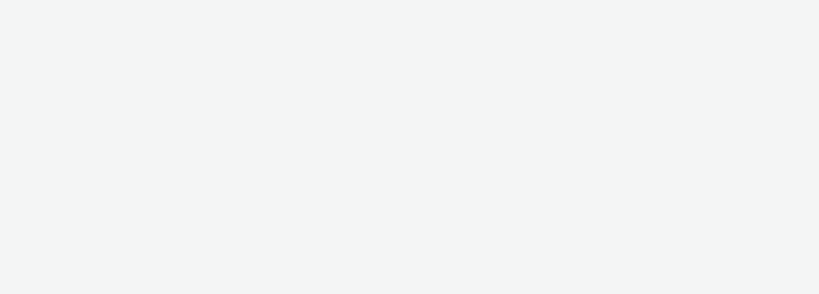
select select "f4db3760-27fe-4d14-9c44-df0c95b595a4"
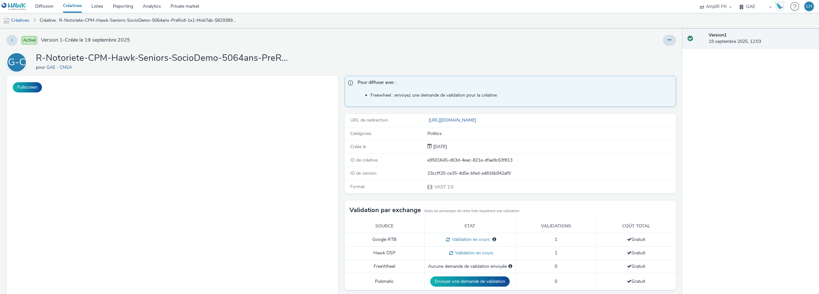
scroll to position [96, 0]
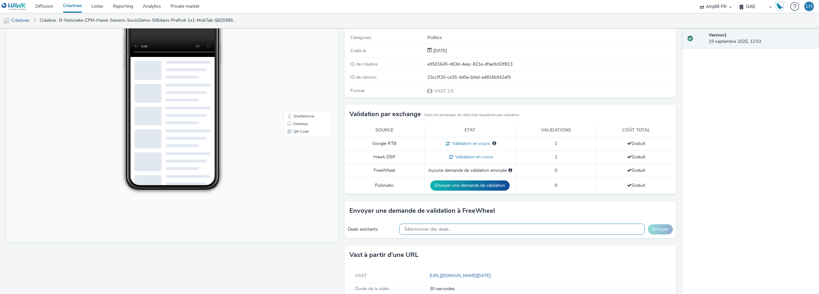
click at [435, 228] on span "Sélectionner des deals..." at bounding box center [428, 229] width 47 height 5
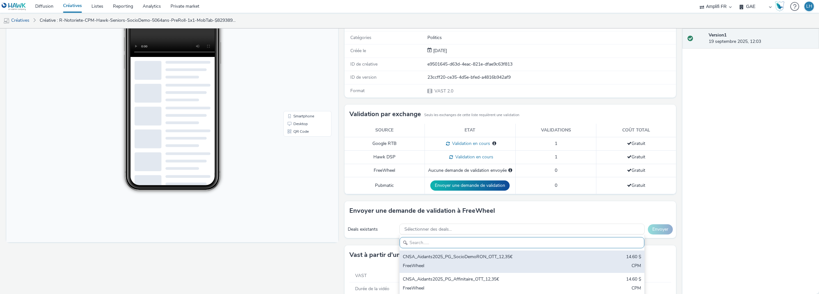
click at [434, 258] on div "CNSA_Aidants2025_PG_SocioDemoRON_OTT_12,35€" at bounding box center [482, 257] width 158 height 7
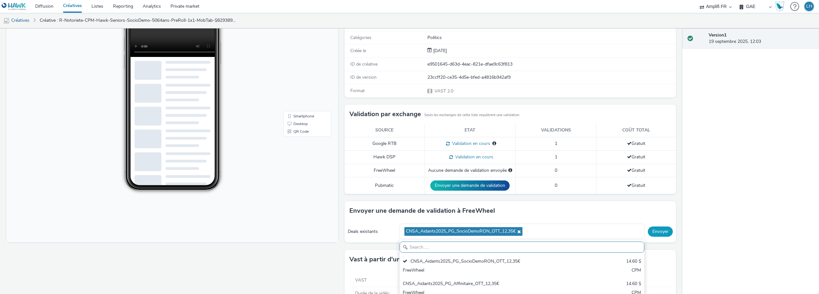
click at [666, 233] on button "Envoyer" at bounding box center [660, 232] width 25 height 10
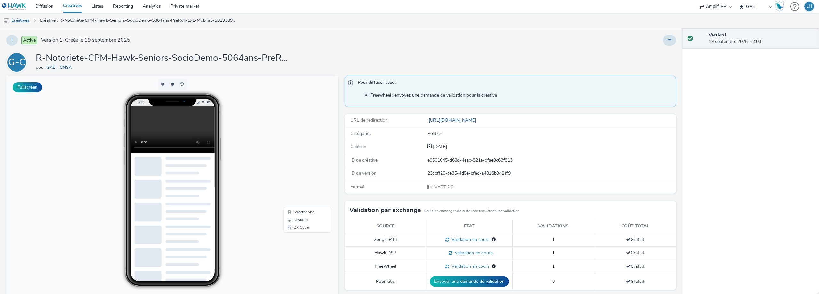
click at [27, 22] on link "Créatives" at bounding box center [16, 20] width 33 height 15
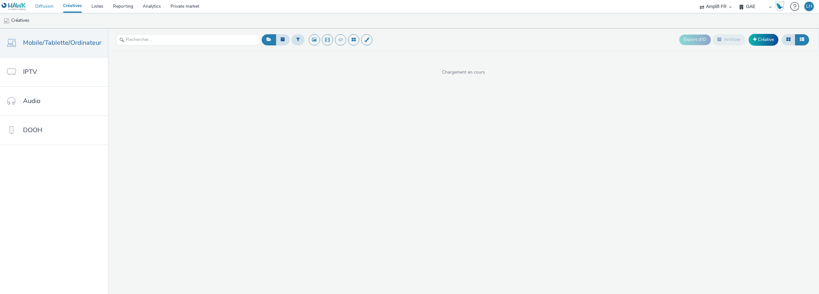
click at [49, 11] on link "Diffusion" at bounding box center [44, 6] width 28 height 13
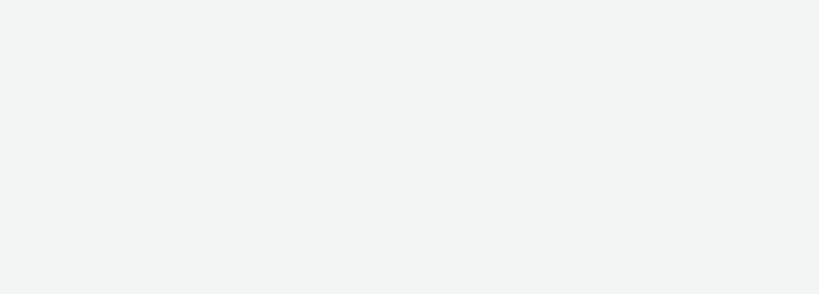
select select "f4db3760-27fe-4d14-9c44-df0c95b595a4"
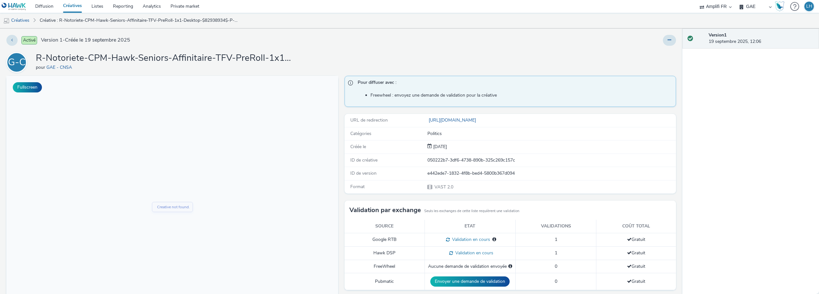
scroll to position [64, 0]
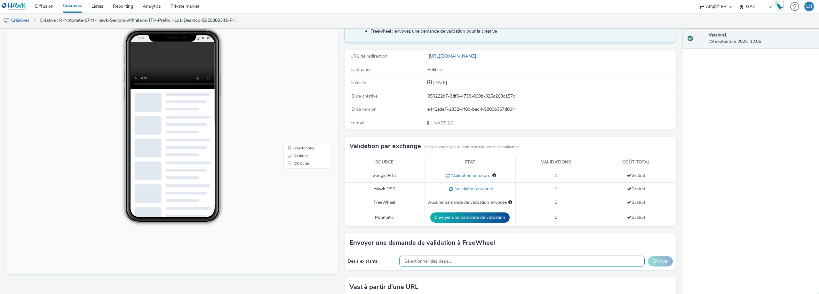
click at [478, 261] on div "Sélectionner des deals..." at bounding box center [521, 261] width 245 height 11
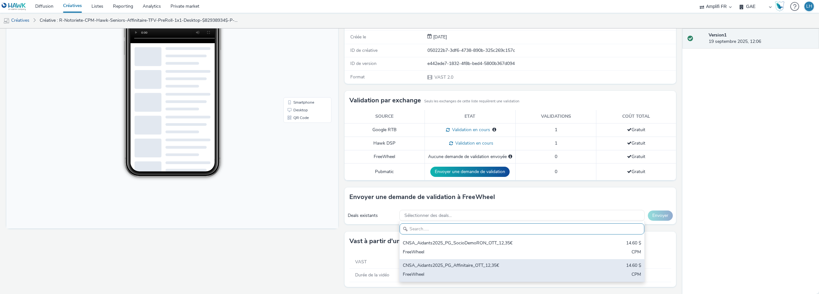
click at [475, 269] on div "CNSA_Aidants2025_PG_Affinitaire_OTT_12,35€" at bounding box center [482, 265] width 158 height 7
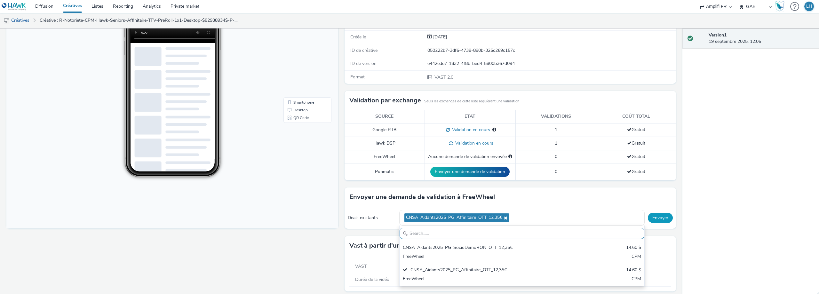
click at [661, 219] on button "Envoyer" at bounding box center [660, 218] width 25 height 10
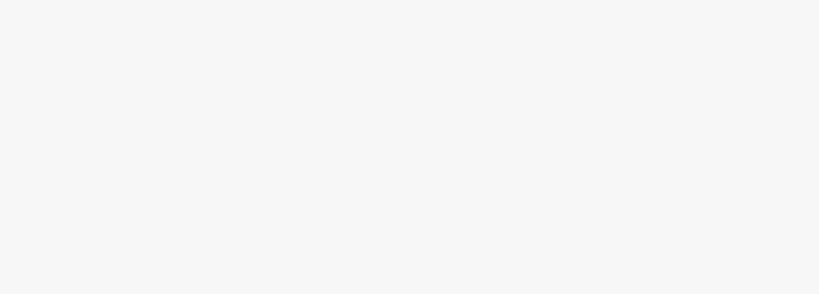
select select "f4db3760-27fe-4d14-9c44-df0c95b595a4"
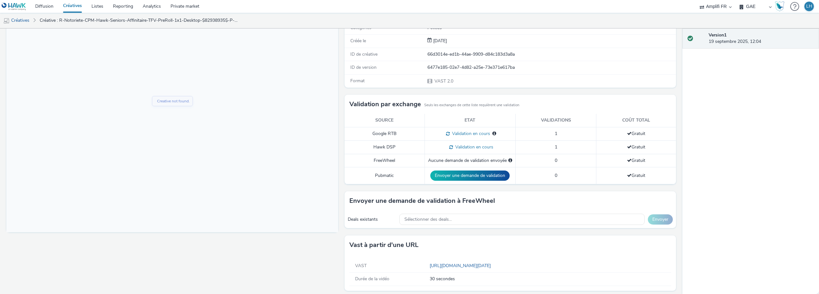
scroll to position [110, 0]
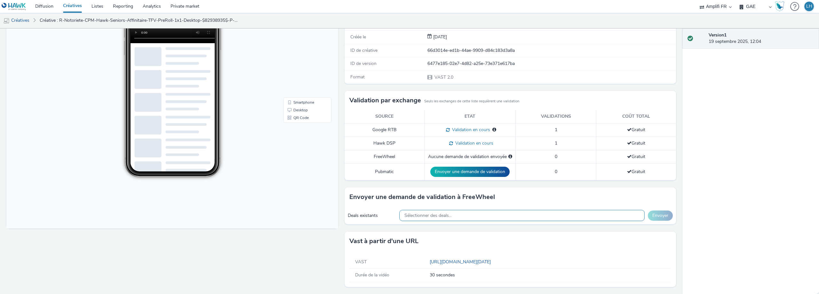
click at [466, 214] on div "Sélectionner des deals..." at bounding box center [521, 215] width 245 height 11
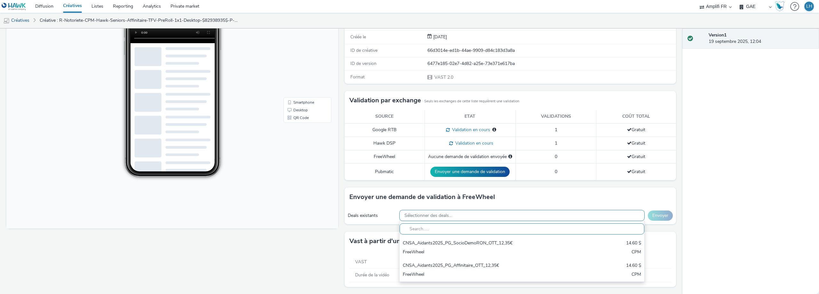
scroll to position [0, 0]
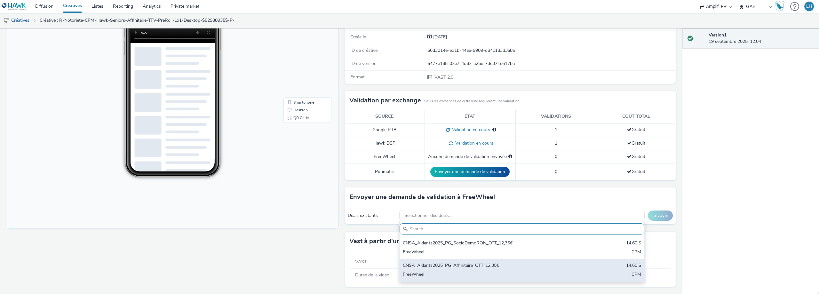
click at [453, 265] on div "CNSA_Aidants2025_PG_Affinitaire_OTT_12,35€" at bounding box center [482, 265] width 158 height 7
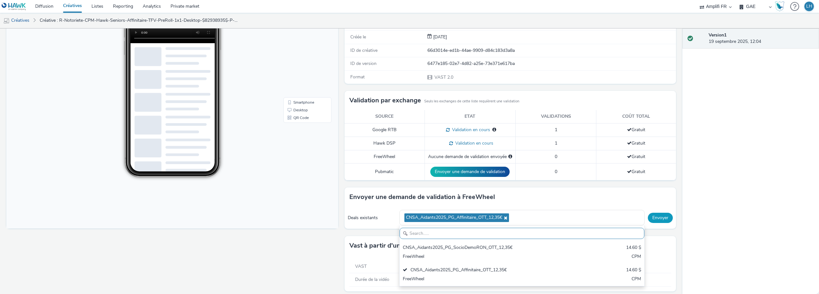
click at [662, 218] on button "Envoyer" at bounding box center [660, 218] width 25 height 10
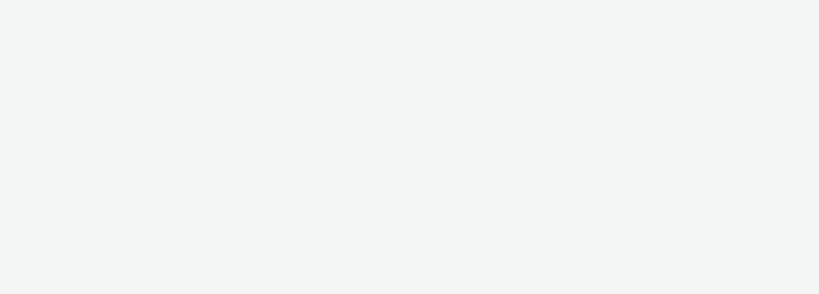
select select "f4db3760-27fe-4d14-9c44-df0c95b595a4"
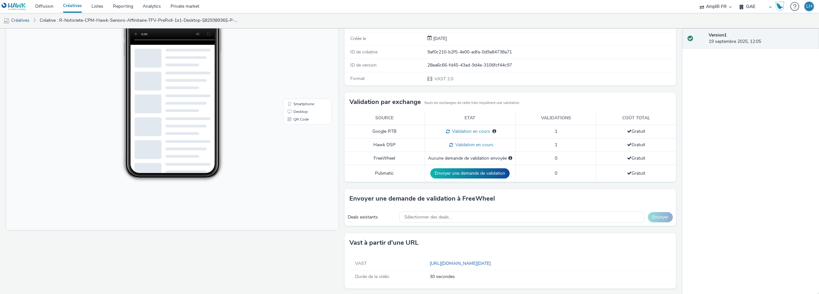
scroll to position [110, 0]
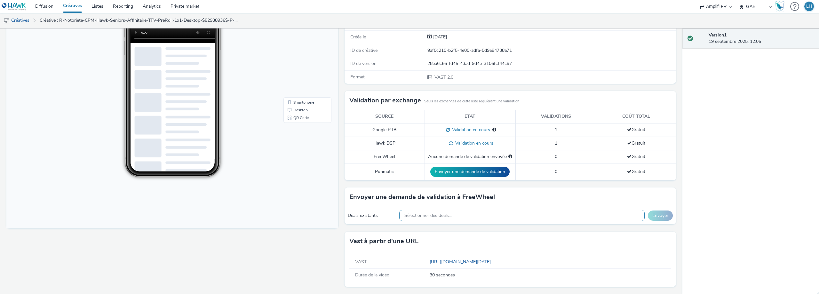
click at [503, 218] on div "Sélectionner des deals..." at bounding box center [521, 215] width 245 height 11
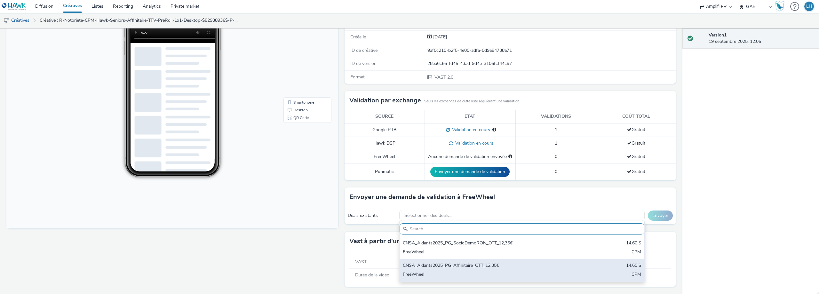
click at [501, 268] on div "CNSA_Aidants2025_PG_Affinitaire_OTT_12,35€" at bounding box center [482, 265] width 158 height 7
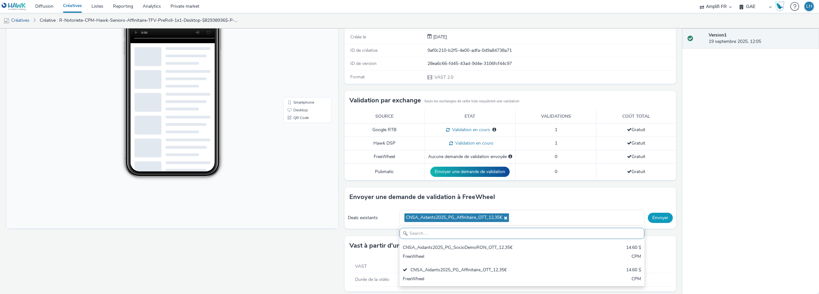
click at [651, 219] on button "Envoyer" at bounding box center [660, 218] width 25 height 10
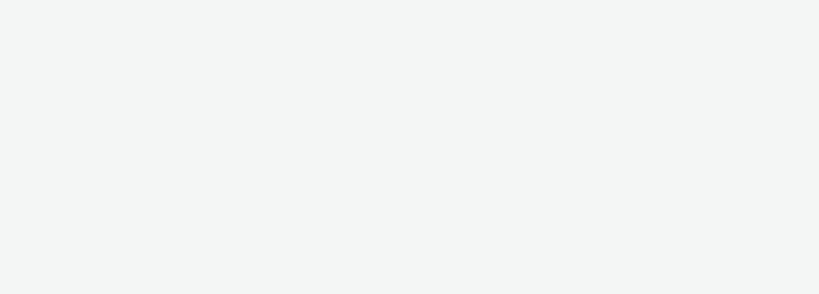
select select "f4db3760-27fe-4d14-9c44-df0c95b595a4"
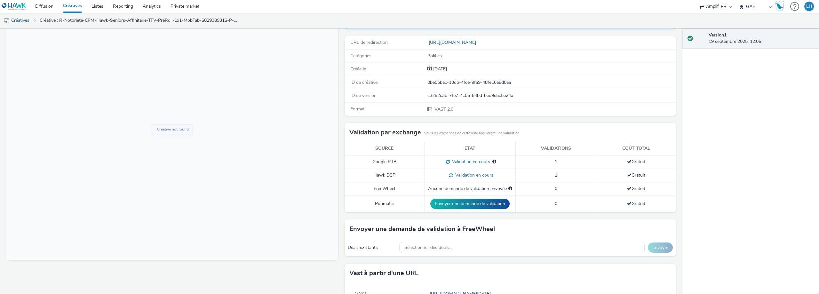
scroll to position [96, 0]
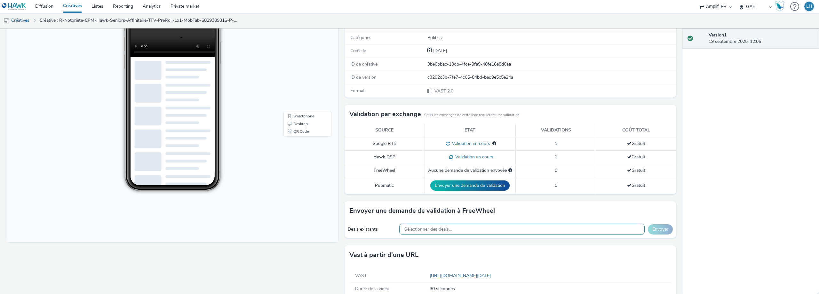
click at [493, 230] on div "Sélectionner des deals..." at bounding box center [521, 229] width 245 height 11
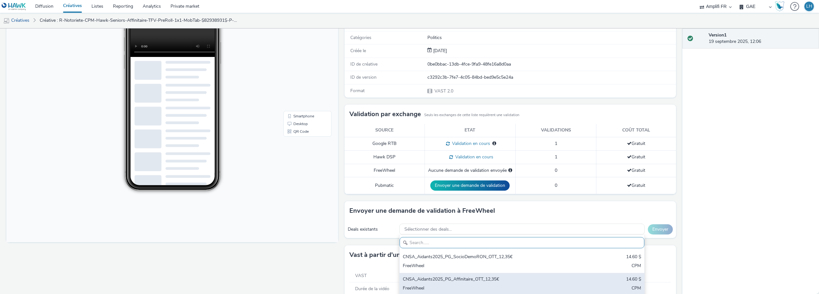
click at [475, 282] on div "CNSA_Aidants2025_PG_Affinitaire_OTT_12,35€" at bounding box center [482, 279] width 158 height 7
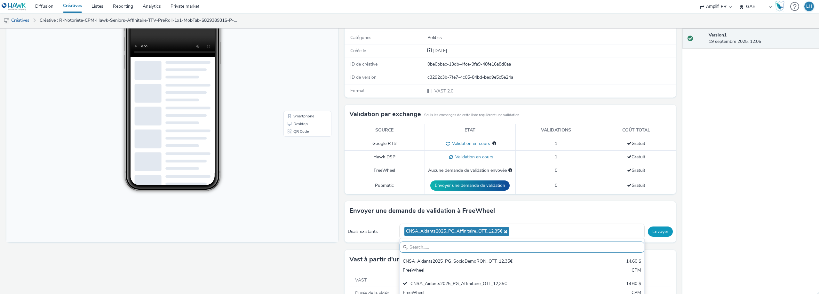
click at [653, 236] on button "Envoyer" at bounding box center [660, 232] width 25 height 10
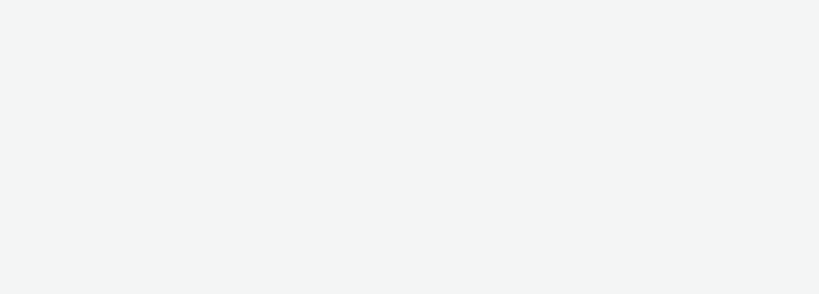
select select "f4db3760-27fe-4d14-9c44-df0c95b595a4"
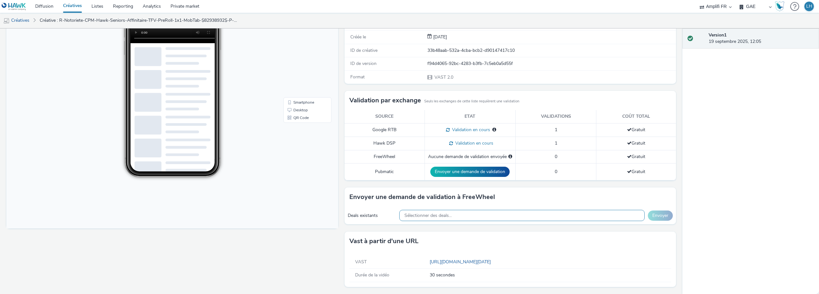
click at [582, 218] on div "Sélectionner des deals..." at bounding box center [521, 215] width 245 height 11
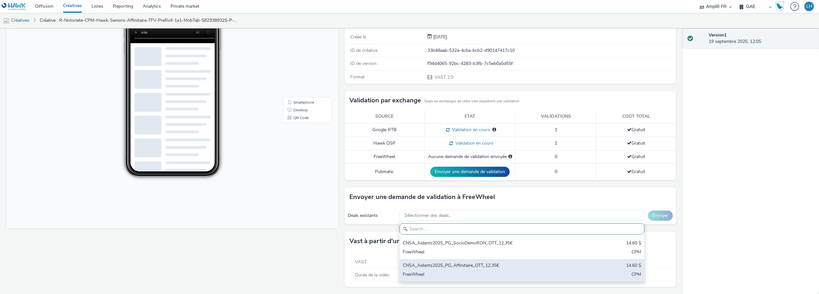
click at [522, 273] on div "FreeWheel" at bounding box center [482, 274] width 158 height 7
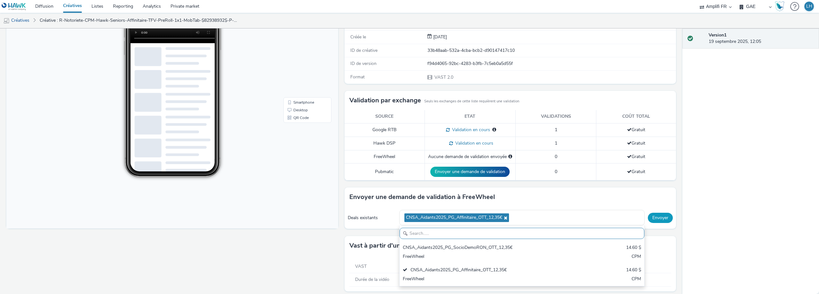
click at [652, 221] on button "Envoyer" at bounding box center [660, 218] width 25 height 10
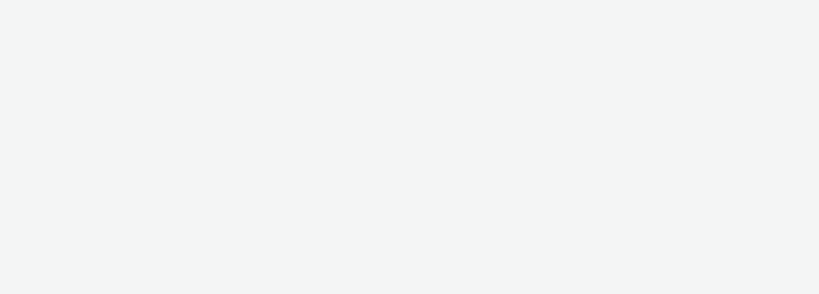
select select "f4db3760-27fe-4d14-9c44-df0c95b595a4"
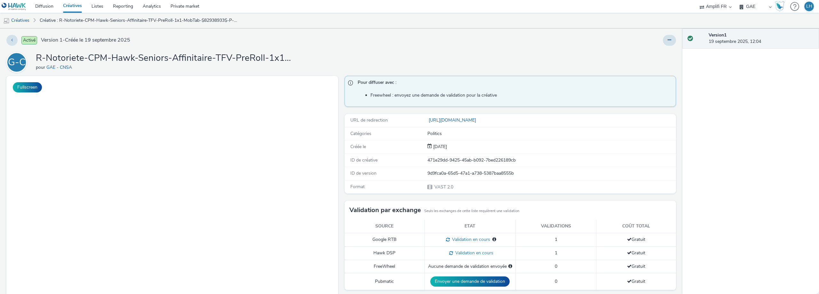
scroll to position [110, 0]
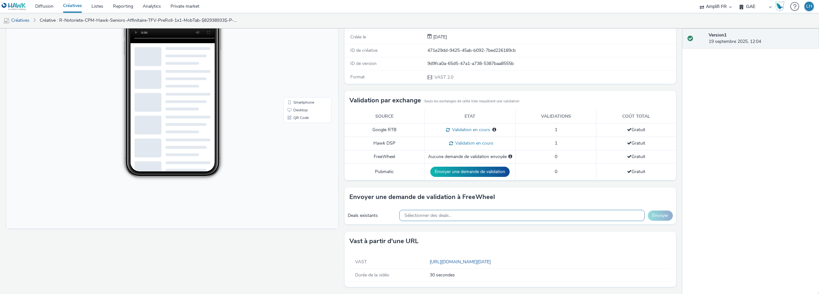
click at [510, 219] on div "Sélectionner des deals..." at bounding box center [521, 215] width 245 height 11
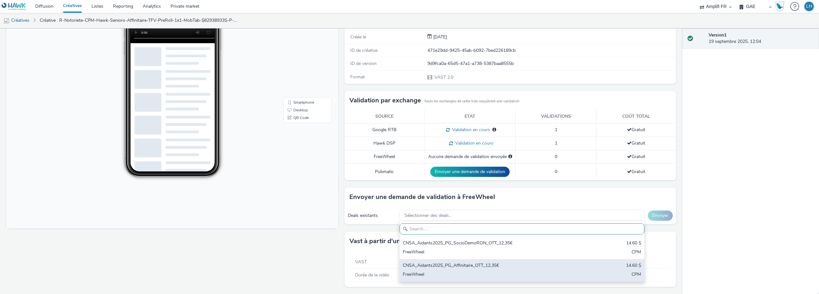
click at [487, 268] on div "CNSA_Aidants2025_PG_Affinitaire_OTT_12,35€" at bounding box center [482, 265] width 158 height 7
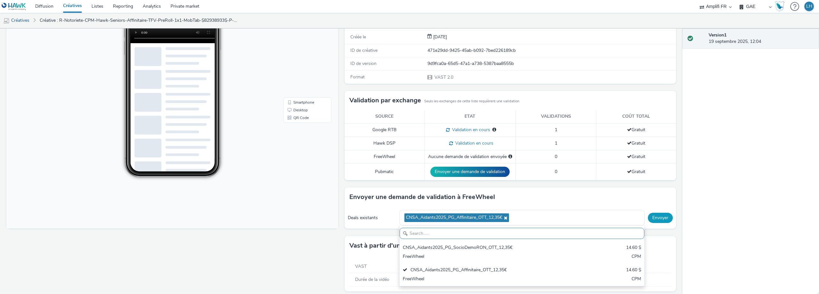
click at [653, 220] on button "Envoyer" at bounding box center [660, 218] width 25 height 10
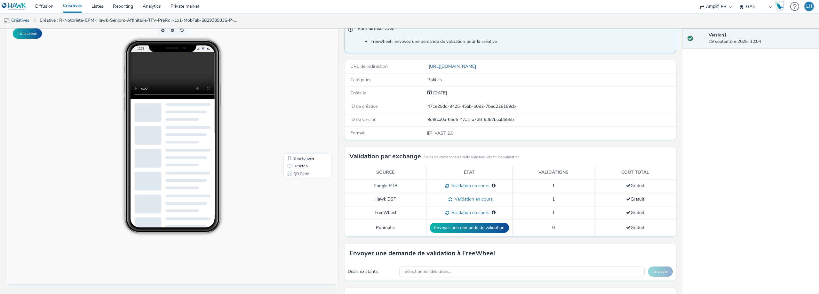
scroll to position [110, 0]
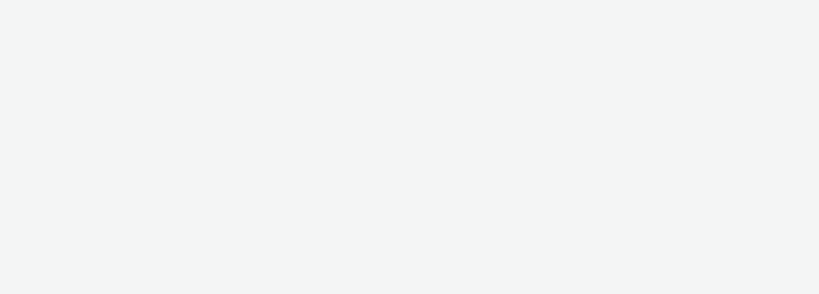
select select "f4db3760-27fe-4d14-9c44-df0c95b595a4"
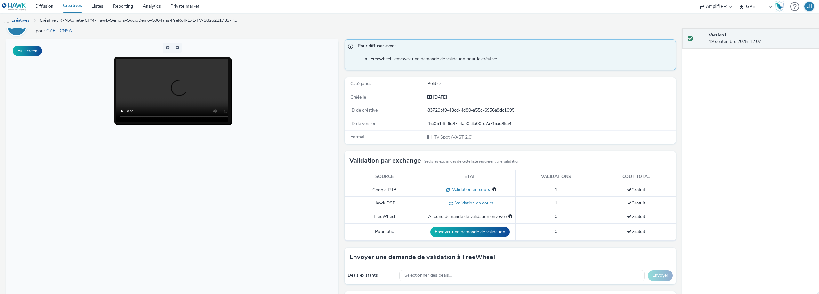
scroll to position [96, 0]
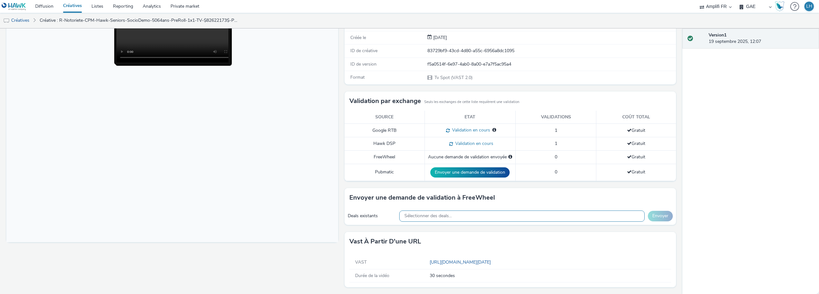
click at [472, 220] on div "Sélectionner des deals..." at bounding box center [521, 216] width 245 height 11
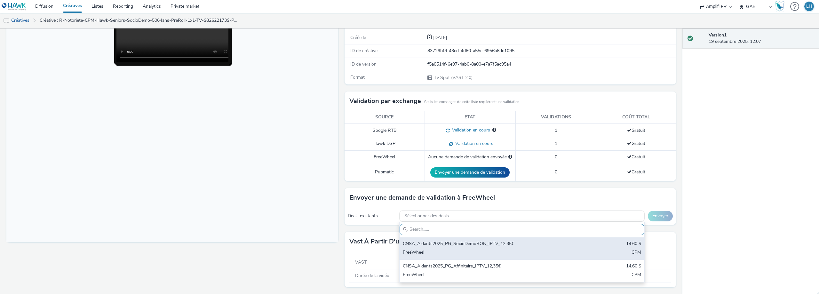
click at [470, 245] on div "CNSA_Aidants2025_PG_SocioDemoRON_IPTV_12,35€" at bounding box center [482, 244] width 158 height 7
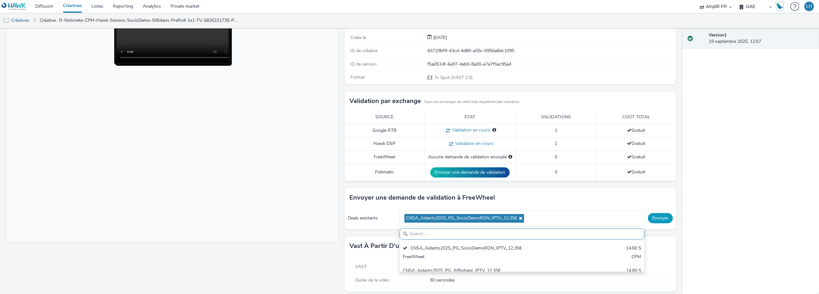
click at [649, 219] on button "Envoyer" at bounding box center [660, 218] width 25 height 10
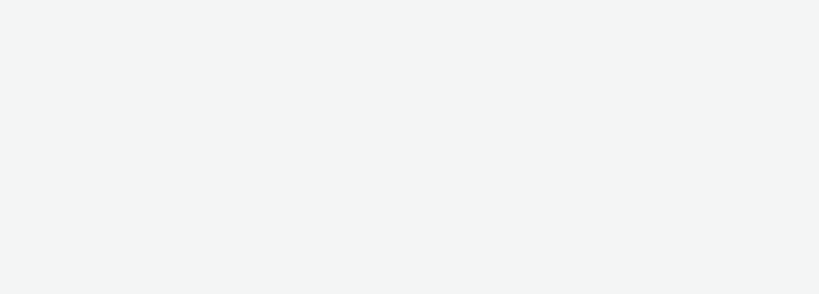
select select "f4db3760-27fe-4d14-9c44-df0c95b595a4"
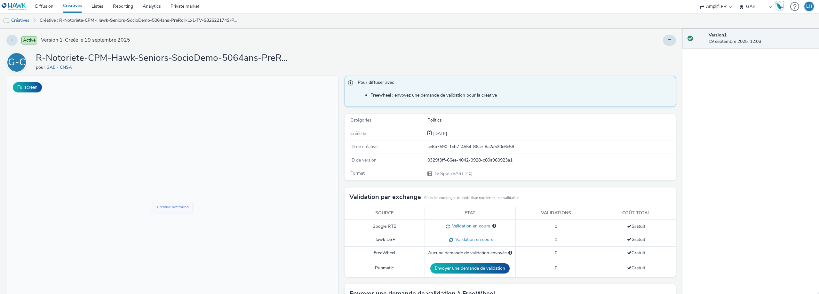
scroll to position [96, 0]
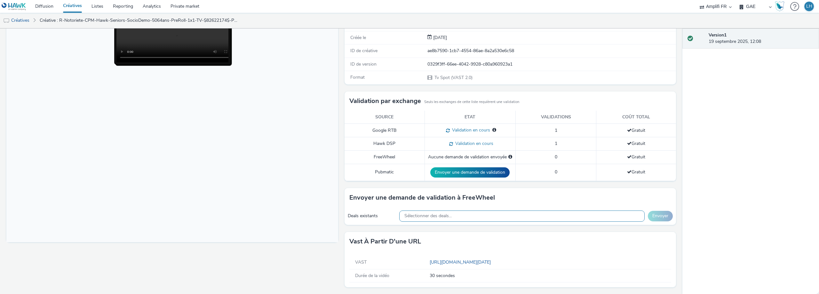
click at [477, 218] on div "Sélectionner des deals..." at bounding box center [521, 216] width 245 height 11
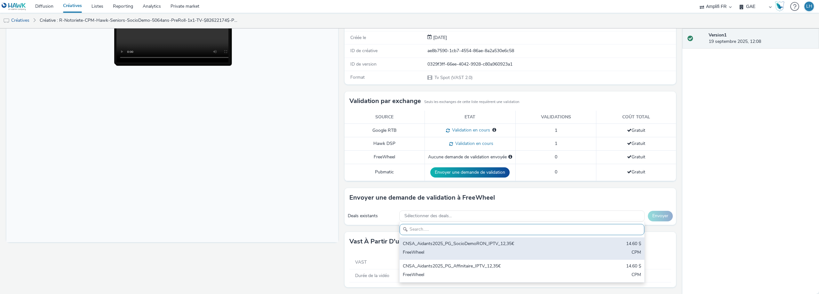
click at [503, 247] on div "CNSA_Aidants2025_PG_SocioDemoRON_IPTV_12,35€" at bounding box center [482, 244] width 158 height 7
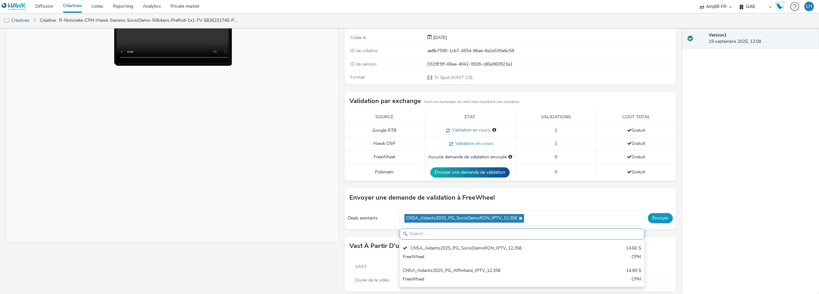
click at [652, 222] on button "Envoyer" at bounding box center [660, 218] width 25 height 10
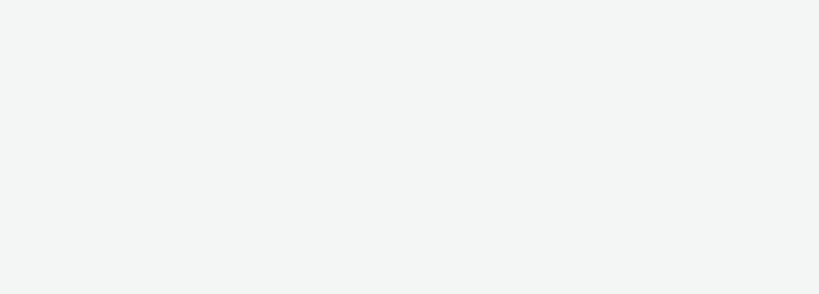
select select "f4db3760-27fe-4d14-9c44-df0c95b595a4"
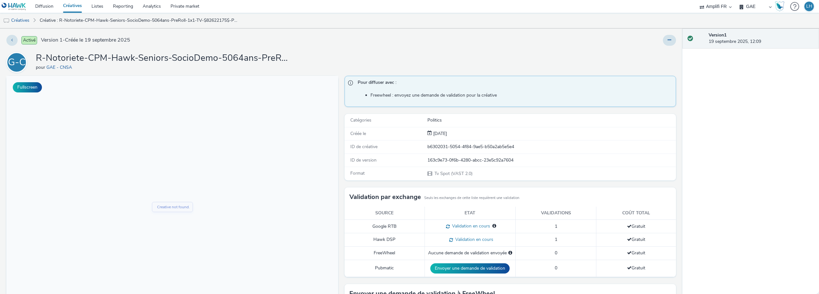
scroll to position [97, 0]
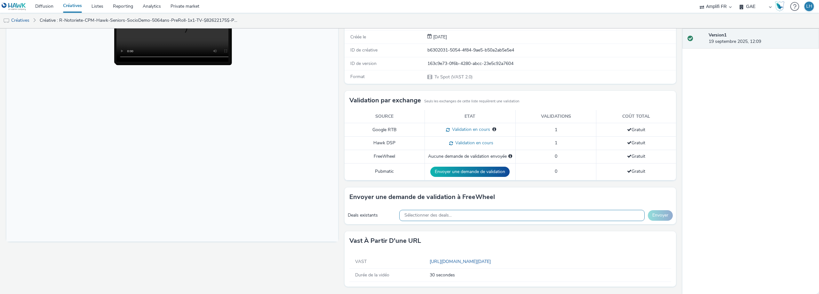
click at [448, 216] on span "Sélectionner des deals..." at bounding box center [428, 215] width 47 height 5
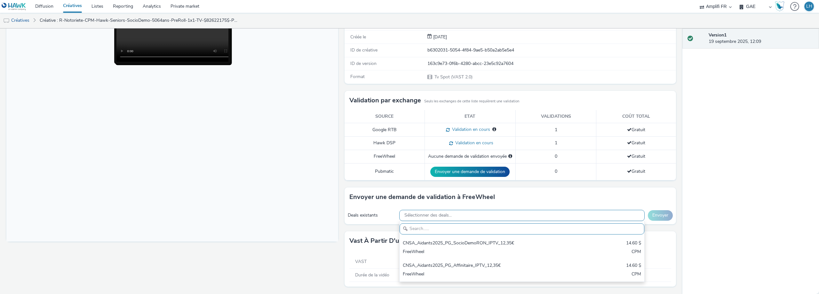
scroll to position [0, 0]
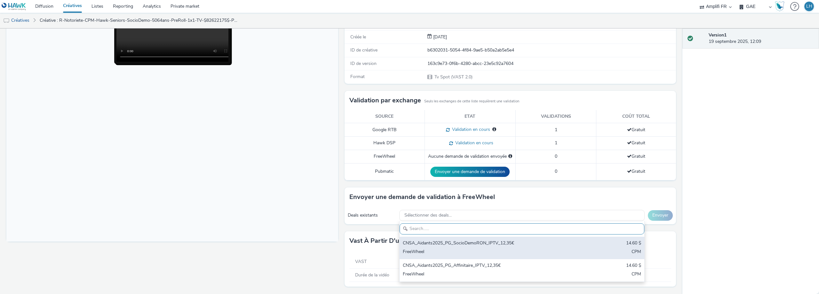
click at [468, 246] on div "CNSA_Aidants2025_PG_SocioDemoRON_IPTV_12,35€" at bounding box center [482, 243] width 158 height 7
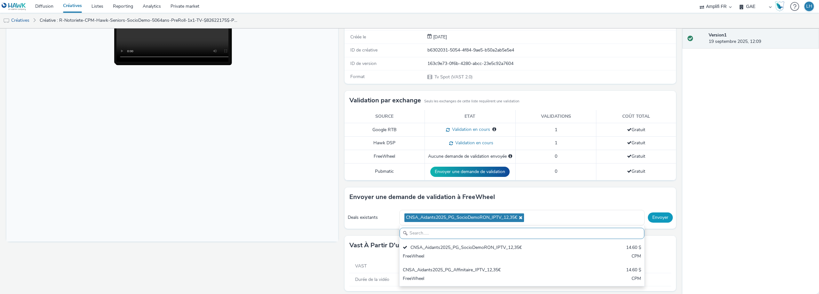
click at [654, 219] on button "Envoyer" at bounding box center [660, 218] width 25 height 10
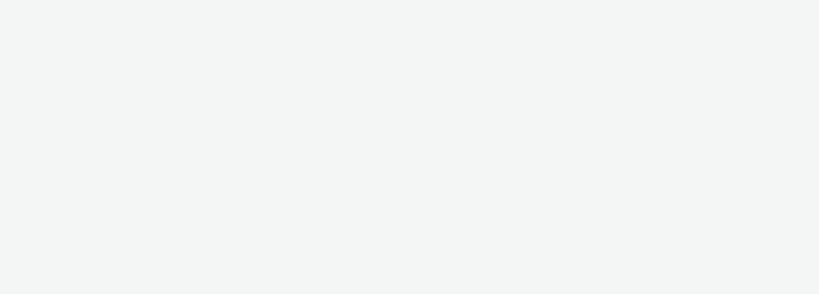
select select "f4db3760-27fe-4d14-9c44-df0c95b595a4"
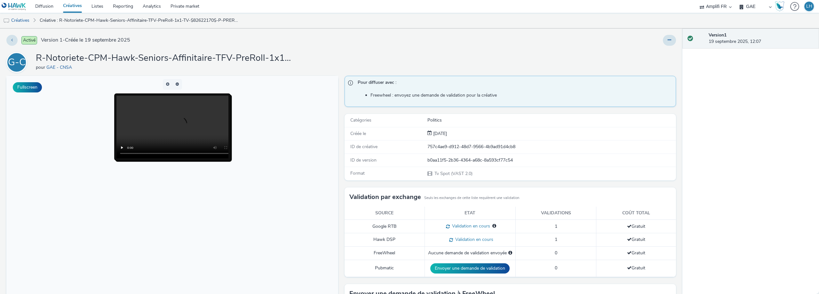
scroll to position [96, 0]
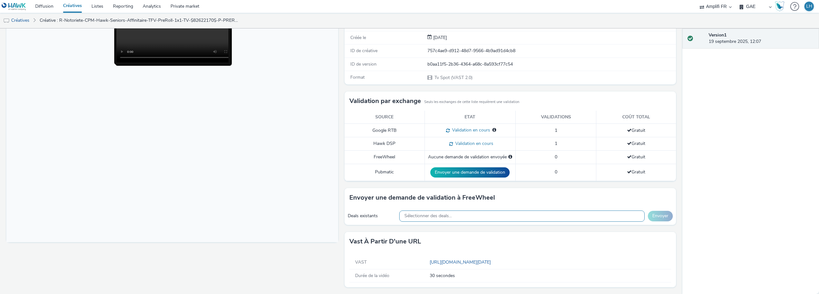
click at [462, 217] on div "Sélectionner des deals..." at bounding box center [521, 216] width 245 height 11
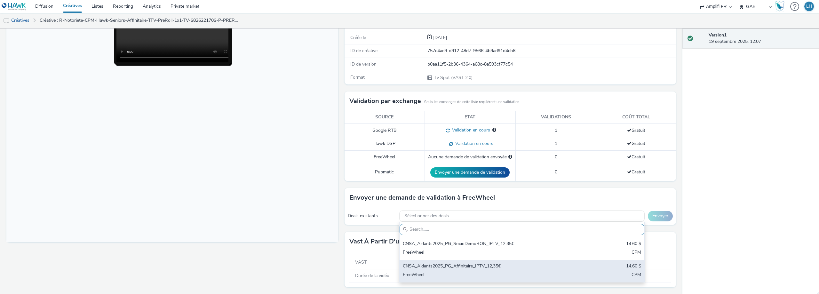
click at [463, 277] on div "FreeWheel" at bounding box center [482, 275] width 158 height 7
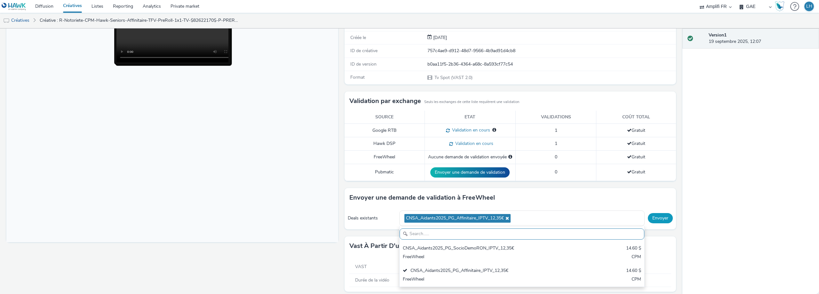
click at [660, 219] on button "Envoyer" at bounding box center [660, 218] width 25 height 10
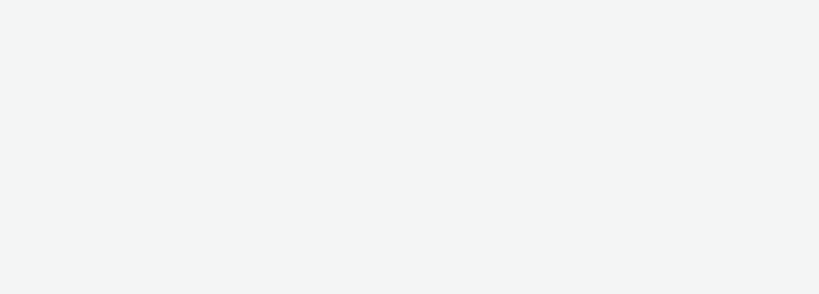
select select "f4db3760-27fe-4d14-9c44-df0c95b595a4"
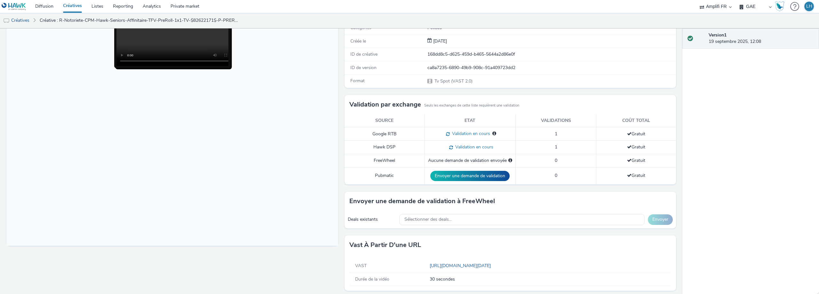
scroll to position [97, 0]
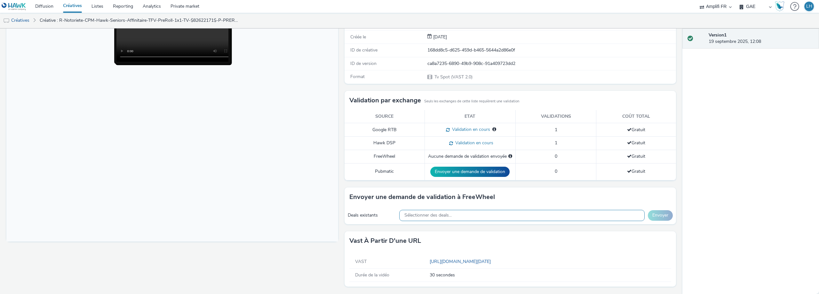
click at [476, 217] on div "Sélectionner des deals..." at bounding box center [521, 215] width 245 height 11
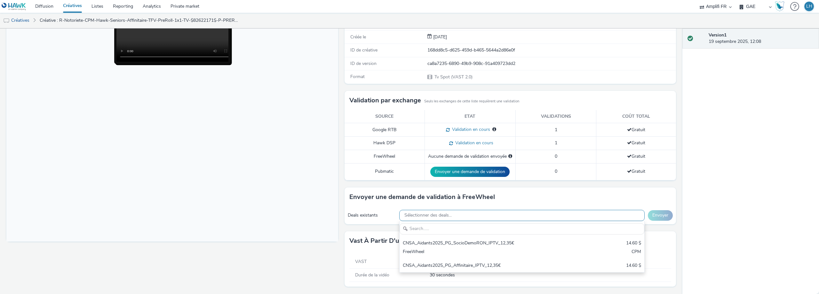
scroll to position [0, 0]
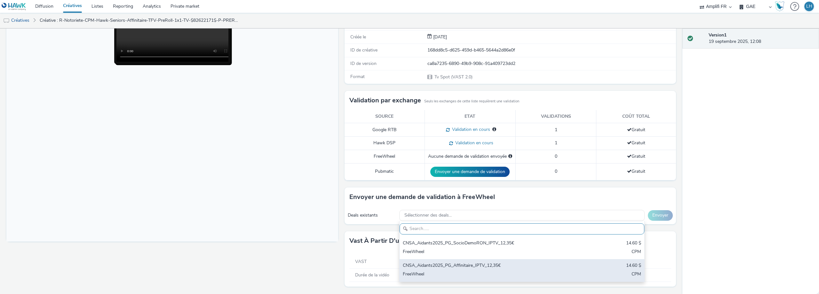
click at [469, 270] on div "CNSA_Aidants2025_PG_Affinitaire_IPTV_12,35€ 14.60 $ FreeWheel CPM" at bounding box center [522, 270] width 245 height 22
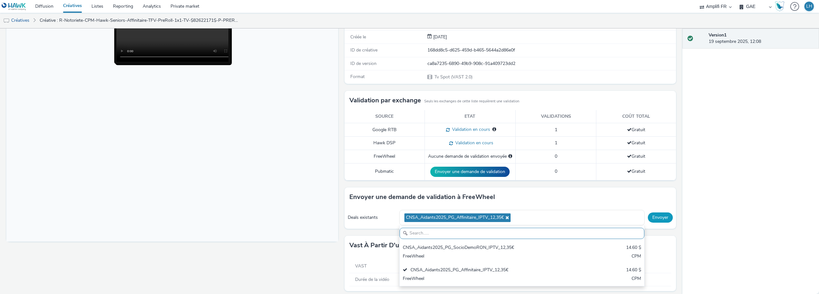
click at [654, 221] on button "Envoyer" at bounding box center [660, 218] width 25 height 10
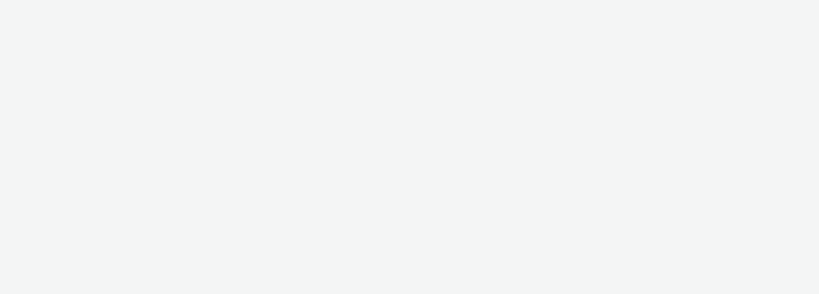
select select "f4db3760-27fe-4d14-9c44-df0c95b595a4"
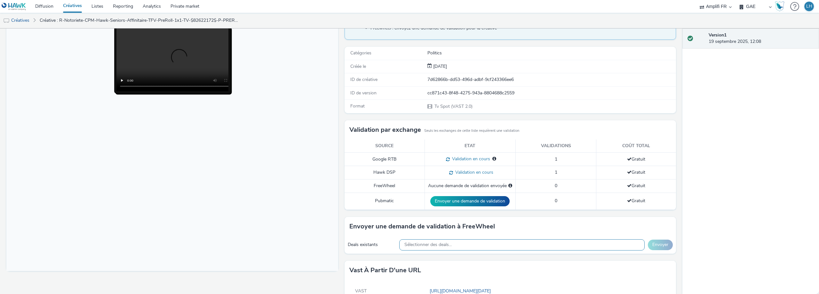
scroll to position [97, 0]
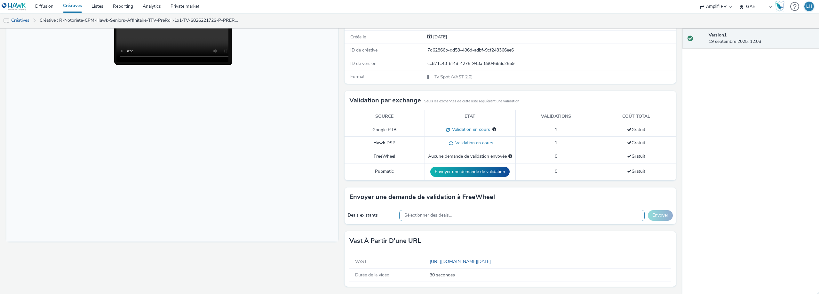
click at [511, 219] on div "Sélectionner des deals..." at bounding box center [521, 215] width 245 height 11
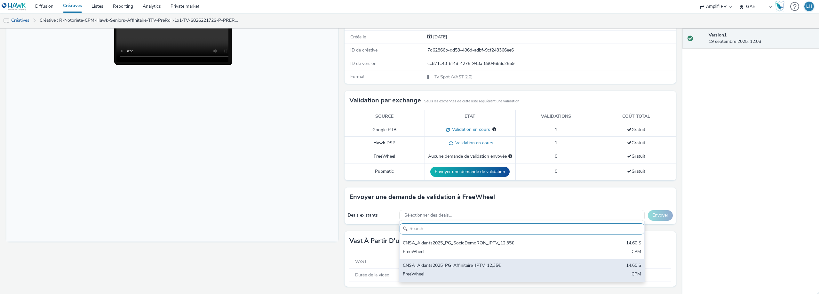
click at [491, 268] on div "CNSA_Aidants2025_PG_Affinitaire_IPTV_12,35€" at bounding box center [482, 265] width 158 height 7
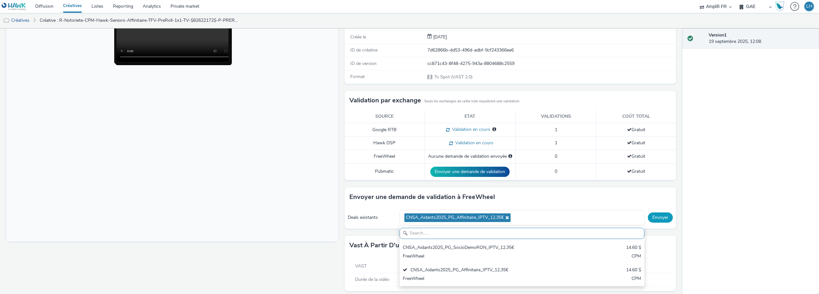
click at [652, 218] on button "Envoyer" at bounding box center [660, 218] width 25 height 10
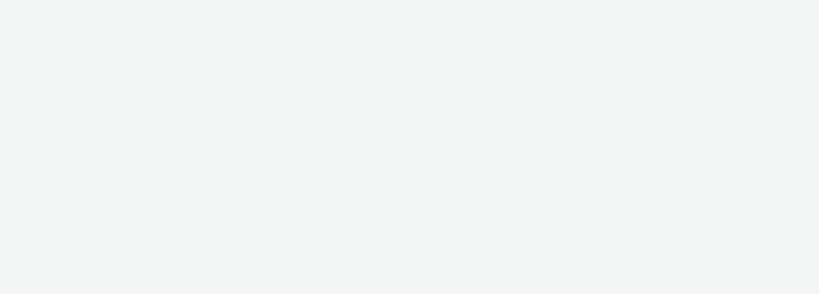
select select "f4db3760-27fe-4d14-9c44-df0c95b595a4"
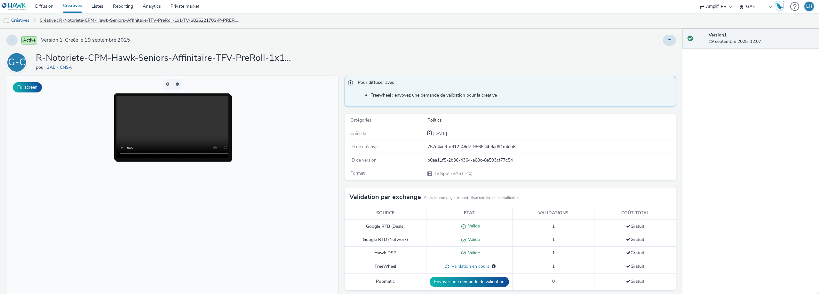
click at [74, 19] on link "Créative : R-Notoriete-CPM-Hawk-Seniors-Affinitaire-TFV-PreRoll-1x1-TV-$8262217…" at bounding box center [138, 20] width 205 height 15
click at [22, 19] on link "Créatives" at bounding box center [16, 20] width 33 height 15
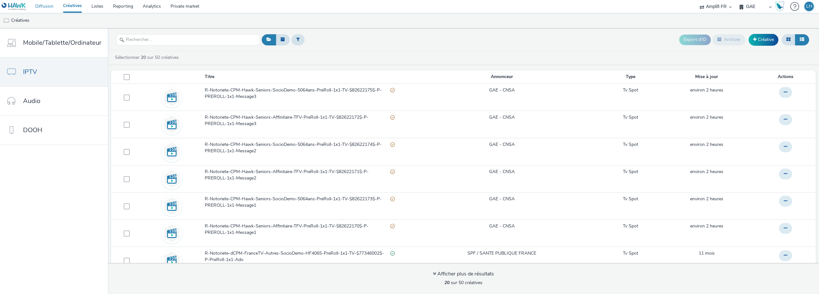
click at [52, 9] on link "Diffusion" at bounding box center [44, 6] width 28 height 13
